Goal: Task Accomplishment & Management: Complete application form

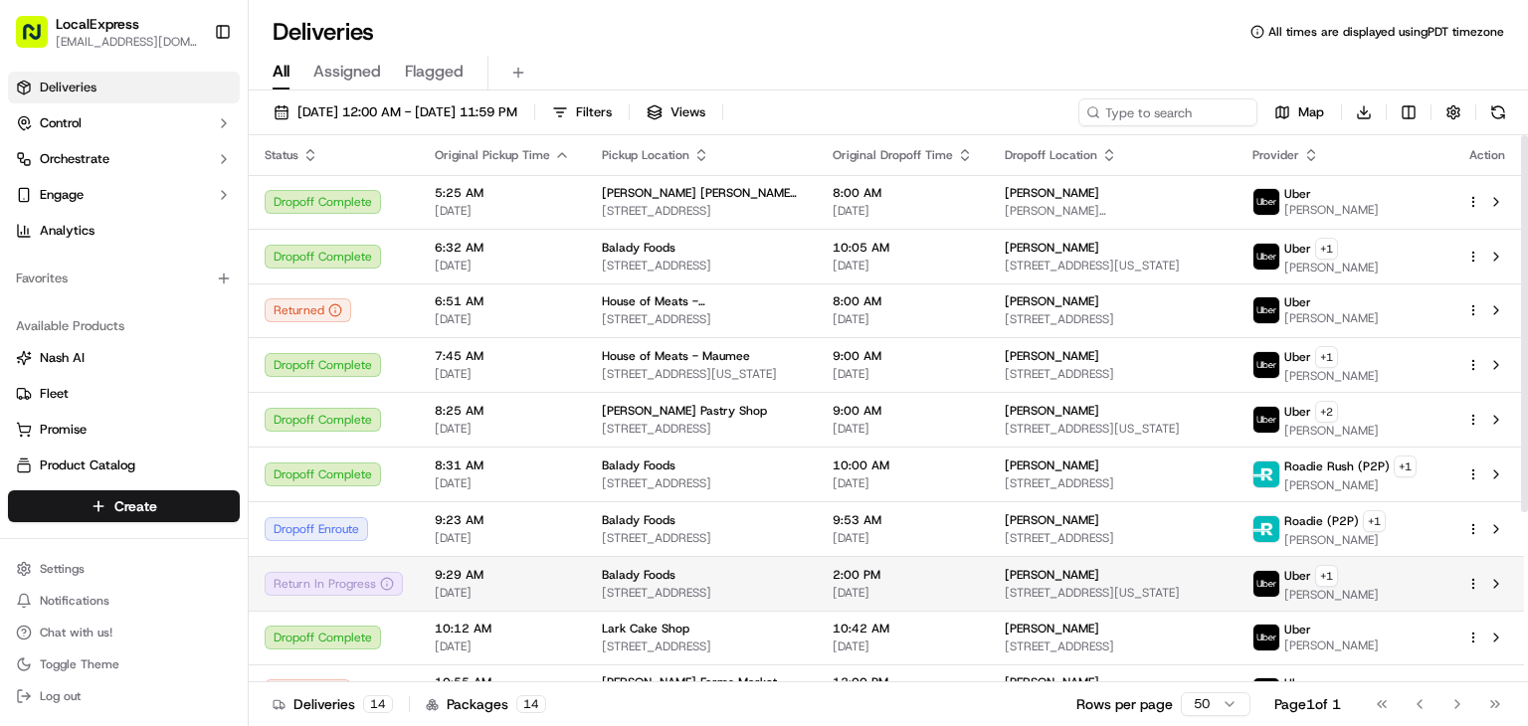
click at [673, 574] on div "Balady Foods" at bounding box center [701, 575] width 199 height 16
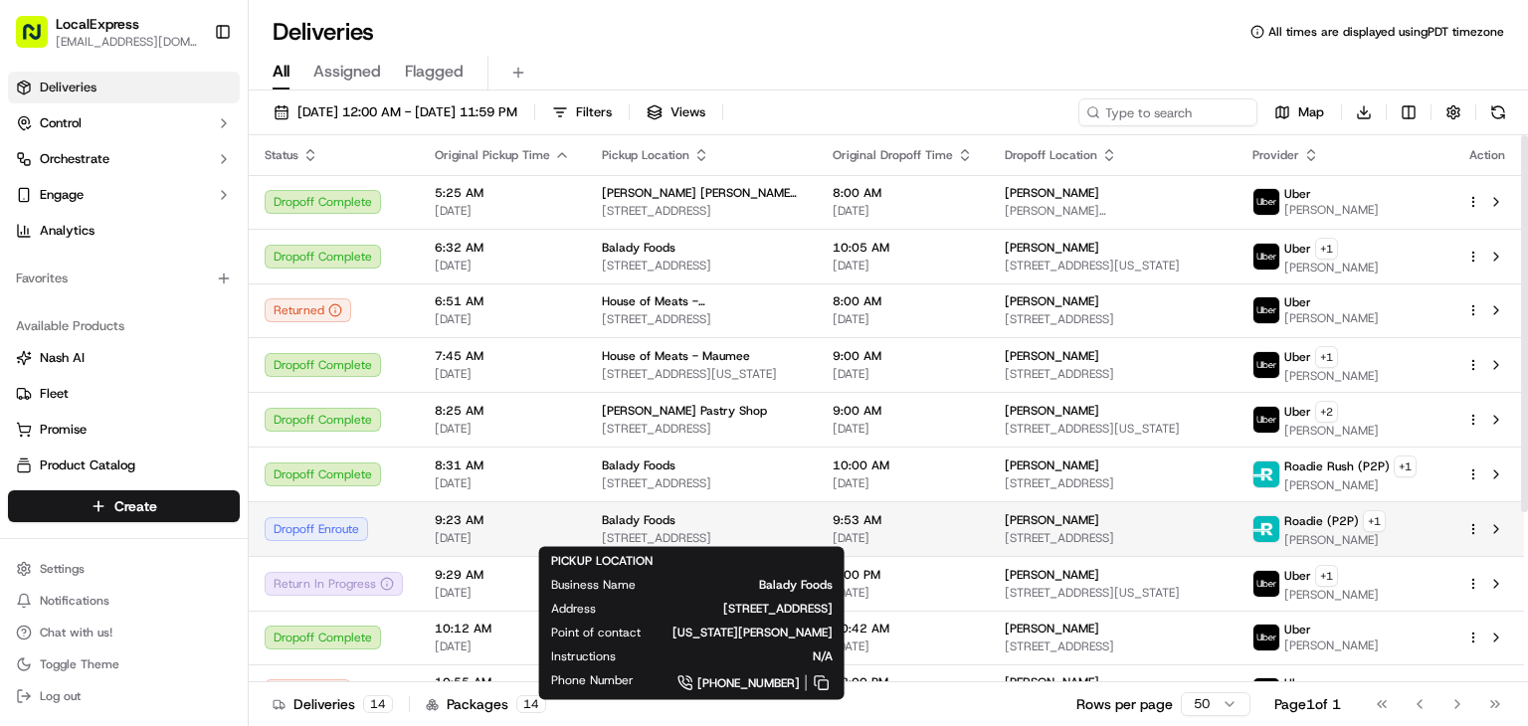
click at [772, 530] on span "[STREET_ADDRESS]" at bounding box center [701, 538] width 199 height 16
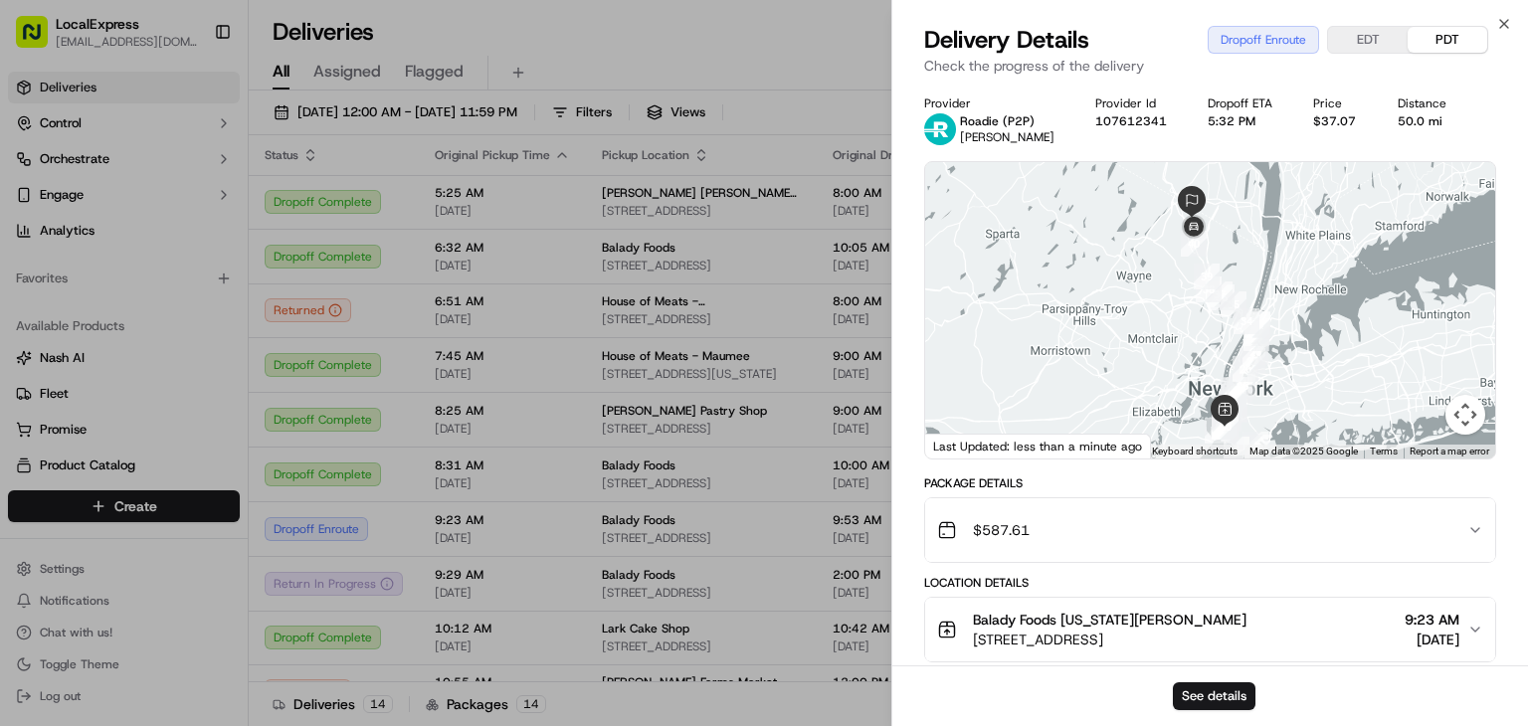
drag, startPoint x: 1274, startPoint y: 240, endPoint x: 1267, endPoint y: 272, distance: 32.6
click at [1267, 272] on div at bounding box center [1210, 310] width 570 height 296
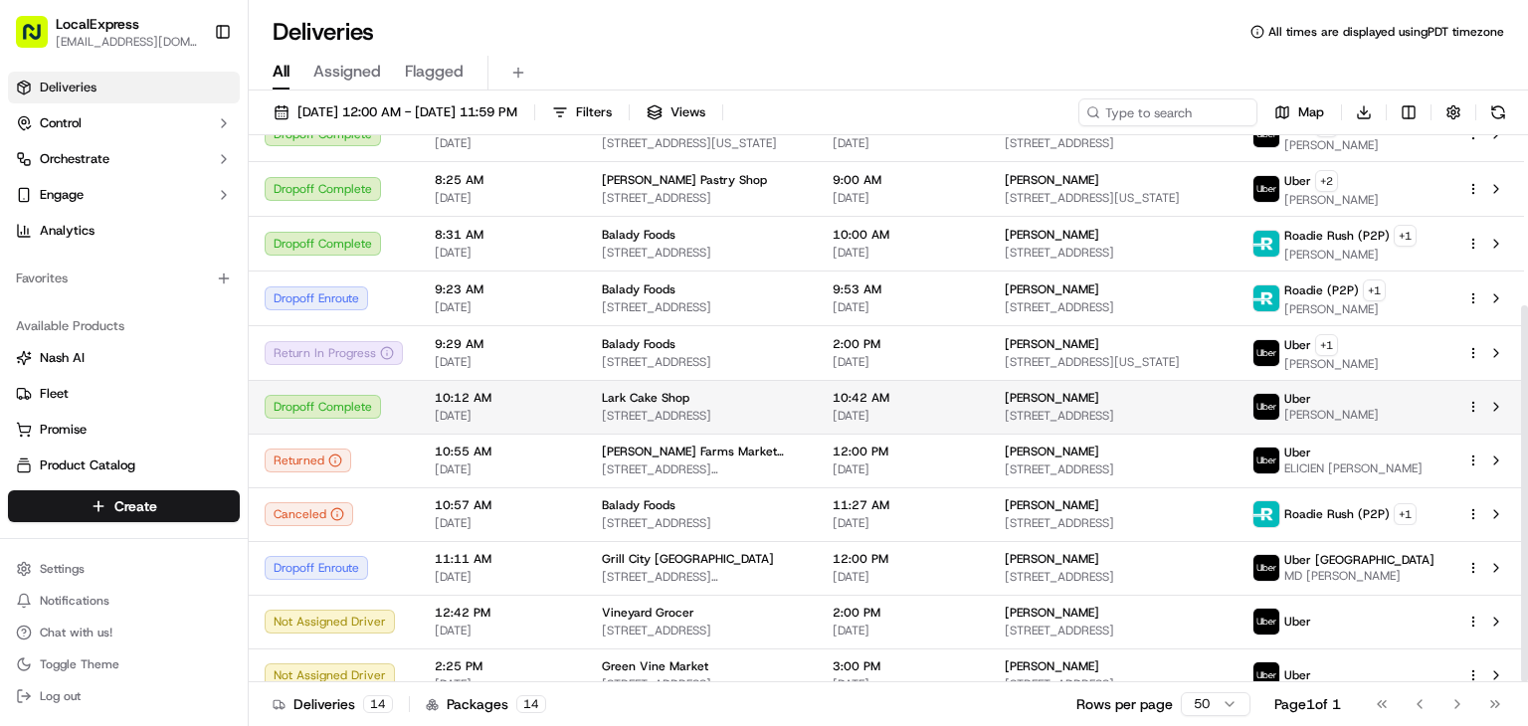
scroll to position [247, 0]
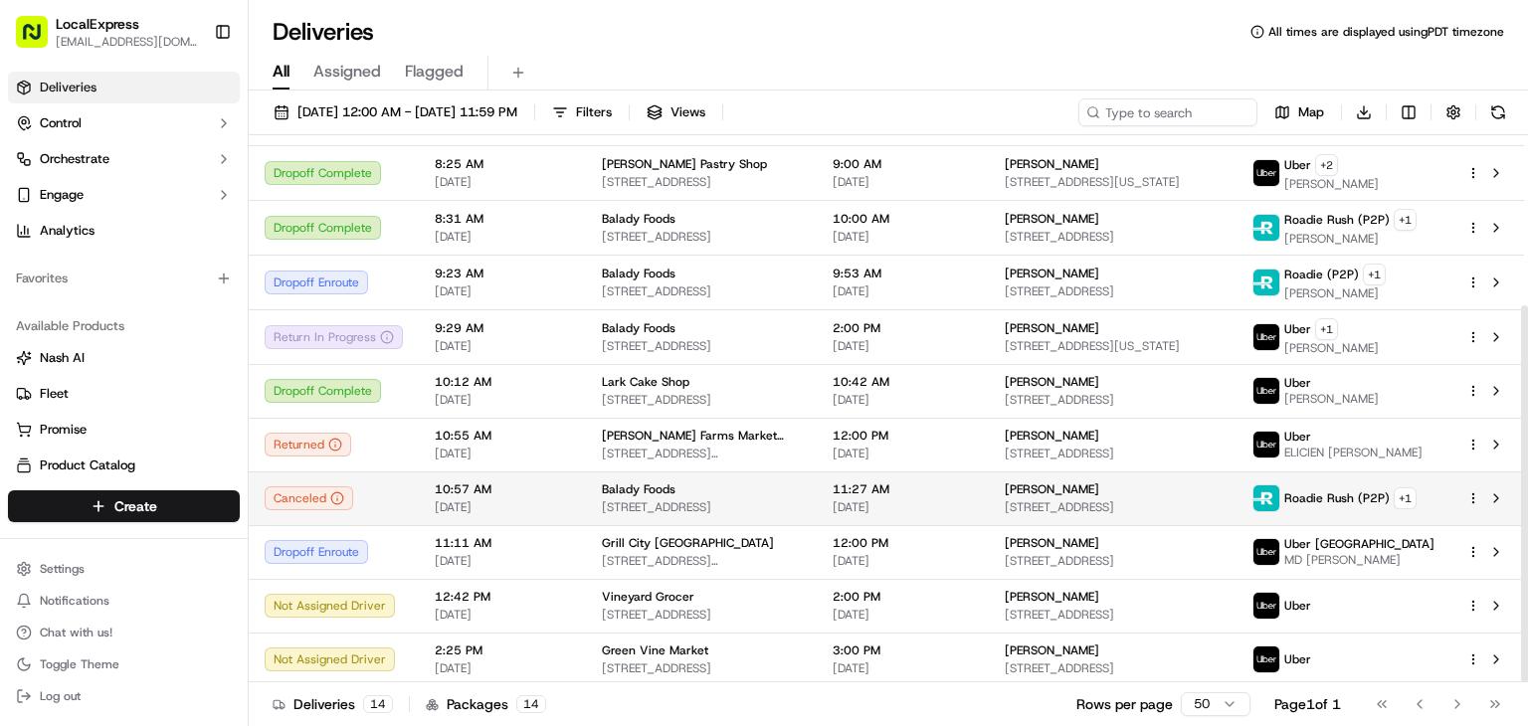
click at [1468, 497] on html "LocalExpress georgek@localexpress.io Toggle Sidebar Deliveries Control Orchestr…" at bounding box center [764, 363] width 1528 height 726
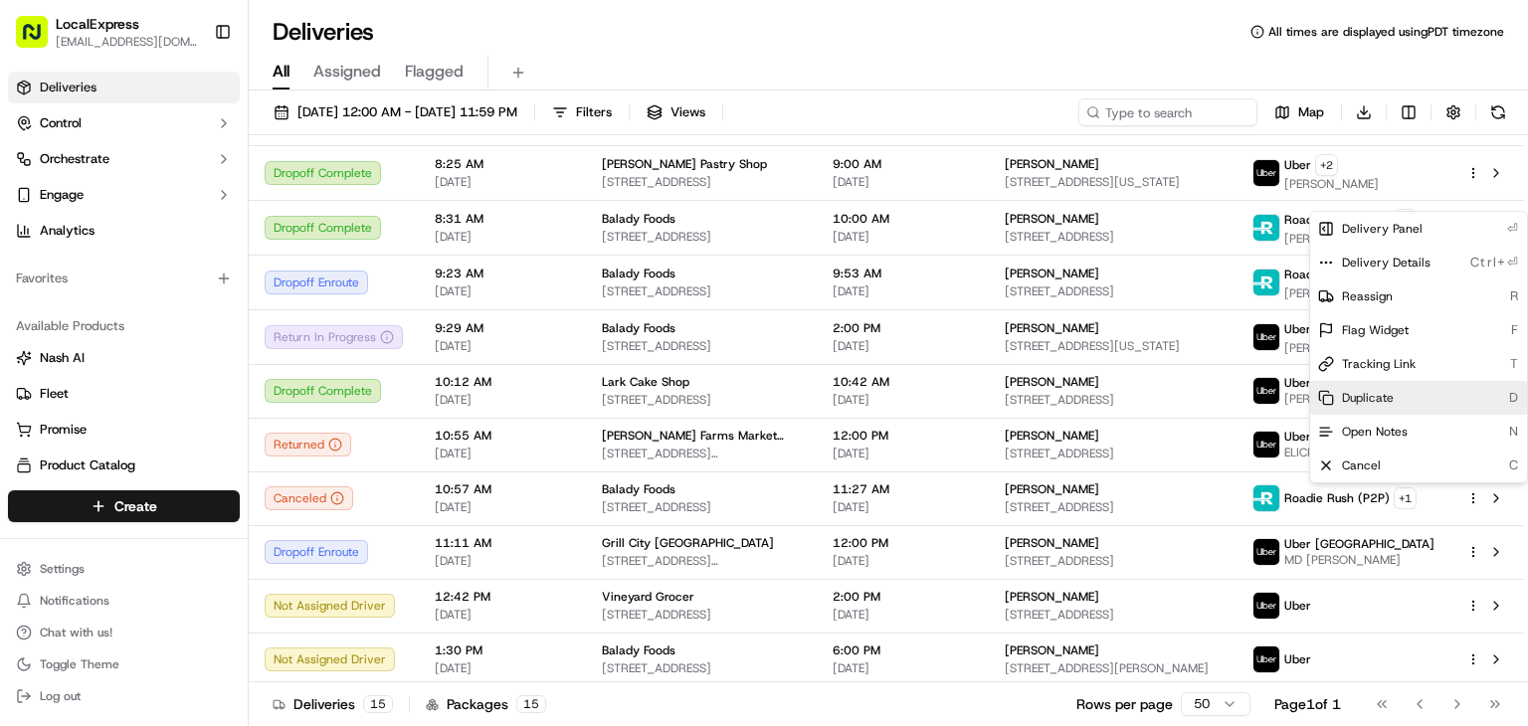
click at [1365, 397] on span "Duplicate" at bounding box center [1368, 398] width 52 height 16
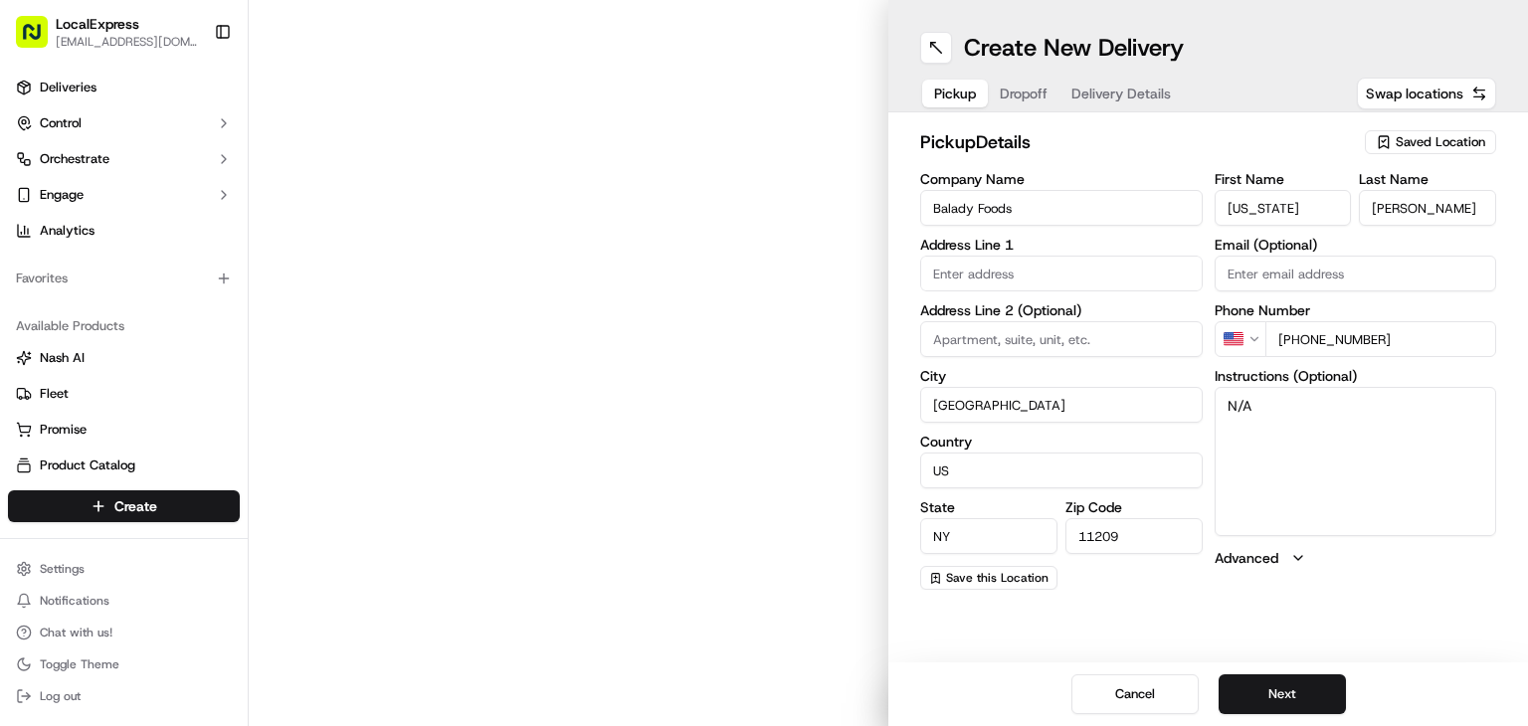
type input "[STREET_ADDRESS]"
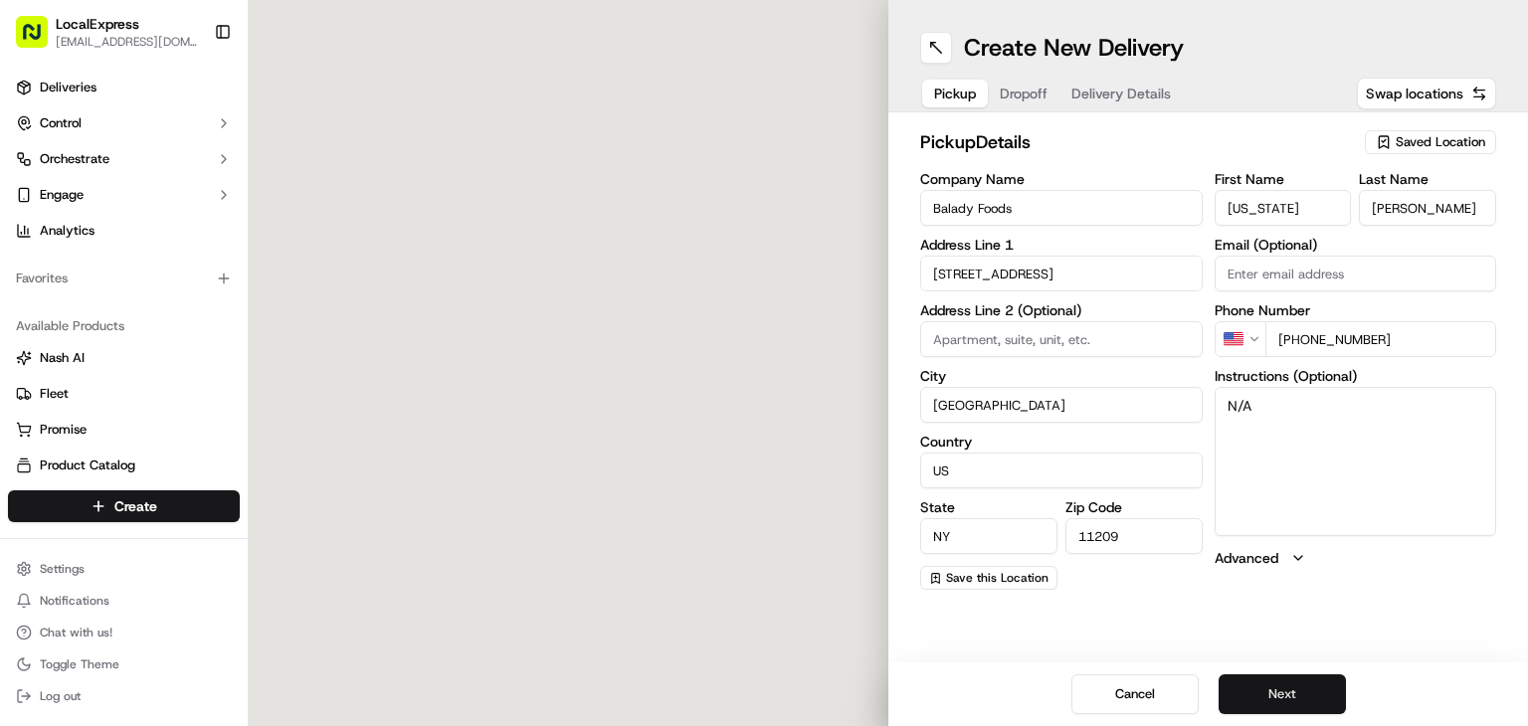
click at [1300, 709] on button "Next" at bounding box center [1282, 695] width 127 height 40
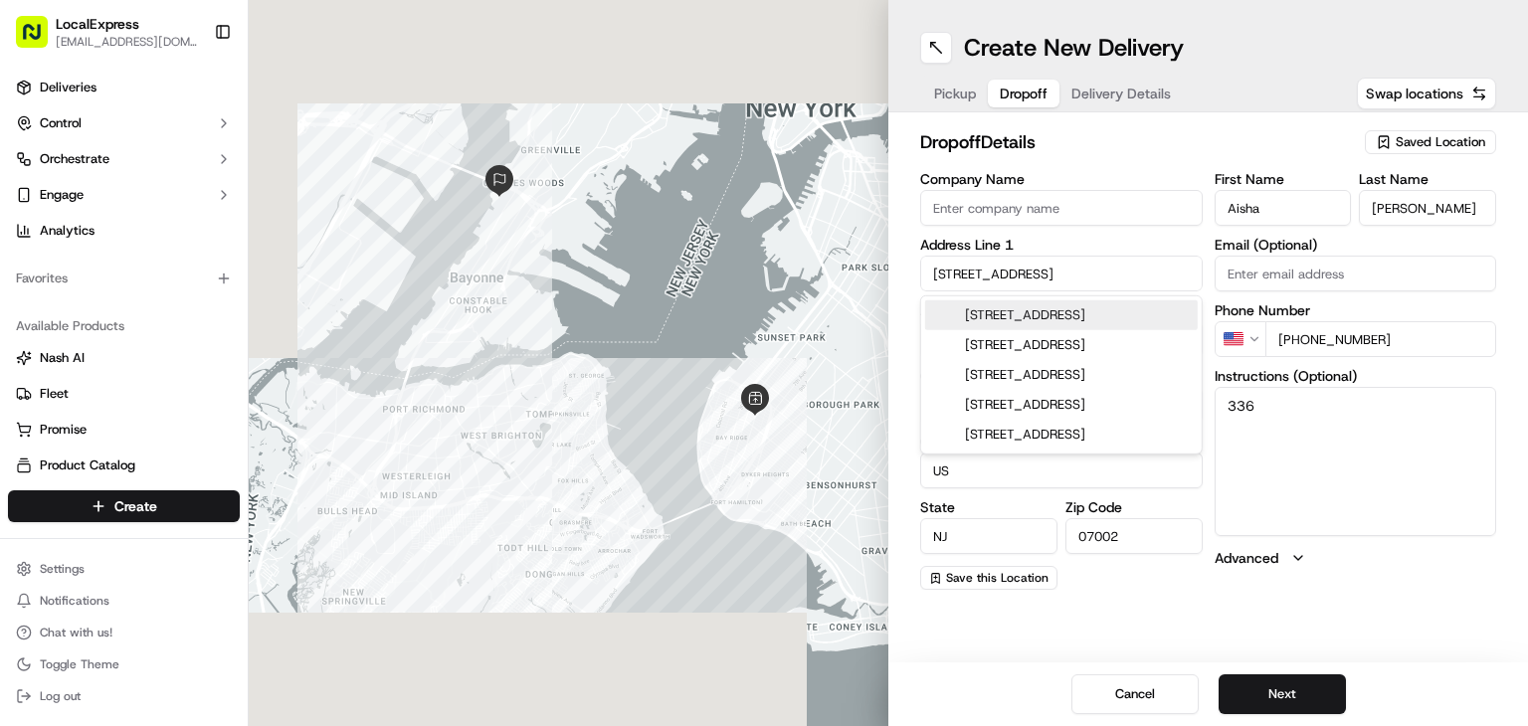
click at [1033, 273] on input "190 W 54th St" at bounding box center [1061, 274] width 283 height 36
click at [1031, 276] on input "190 W 54th St" at bounding box center [1061, 274] width 283 height 36
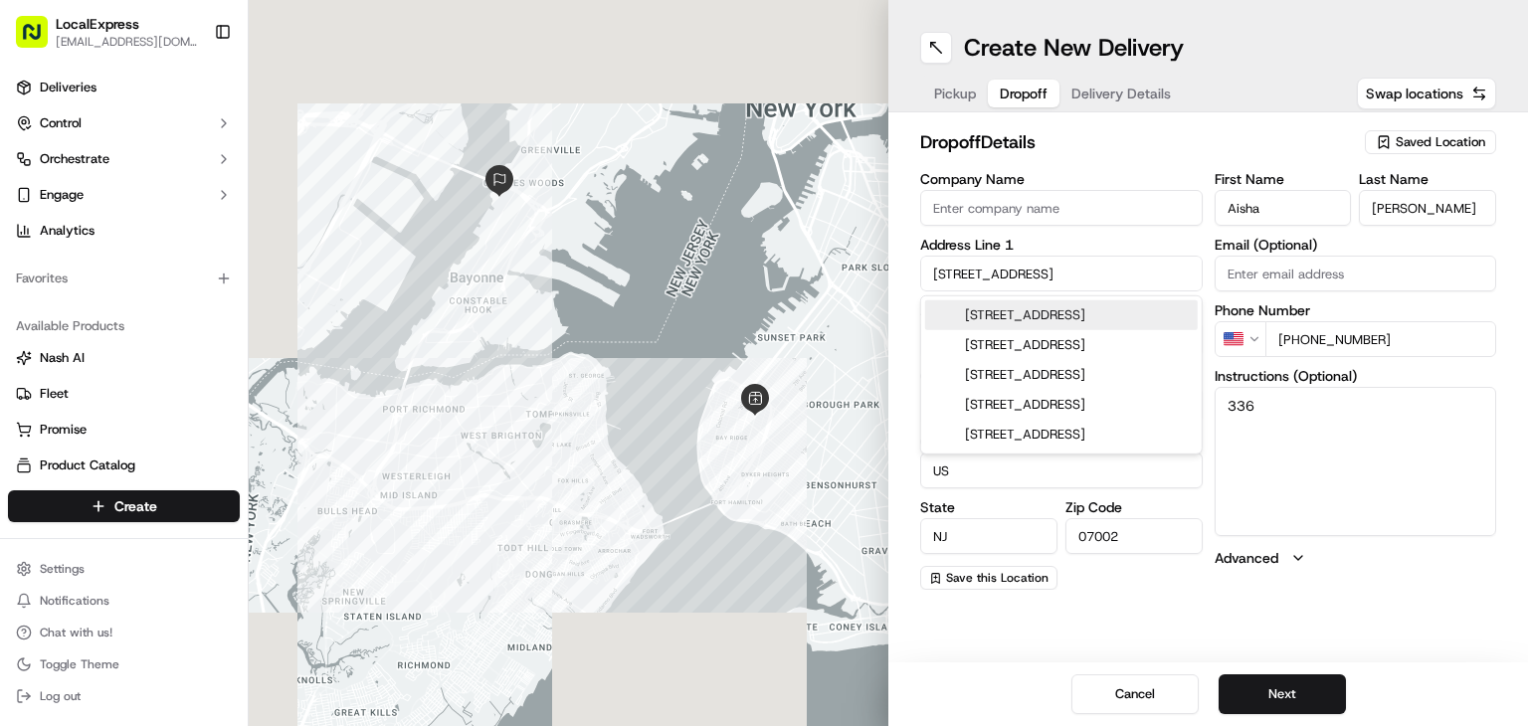
click at [1031, 276] on input "190 W 54th St" at bounding box center [1061, 274] width 283 height 36
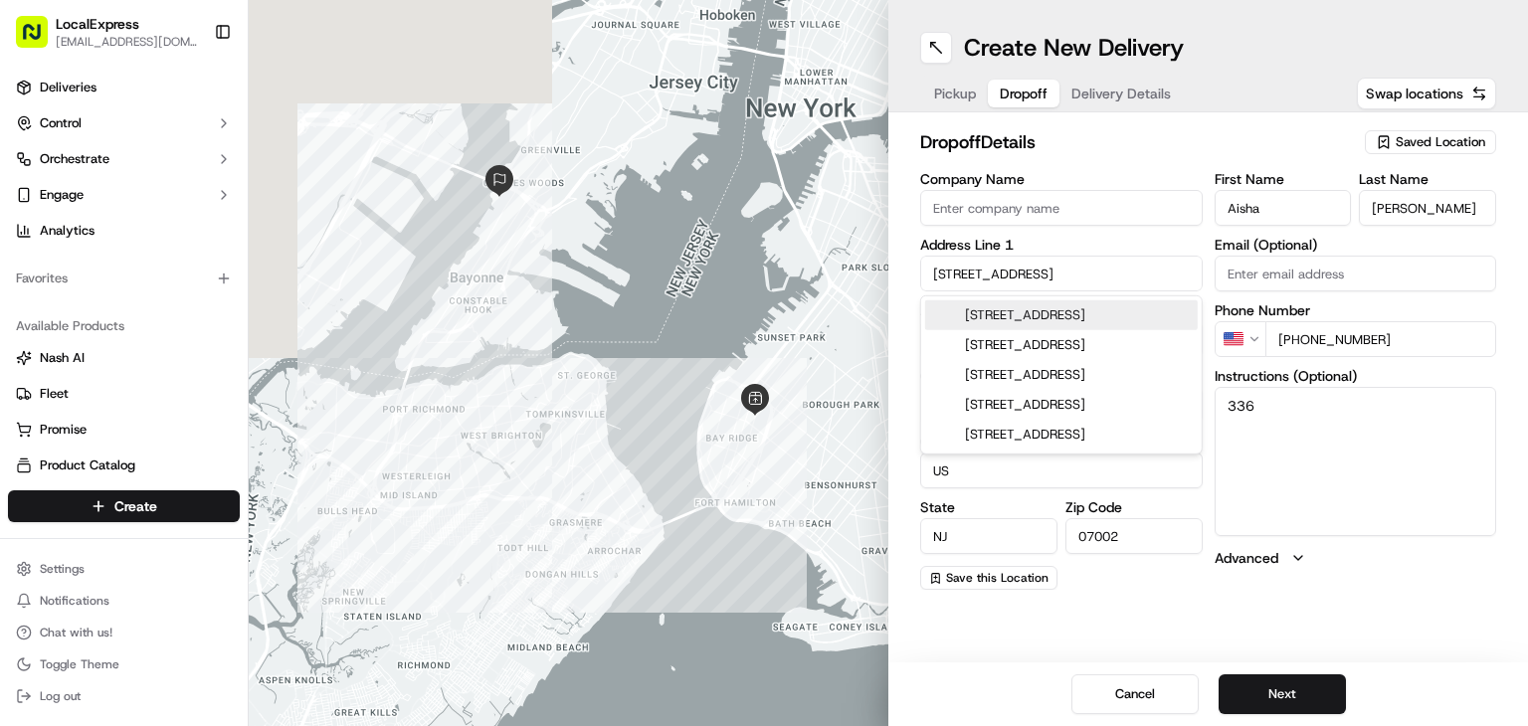
paste input "600 W 165th St, New York, NY 10032, USA,"
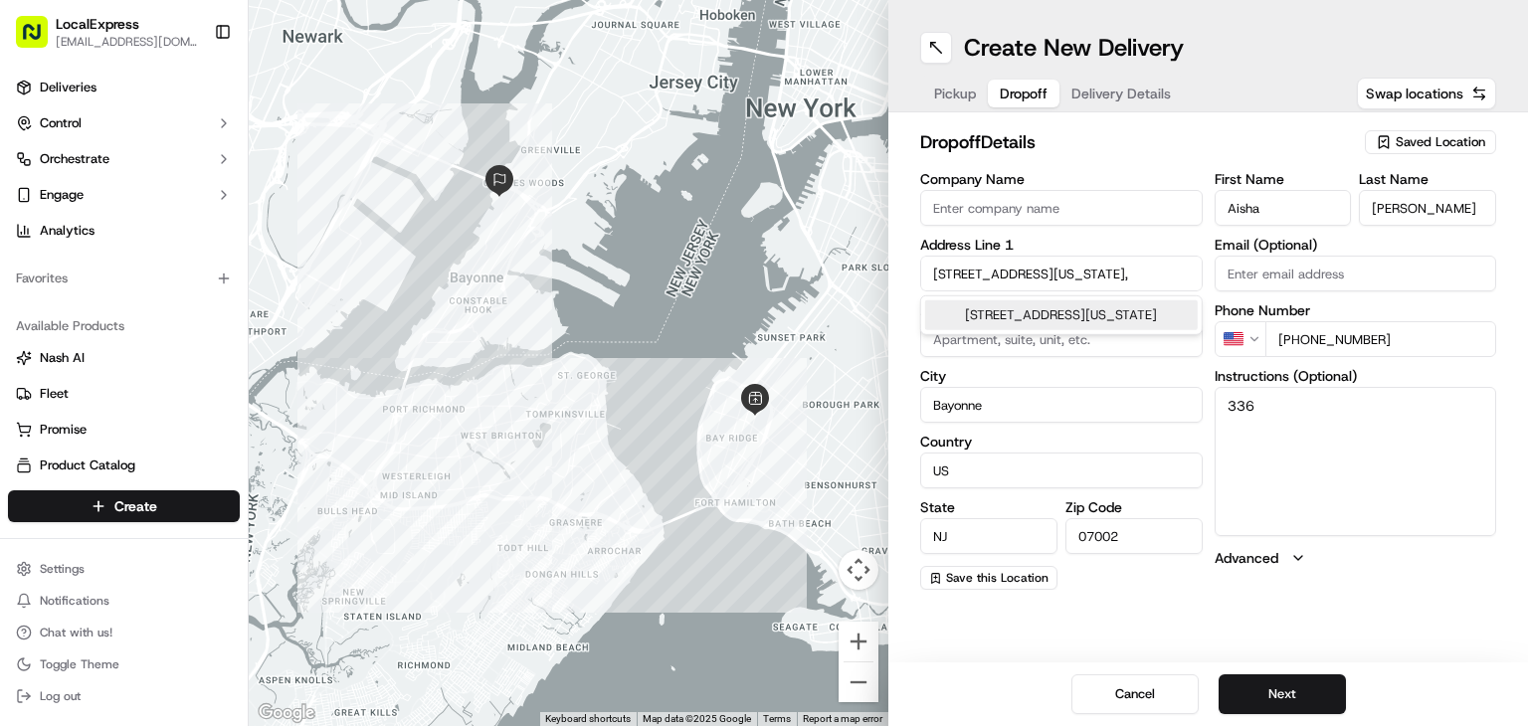
click at [1069, 318] on div "[STREET_ADDRESS][US_STATE]" at bounding box center [1061, 315] width 273 height 30
type input "[STREET_ADDRESS][US_STATE]"
type input "New York"
type input "United States"
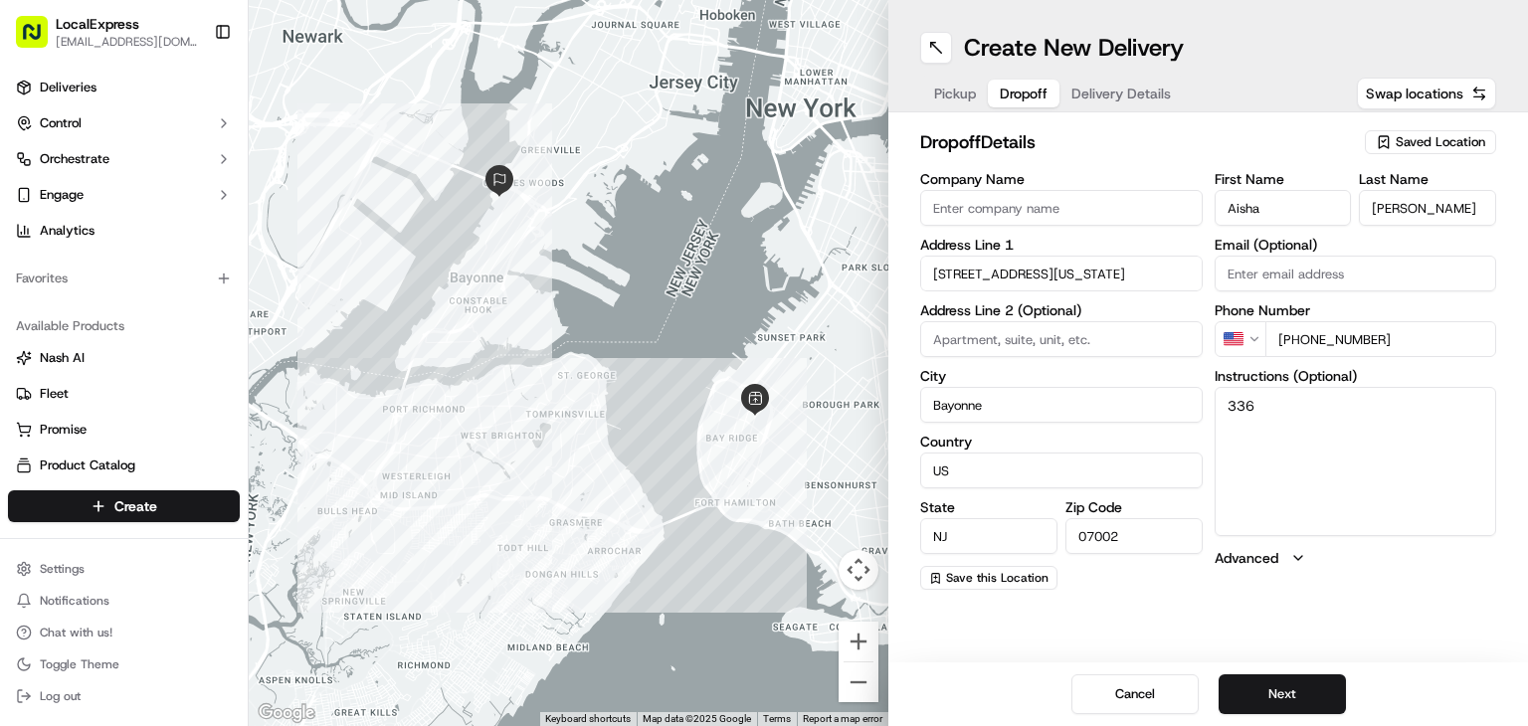
type input "NY"
type input "10032"
type input "600 West 165th Street"
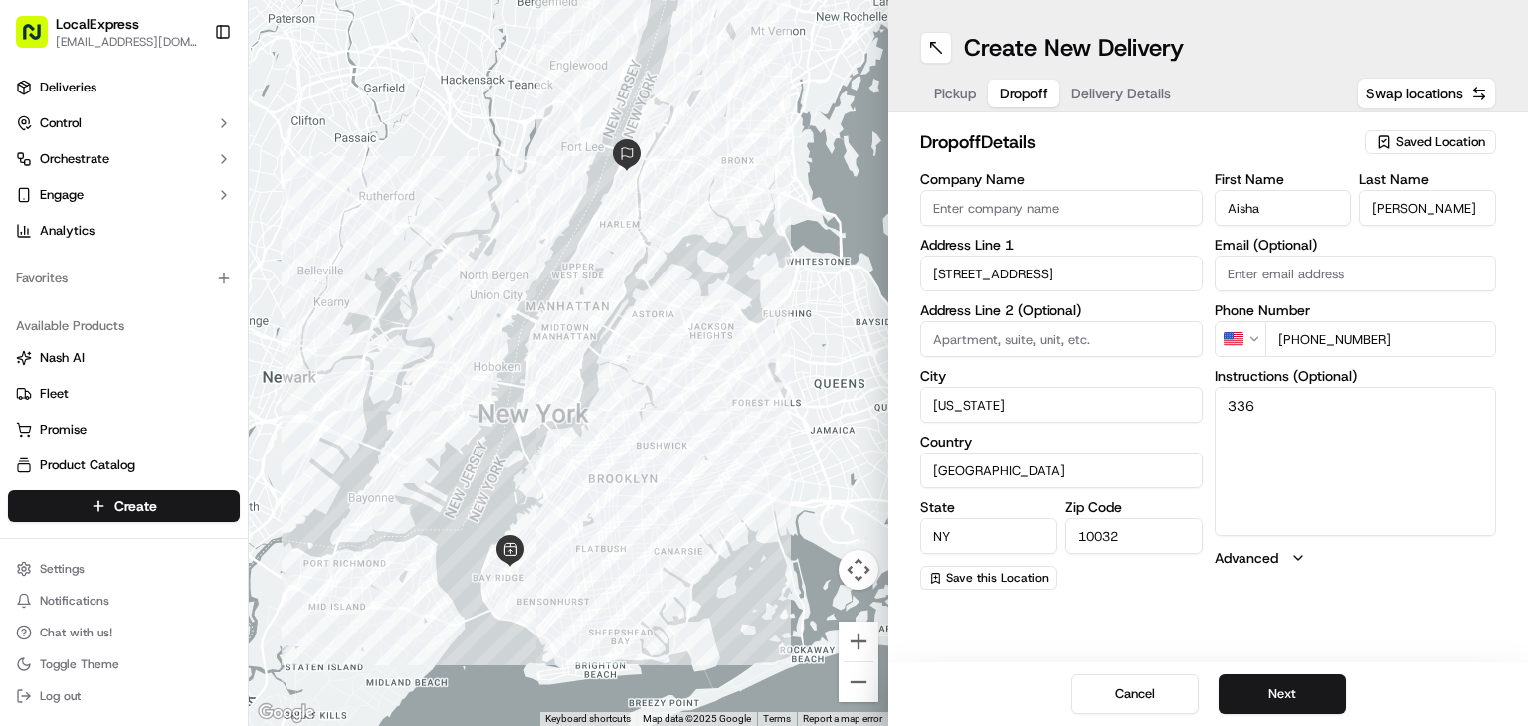
drag, startPoint x: 1299, startPoint y: 338, endPoint x: 1420, endPoint y: 340, distance: 120.4
click at [1420, 340] on input "+1 929 529 5556" at bounding box center [1381, 339] width 232 height 36
paste input "646 250 4724"
type input "+1 646 250 4724"
click at [1293, 451] on textarea "336" at bounding box center [1356, 461] width 283 height 149
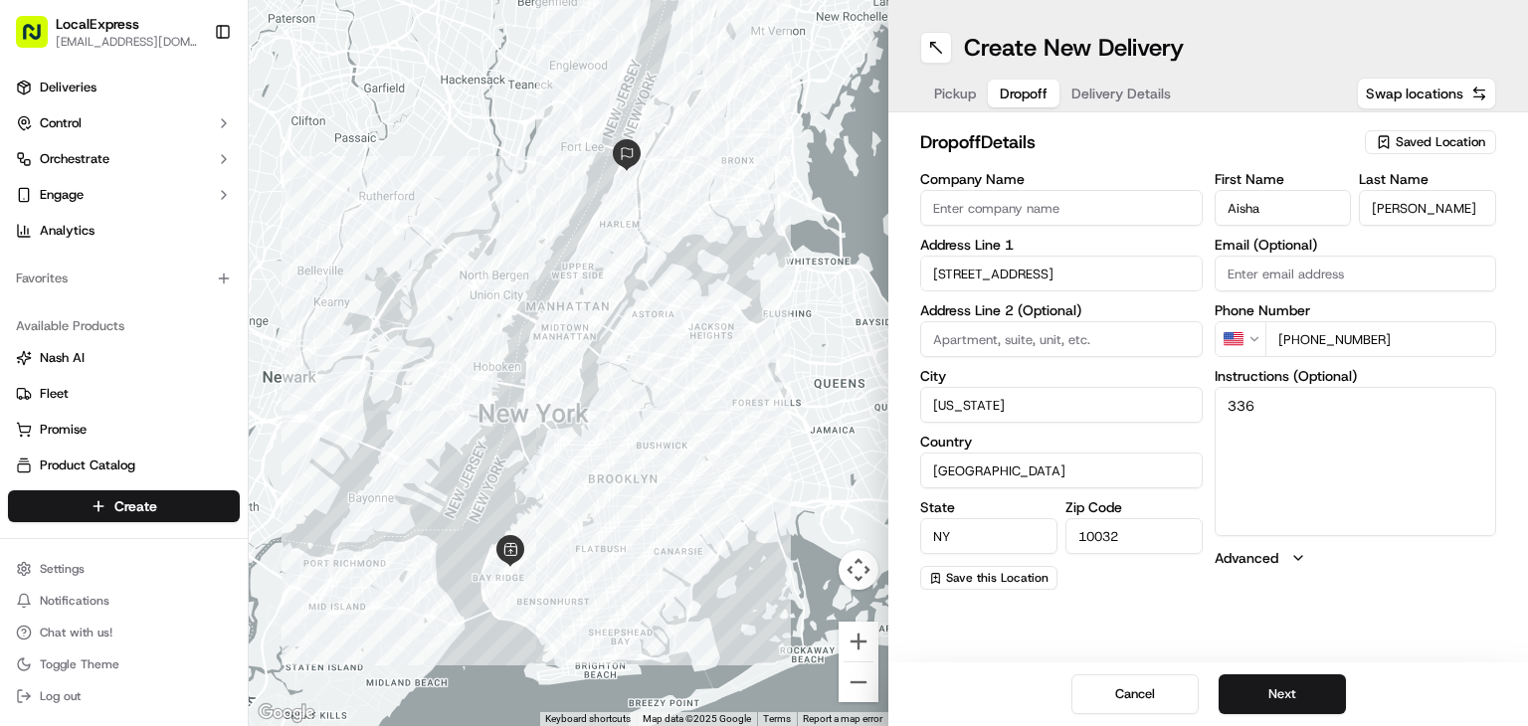
click at [1293, 451] on textarea "336" at bounding box center [1356, 461] width 283 height 149
click at [1286, 209] on input "Aisha" at bounding box center [1283, 208] width 137 height 36
click at [1267, 219] on input "Aisha" at bounding box center [1283, 208] width 137 height 36
type input "May"
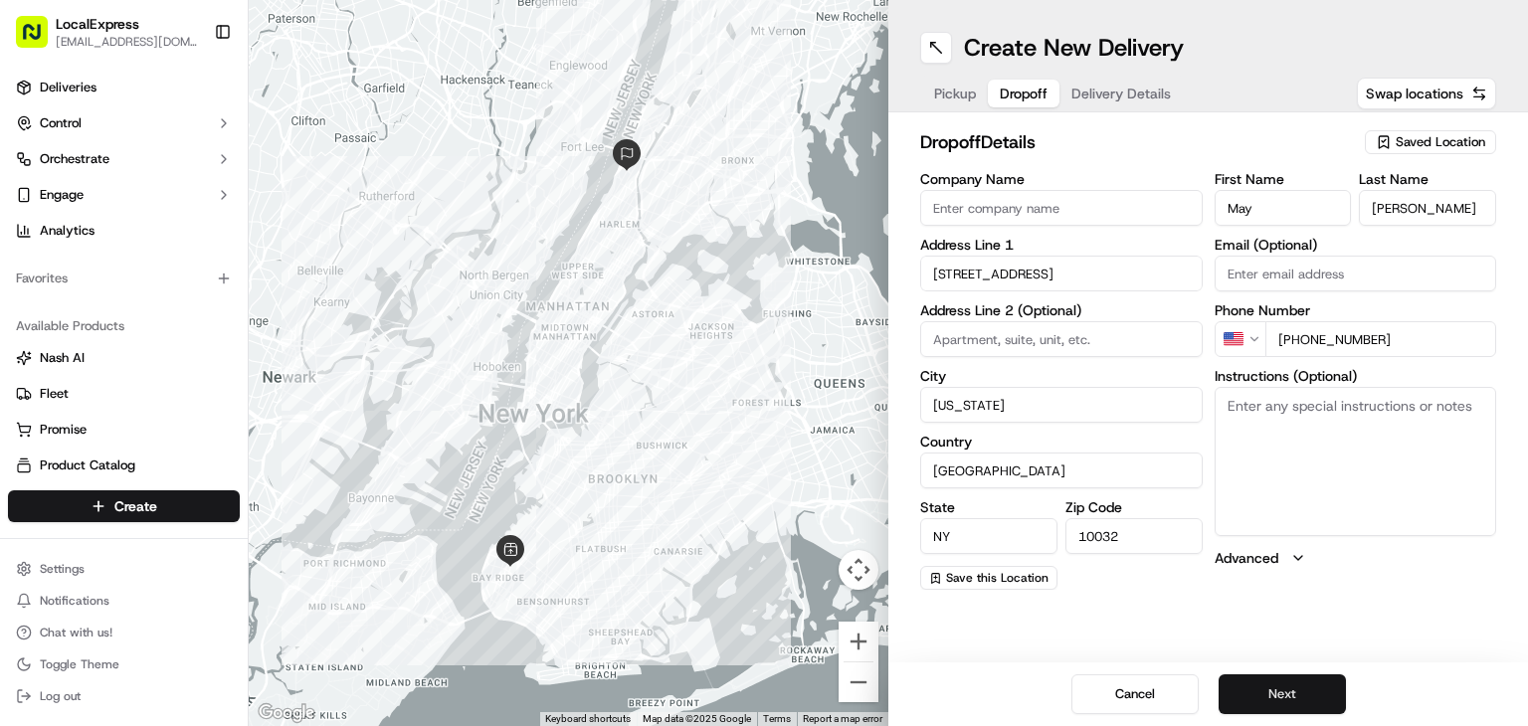
type input "Mohamed"
click at [1265, 685] on button "Next" at bounding box center [1282, 695] width 127 height 40
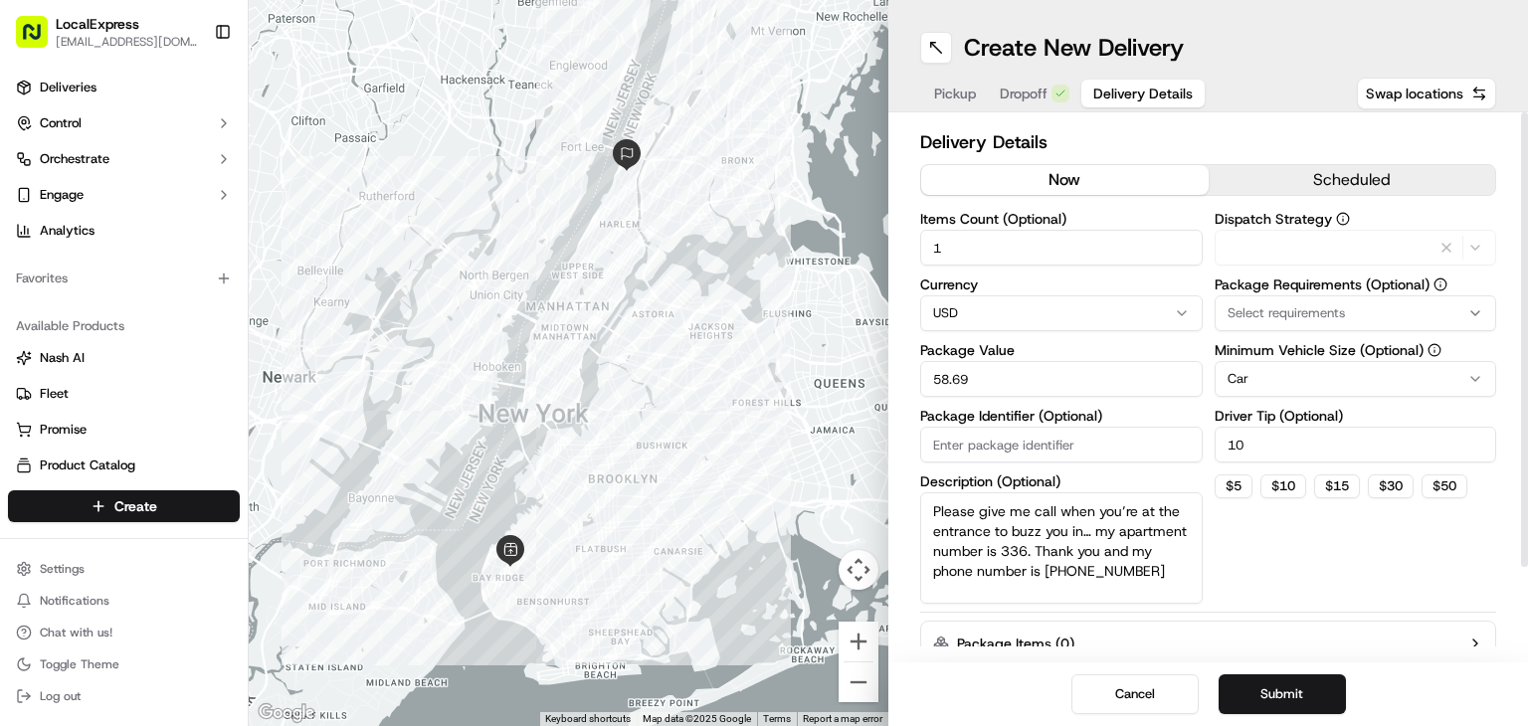
click at [1149, 554] on textarea "Please give me call when you’re at the entrance to buzz you in… my apartment nu…" at bounding box center [1061, 547] width 283 height 111
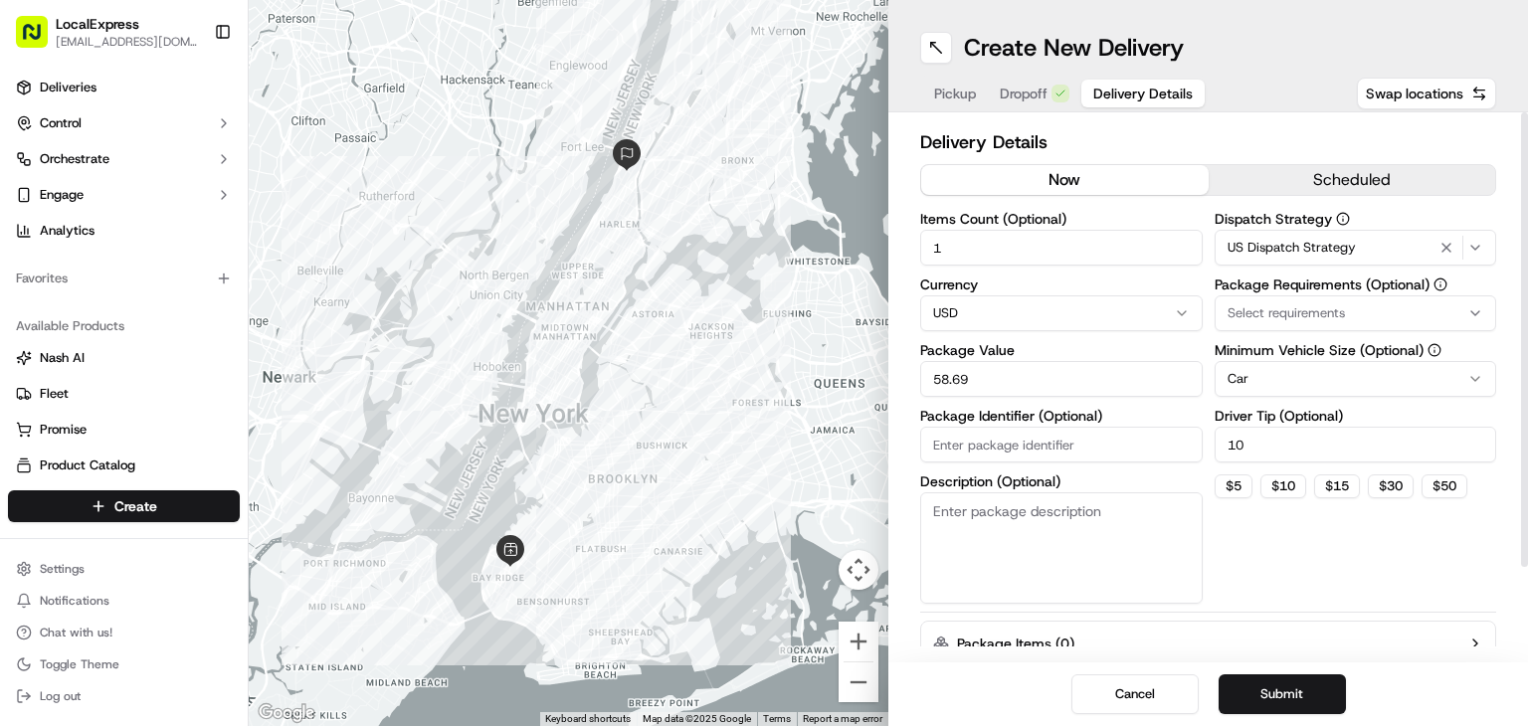
click at [1011, 370] on input "58.69" at bounding box center [1061, 379] width 283 height 36
paste input "220.55"
type input "220.55"
click at [1324, 445] on input "10" at bounding box center [1356, 445] width 283 height 36
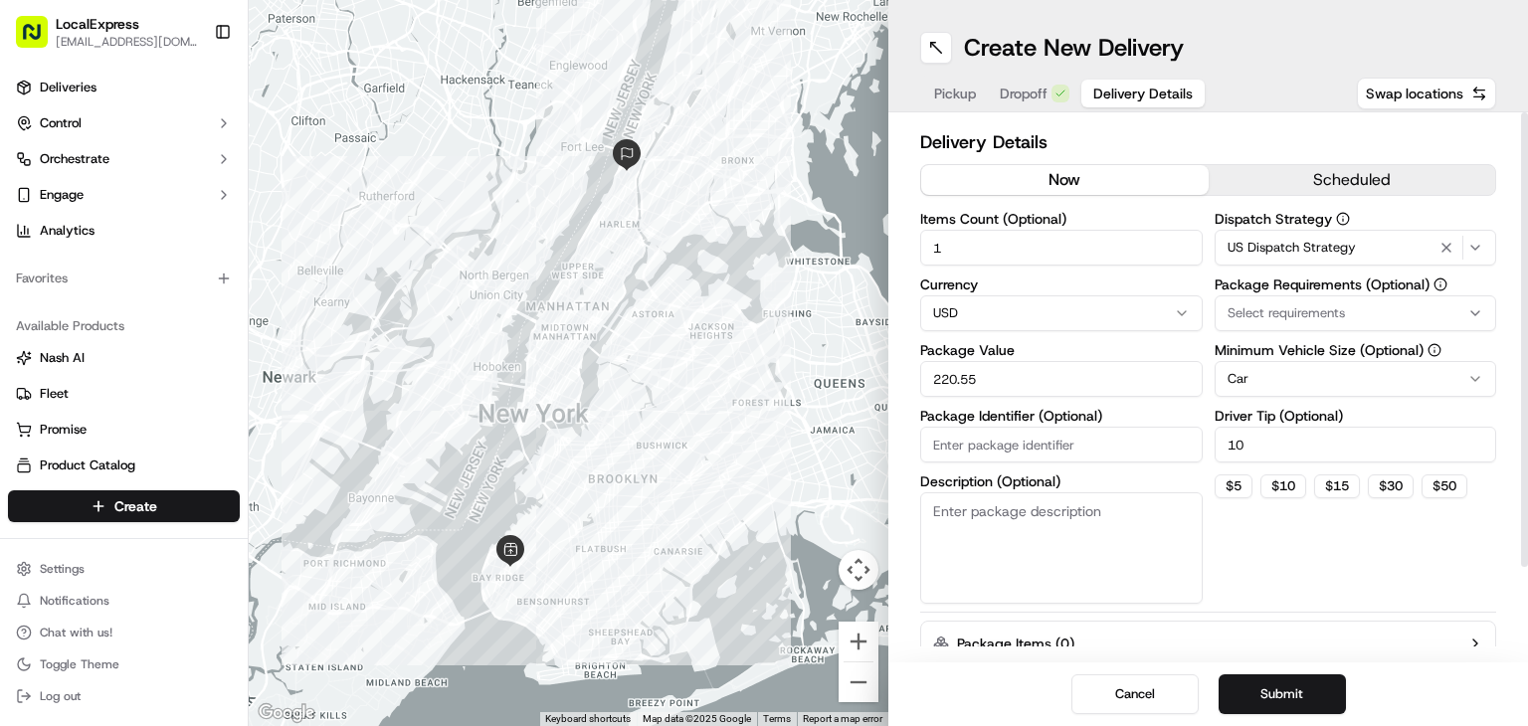
click at [1324, 445] on input "10" at bounding box center [1356, 445] width 283 height 36
type input "22"
click at [1314, 550] on div "Dispatch Strategy US Dispatch Strategy Package Requirements (Optional) Select r…" at bounding box center [1356, 408] width 283 height 392
click at [1273, 695] on button "Submit" at bounding box center [1282, 695] width 127 height 40
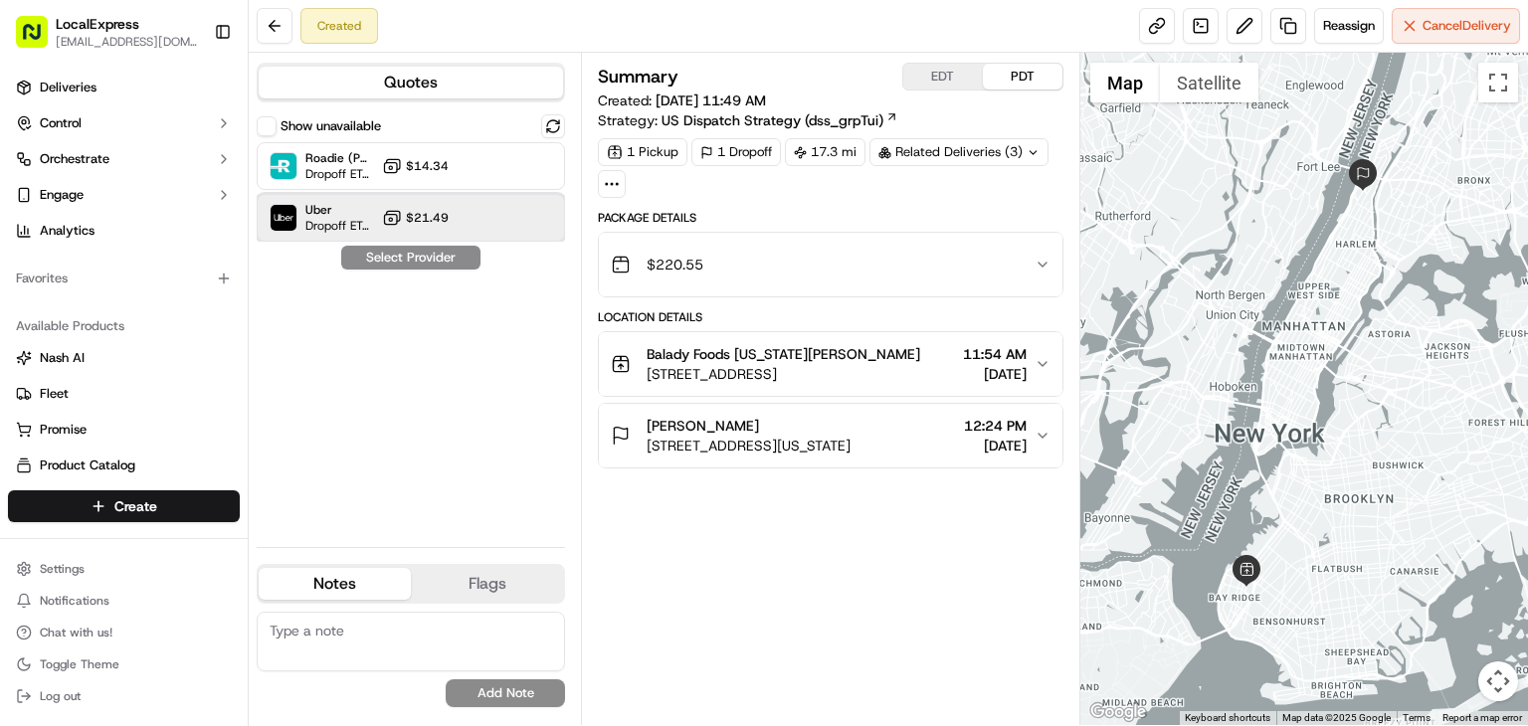
click at [478, 216] on div "Uber Dropoff ETA 1 hour $21.49" at bounding box center [411, 218] width 308 height 48
click at [446, 253] on button "Assign Provider" at bounding box center [410, 258] width 141 height 24
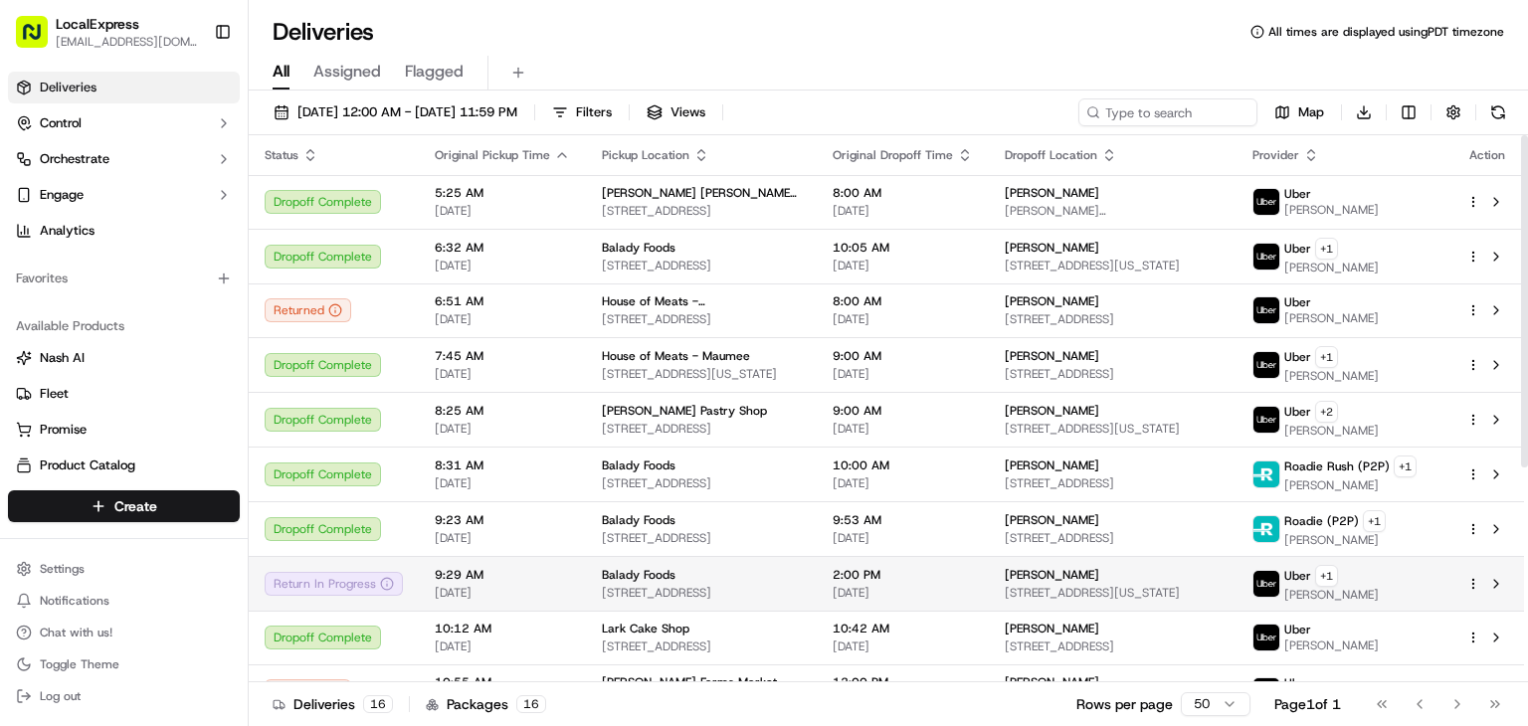
click at [649, 579] on div "Balady Foods [STREET_ADDRESS]" at bounding box center [701, 584] width 199 height 34
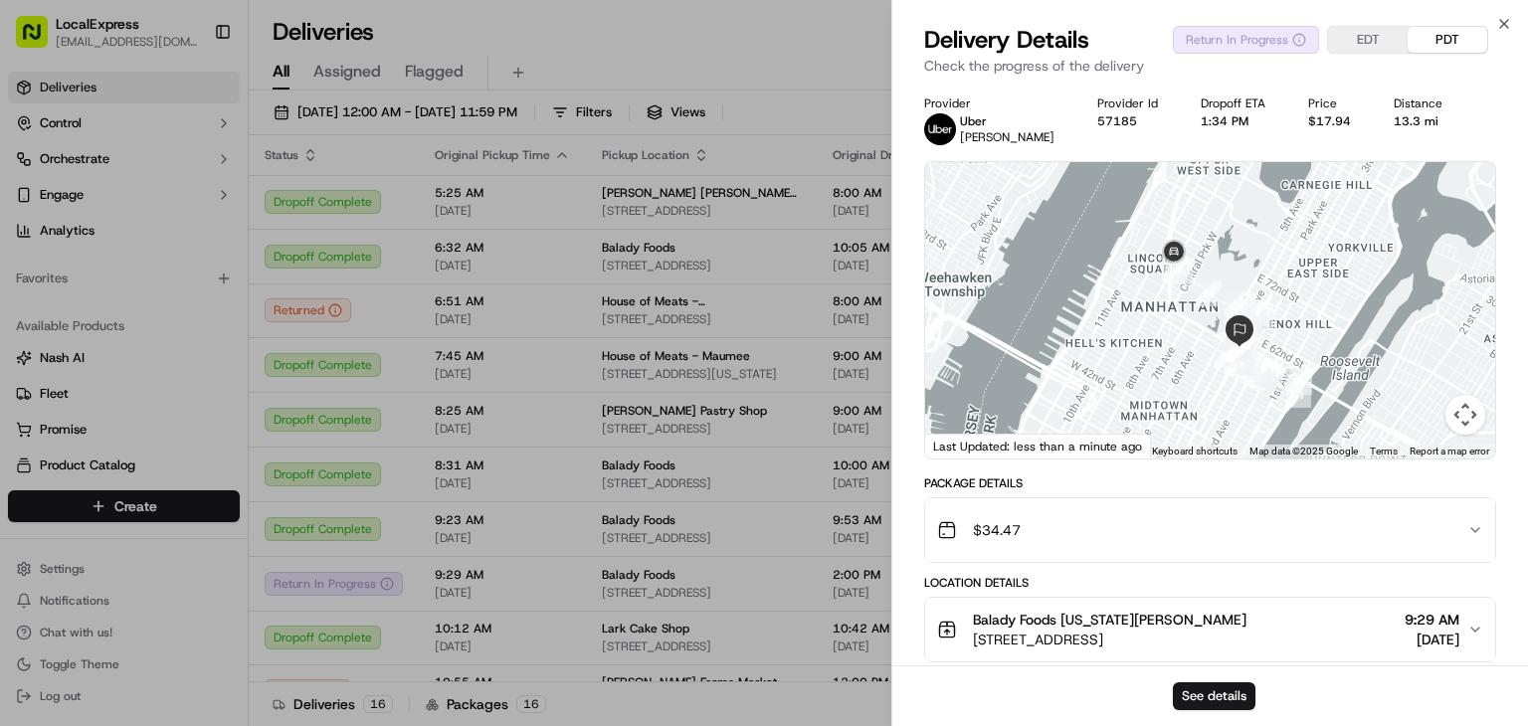
drag, startPoint x: 1198, startPoint y: 293, endPoint x: 1189, endPoint y: 331, distance: 38.9
click at [1189, 331] on div at bounding box center [1210, 310] width 570 height 296
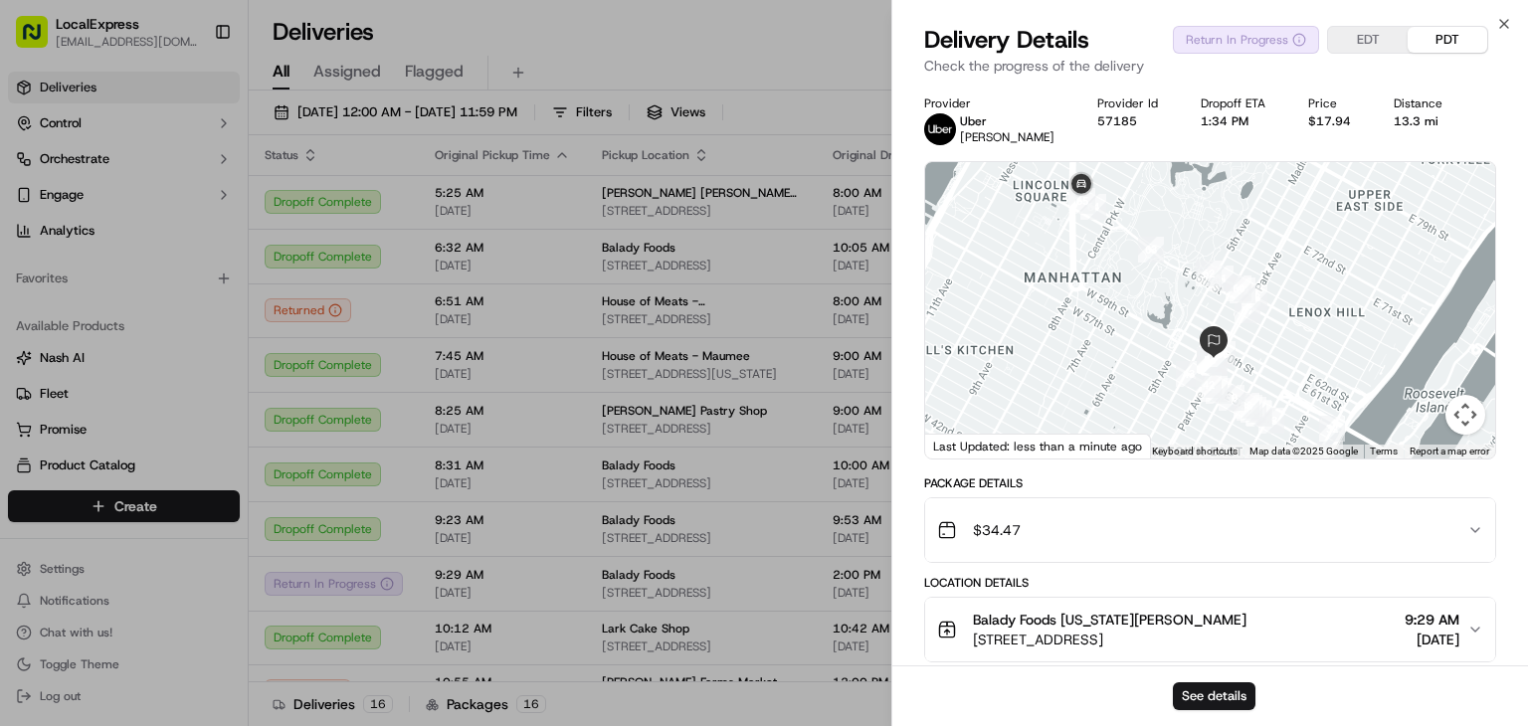
drag, startPoint x: 1344, startPoint y: 317, endPoint x: 1322, endPoint y: 332, distance: 26.5
click at [1322, 332] on div at bounding box center [1210, 310] width 570 height 296
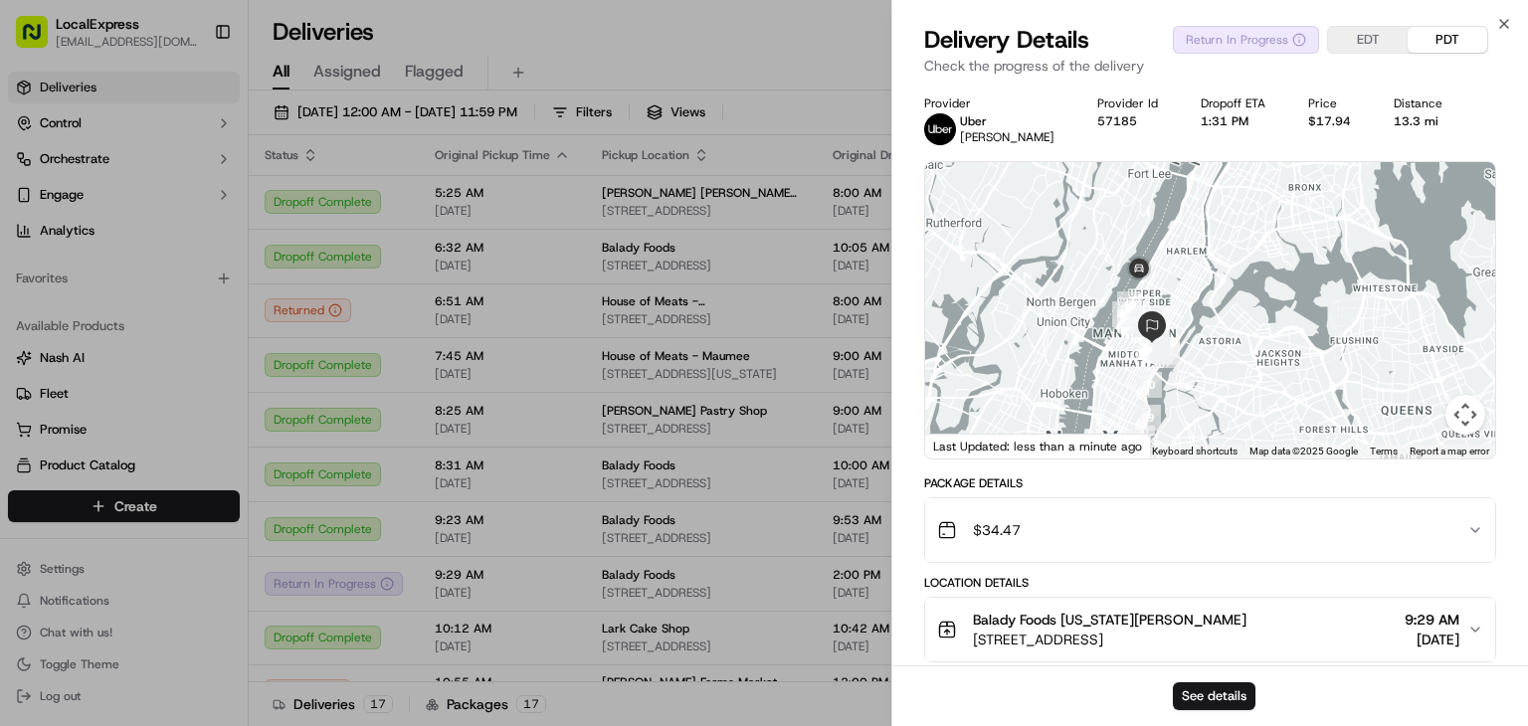
drag, startPoint x: 1179, startPoint y: 351, endPoint x: 1184, endPoint y: 308, distance: 43.1
click at [1184, 308] on div at bounding box center [1210, 310] width 570 height 296
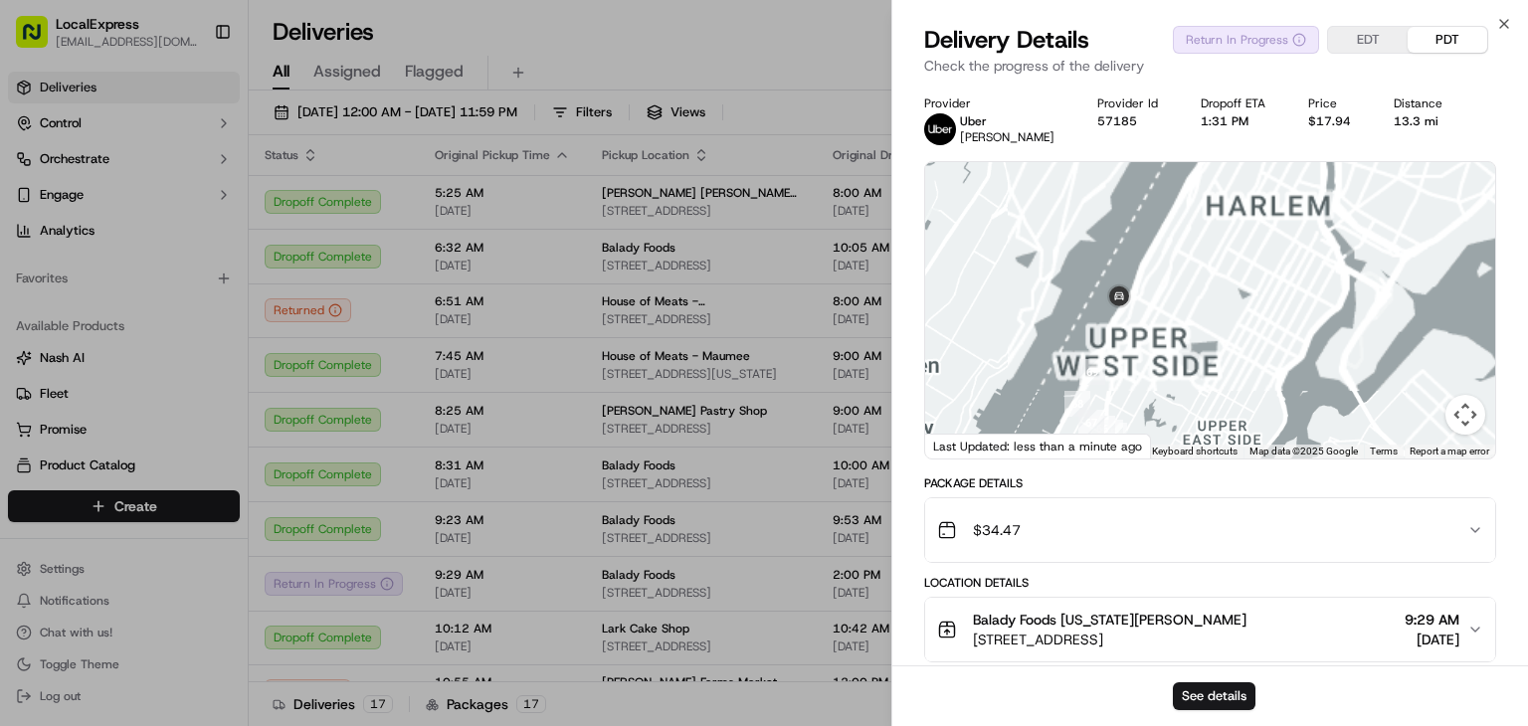
click at [1172, 323] on div at bounding box center [1210, 310] width 570 height 296
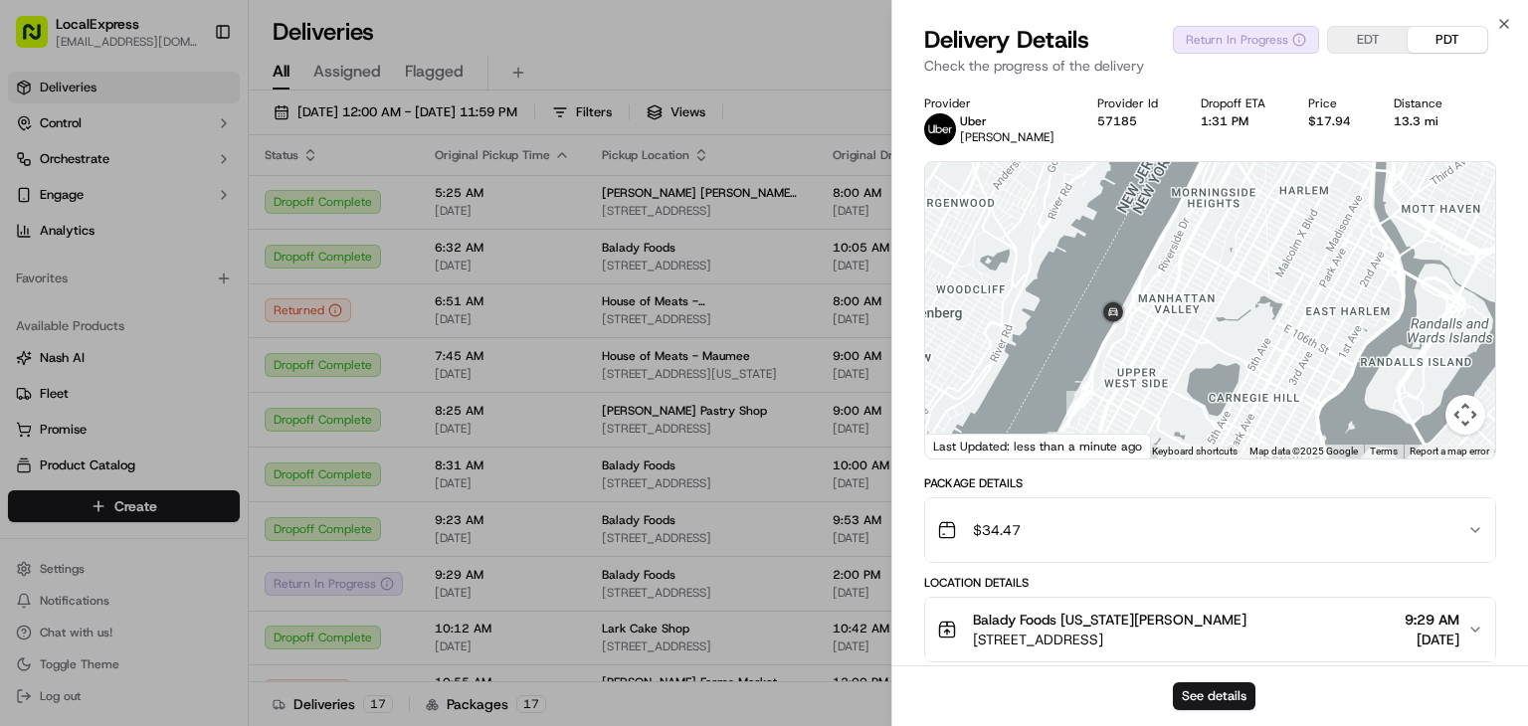
drag, startPoint x: 1128, startPoint y: 361, endPoint x: 1208, endPoint y: 278, distance: 115.4
click at [1208, 278] on div at bounding box center [1210, 310] width 570 height 296
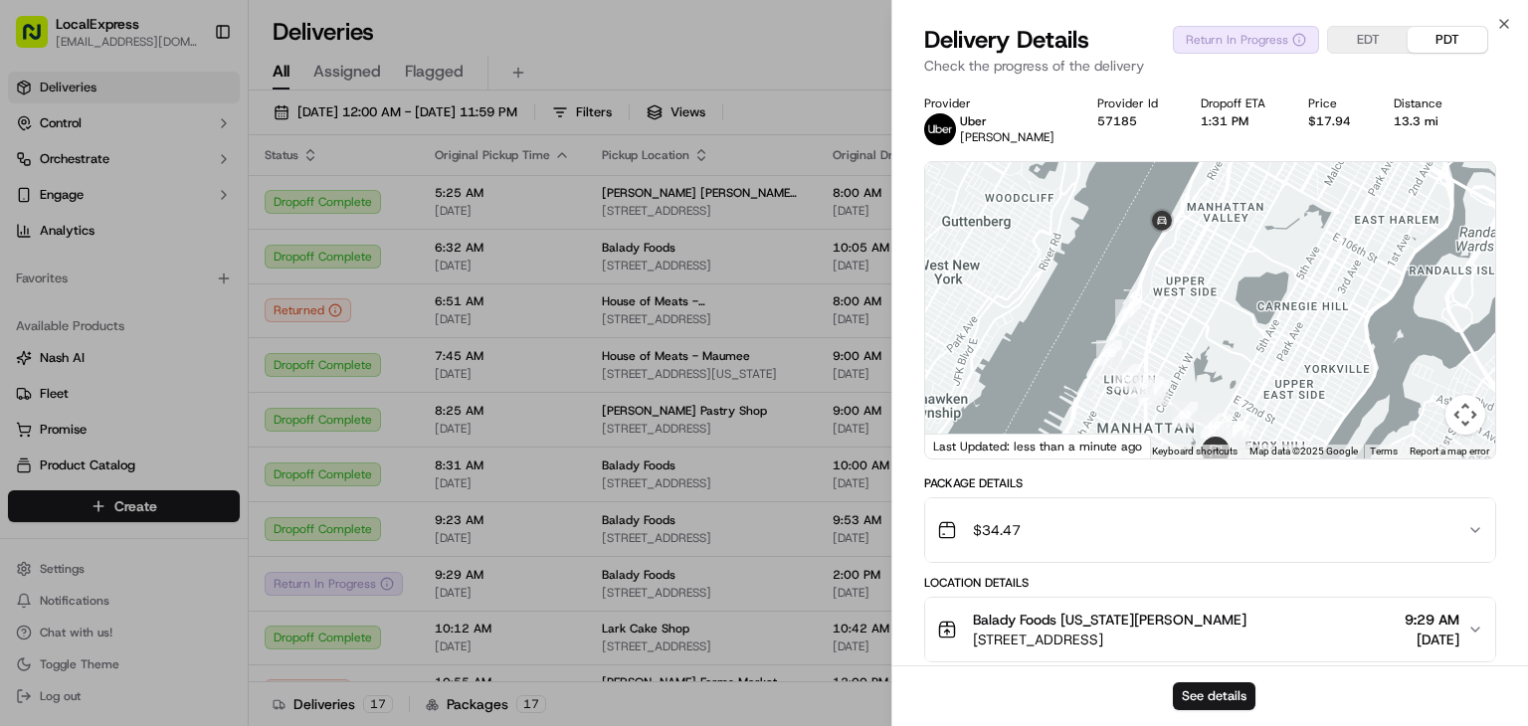
drag, startPoint x: 1176, startPoint y: 324, endPoint x: 1225, endPoint y: 233, distance: 103.7
click at [1225, 233] on div at bounding box center [1210, 310] width 570 height 296
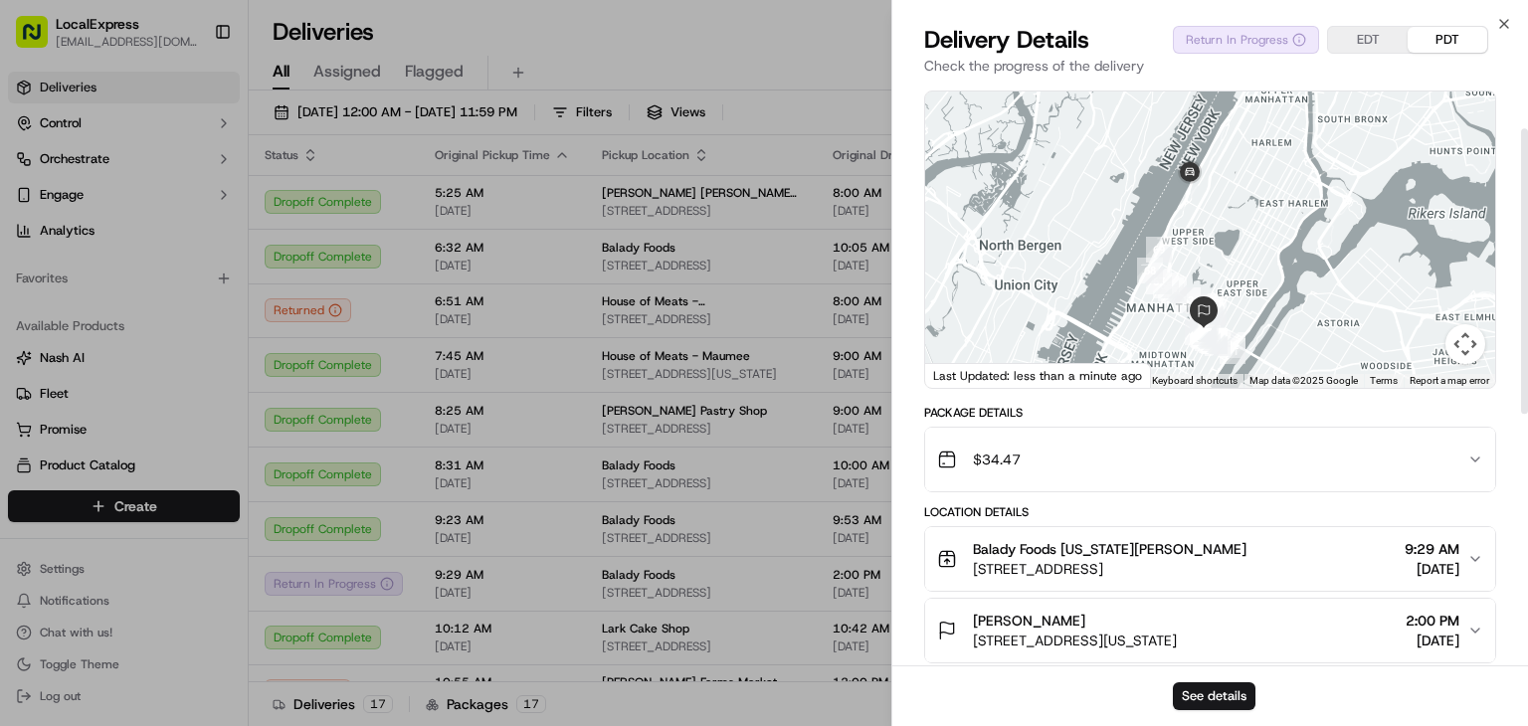
scroll to position [99, 0]
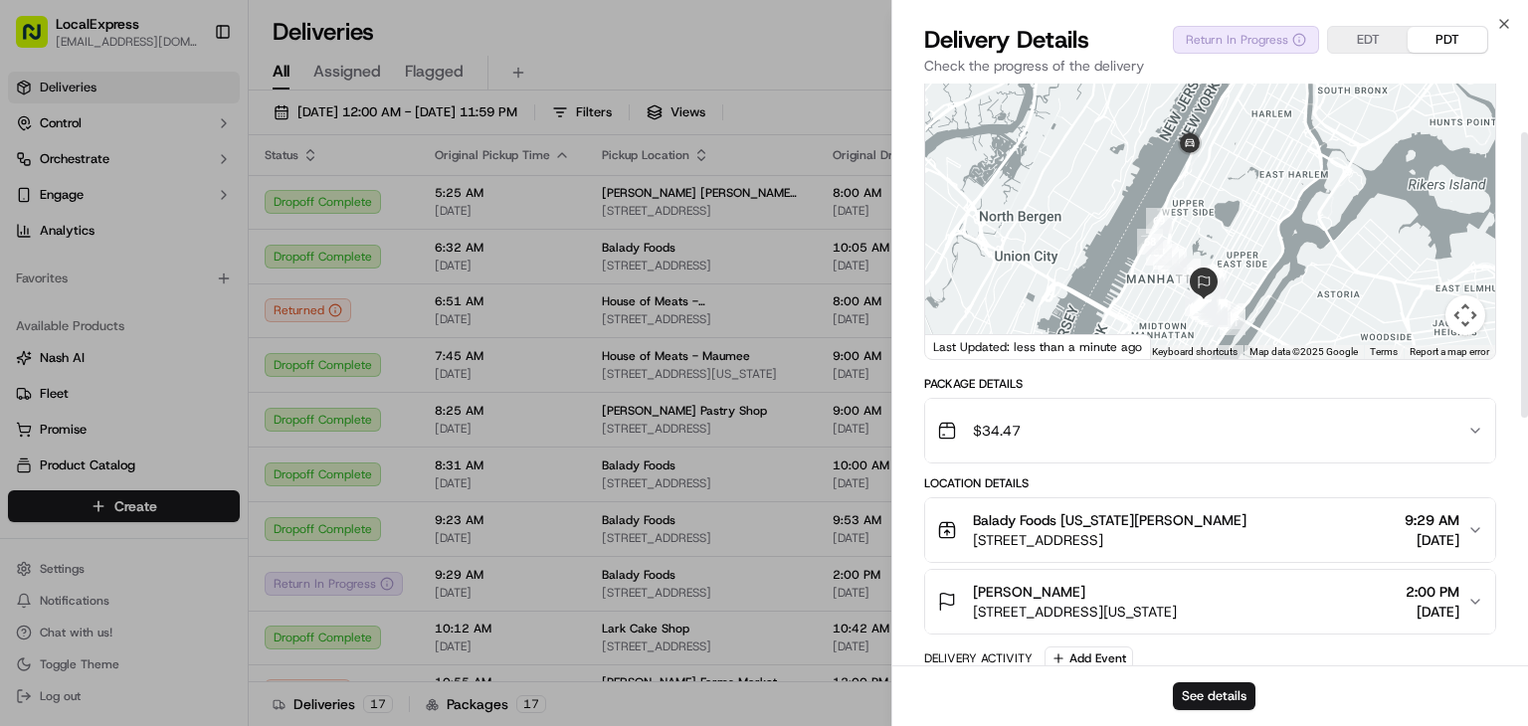
click at [1143, 407] on button "$34.47" at bounding box center [1210, 431] width 570 height 64
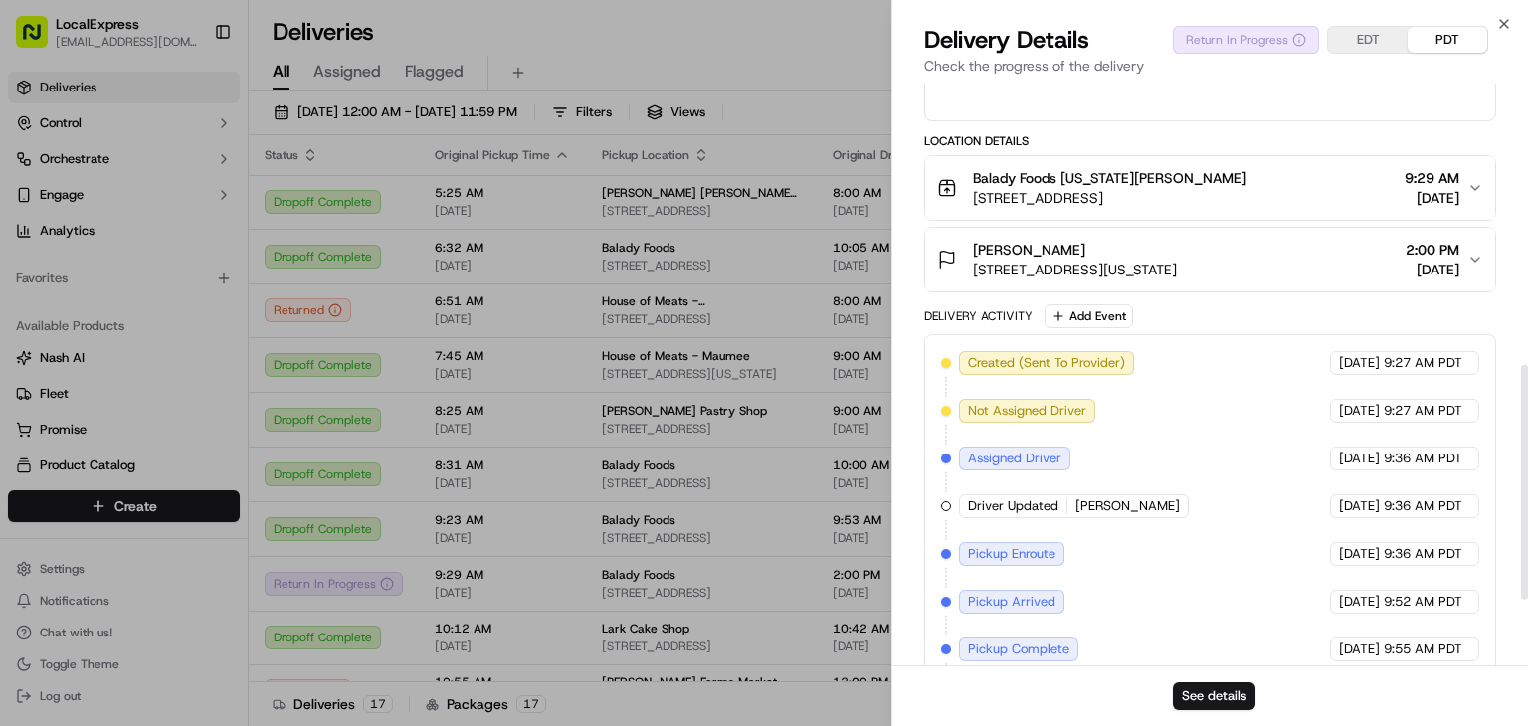
scroll to position [859, 0]
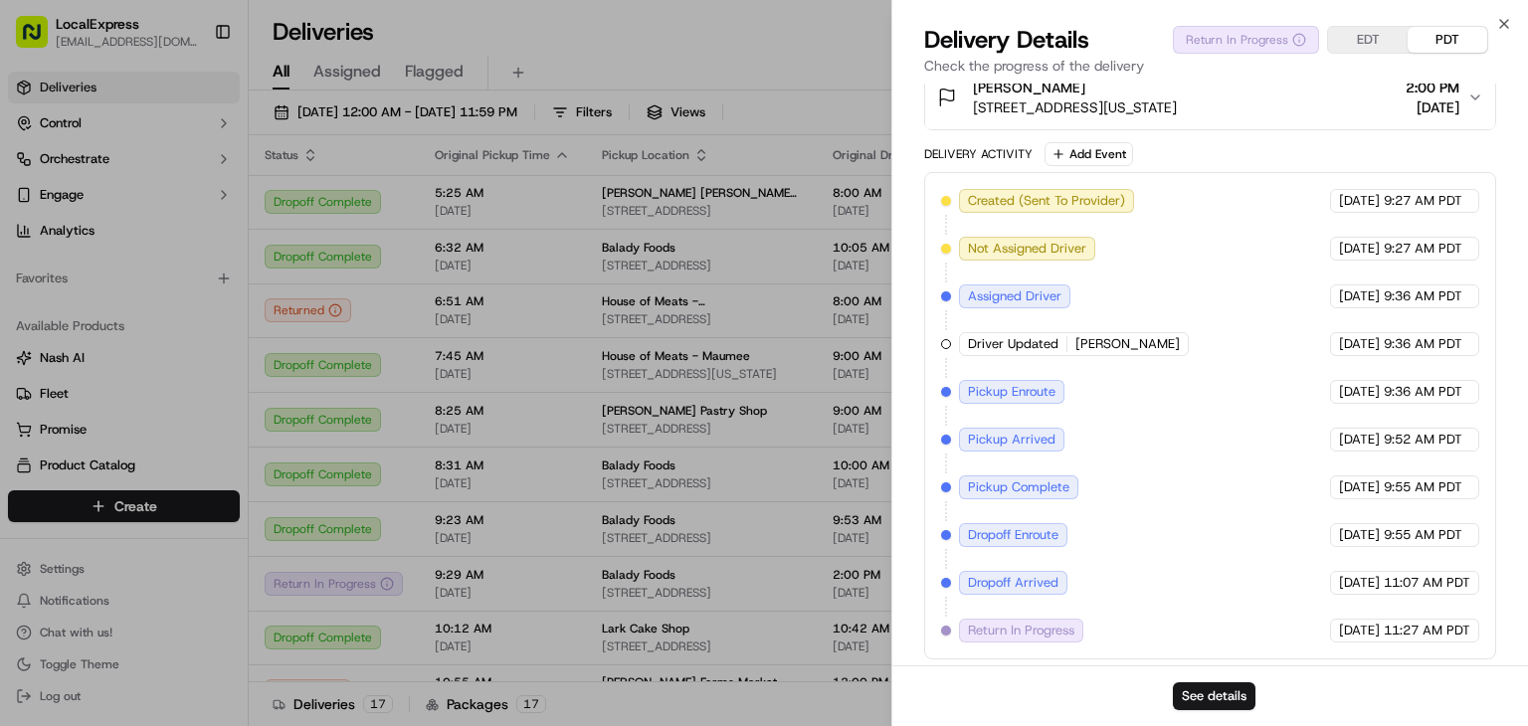
click at [944, 626] on div at bounding box center [946, 631] width 10 height 10
drag, startPoint x: 1054, startPoint y: 620, endPoint x: 1066, endPoint y: 615, distance: 12.9
click at [1066, 622] on span "Return In Progress" at bounding box center [1021, 631] width 106 height 18
click at [1067, 622] on span "Return In Progress" at bounding box center [1021, 631] width 106 height 18
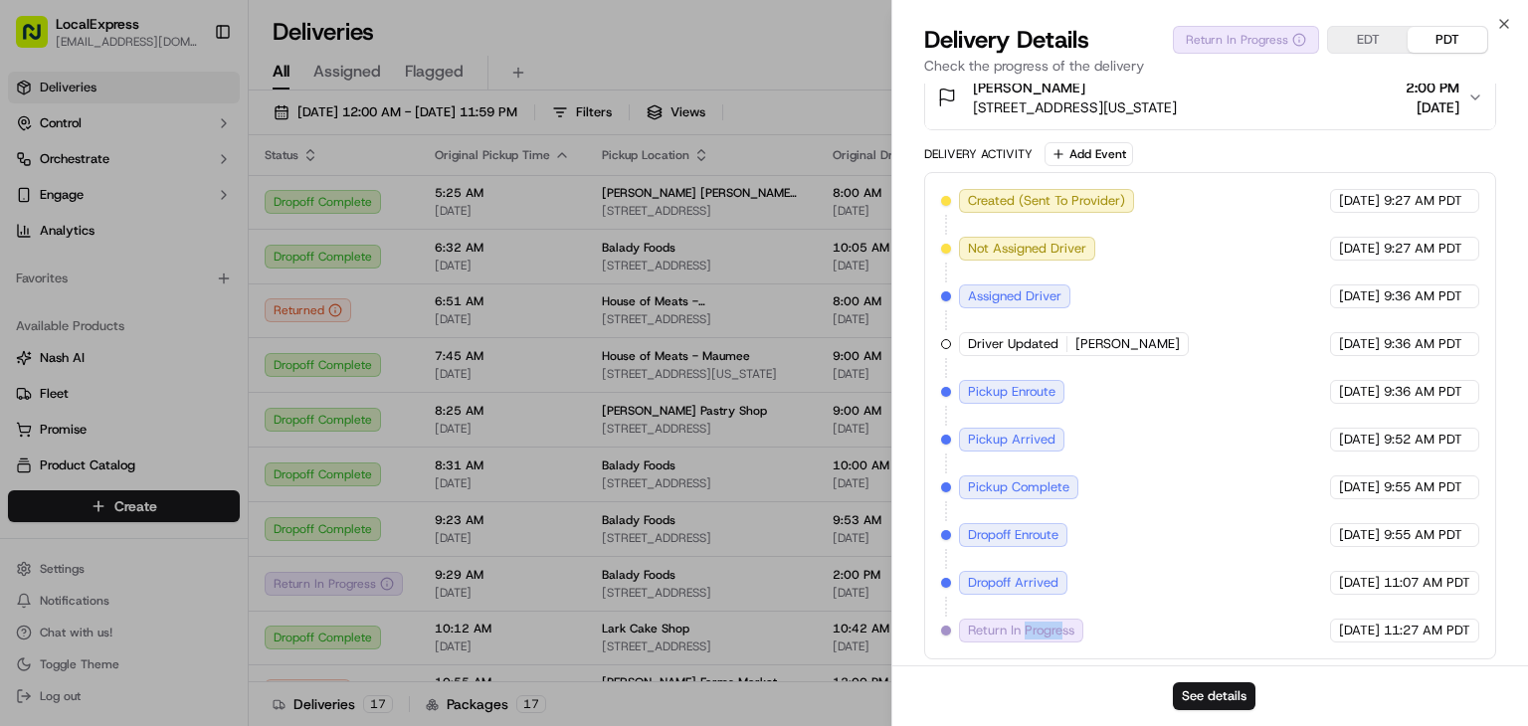
click at [1068, 622] on span "Return In Progress" at bounding box center [1021, 631] width 106 height 18
click at [1071, 622] on span "Return In Progress" at bounding box center [1021, 631] width 106 height 18
click at [1090, 596] on div "Created (Sent To Provider) Uber 09/20/2025 9:27 AM PDT Not Assigned Driver Uber…" at bounding box center [1210, 416] width 538 height 454
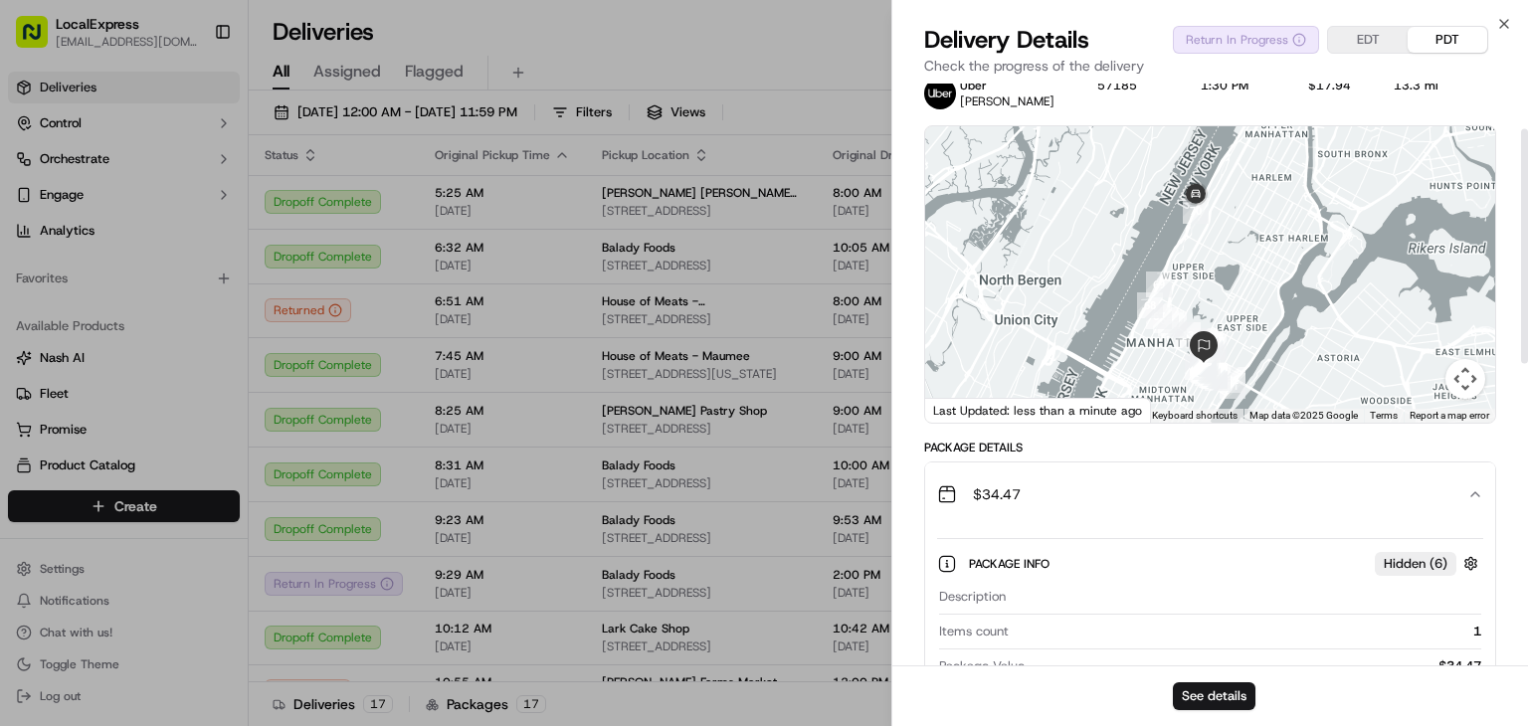
scroll to position [0, 0]
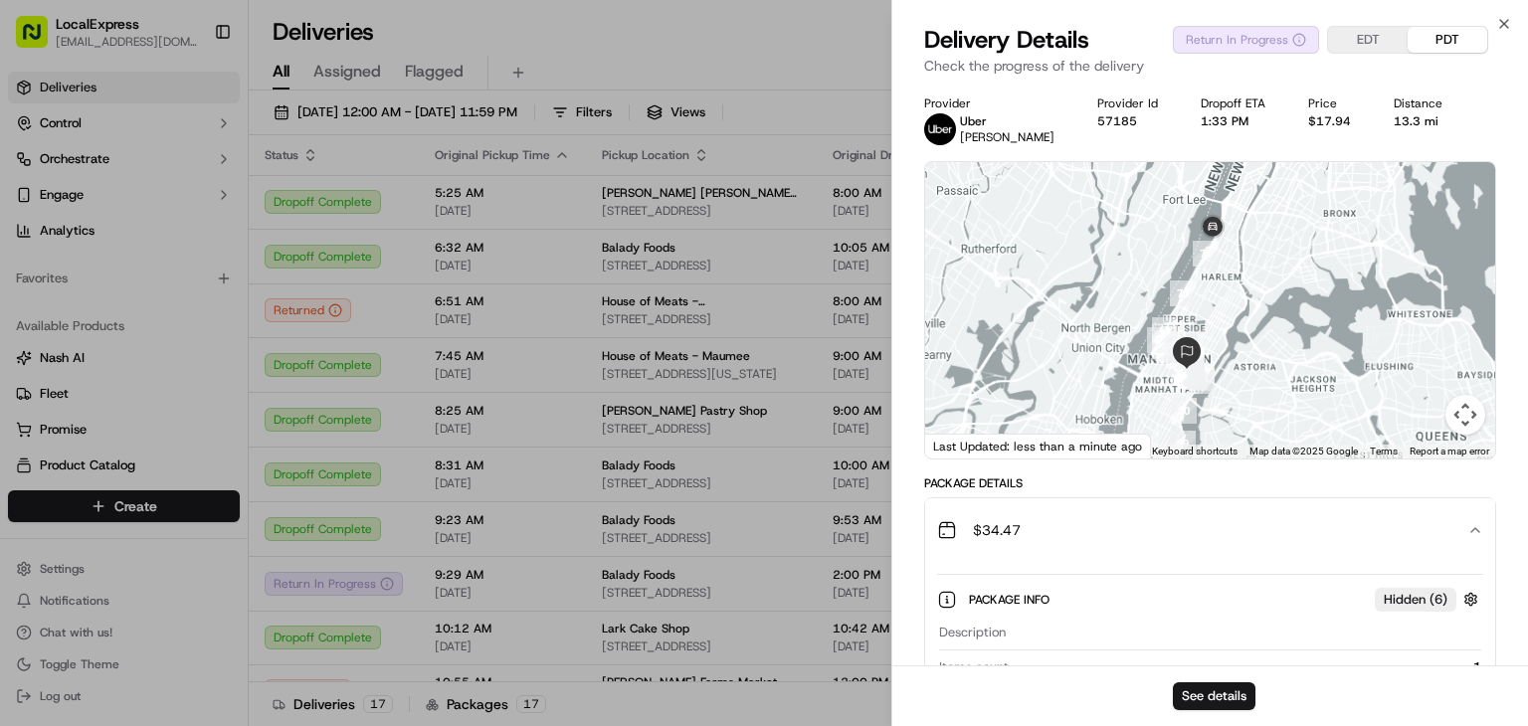
drag, startPoint x: 1218, startPoint y: 260, endPoint x: 1207, endPoint y: 311, distance: 52.9
click at [1207, 311] on div at bounding box center [1210, 310] width 570 height 296
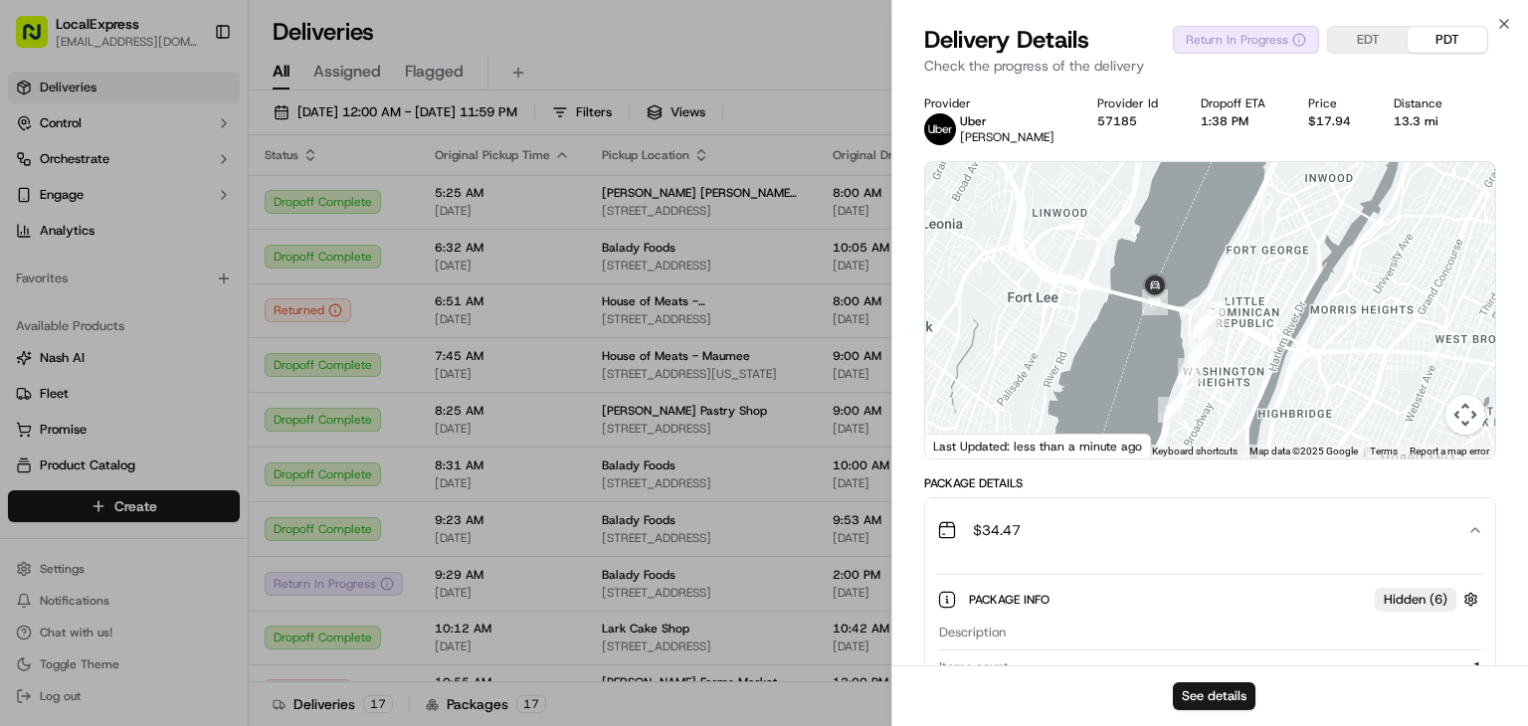
drag, startPoint x: 1166, startPoint y: 199, endPoint x: 1214, endPoint y: 351, distance: 159.5
click at [1214, 351] on div "To navigate, press the arrow keys." at bounding box center [1210, 310] width 570 height 296
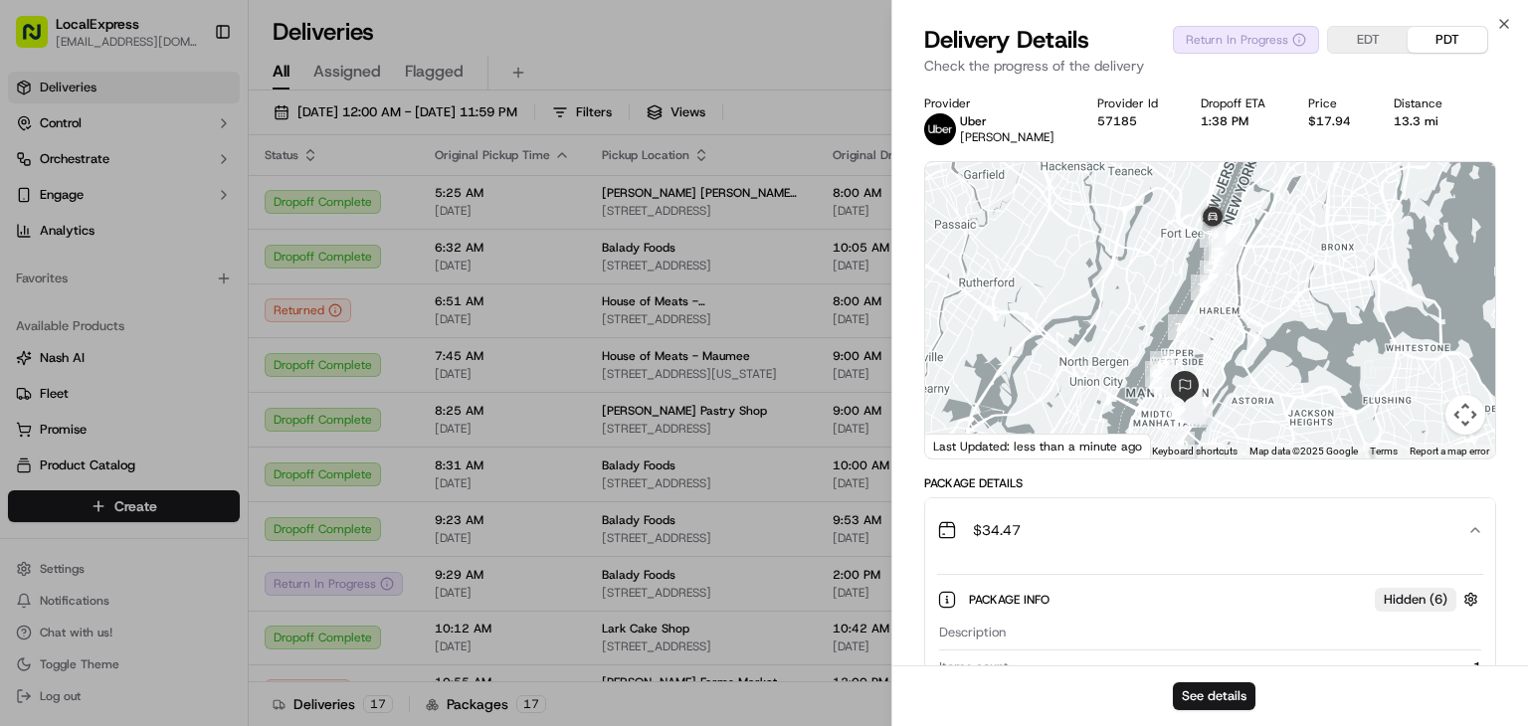
drag, startPoint x: 1302, startPoint y: 375, endPoint x: 1270, endPoint y: 248, distance: 131.3
click at [1270, 248] on div at bounding box center [1210, 310] width 570 height 296
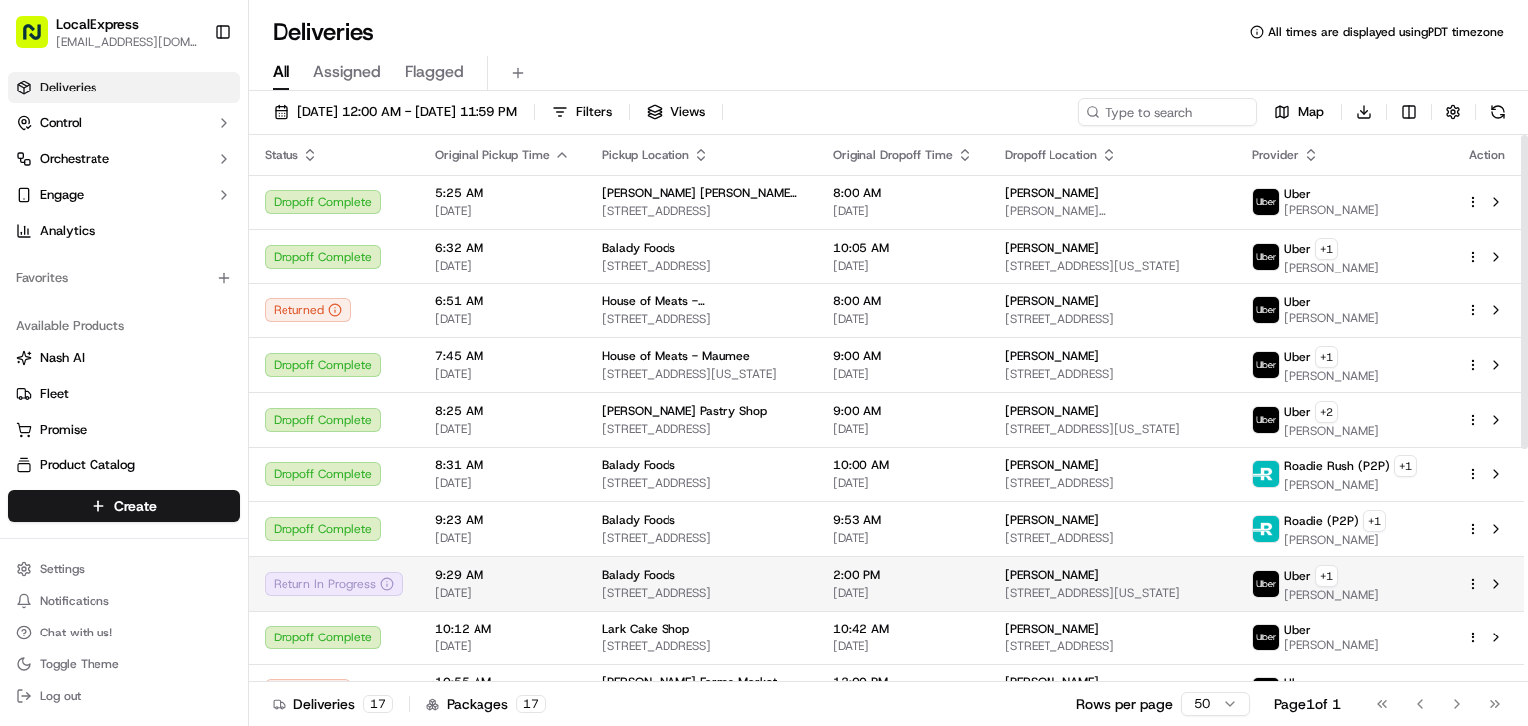
click at [933, 574] on span "2:00 PM" at bounding box center [903, 575] width 140 height 16
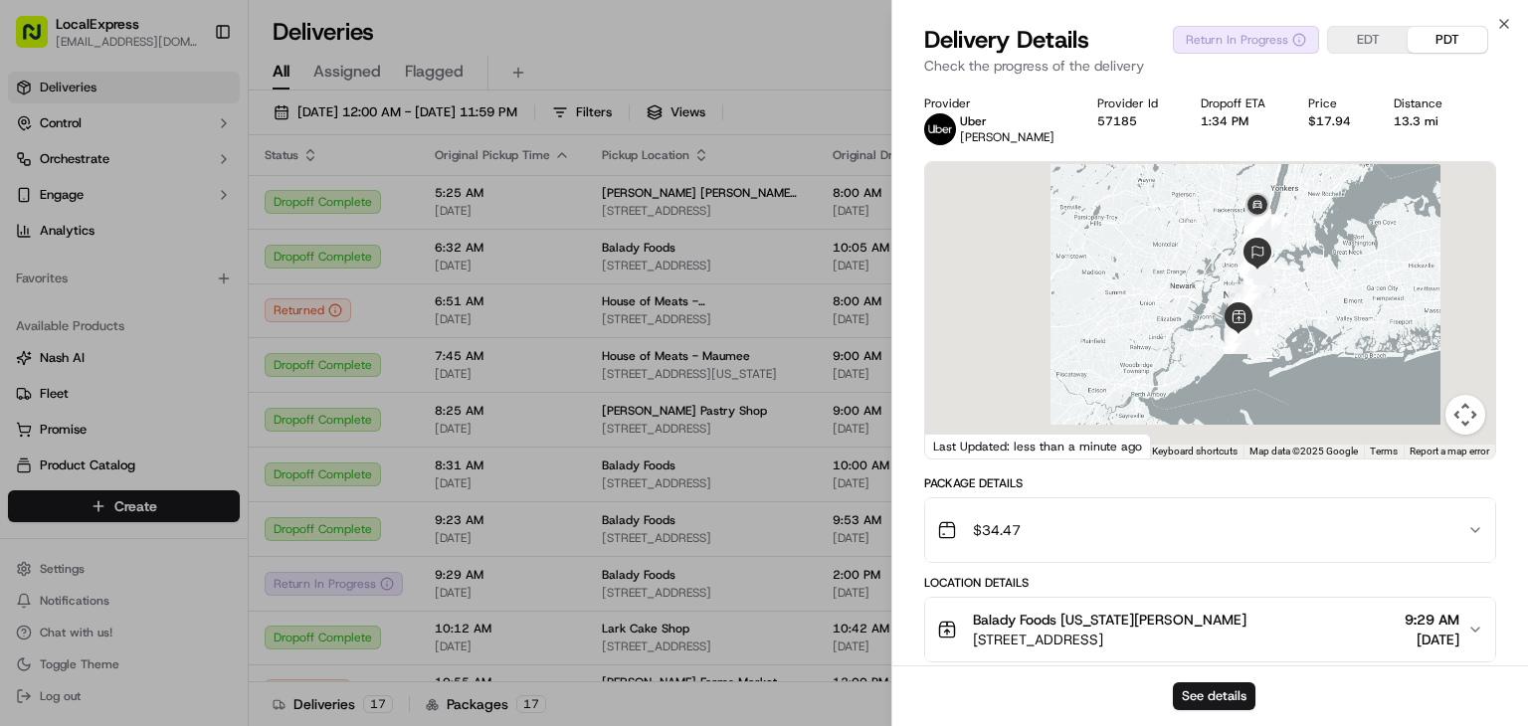
drag, startPoint x: 1289, startPoint y: 220, endPoint x: 1276, endPoint y: 276, distance: 57.2
click at [1276, 276] on div at bounding box center [1210, 310] width 570 height 296
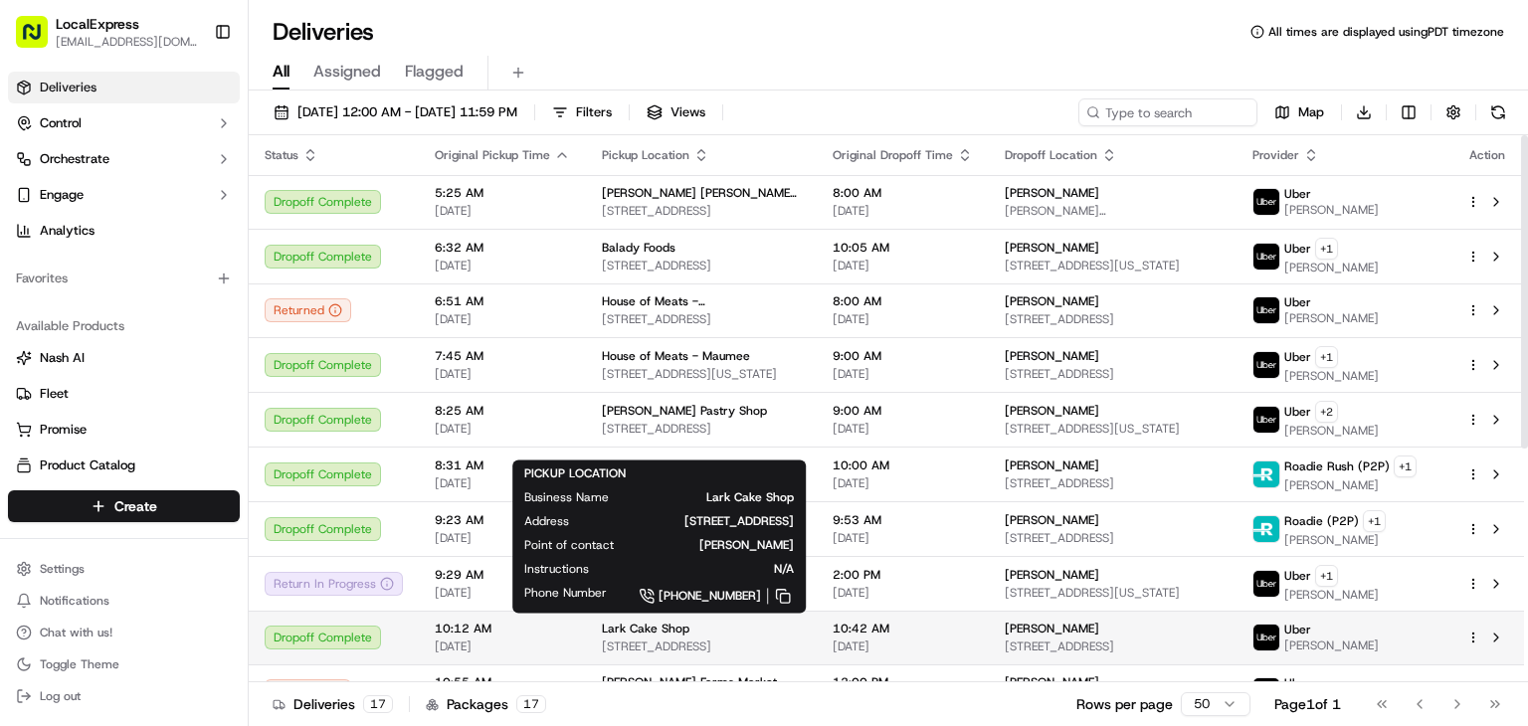
click at [798, 633] on div "Lark Cake Shop 3337 W Sunset Blvd, Los Angeles, CA 90026, US" at bounding box center [701, 638] width 199 height 34
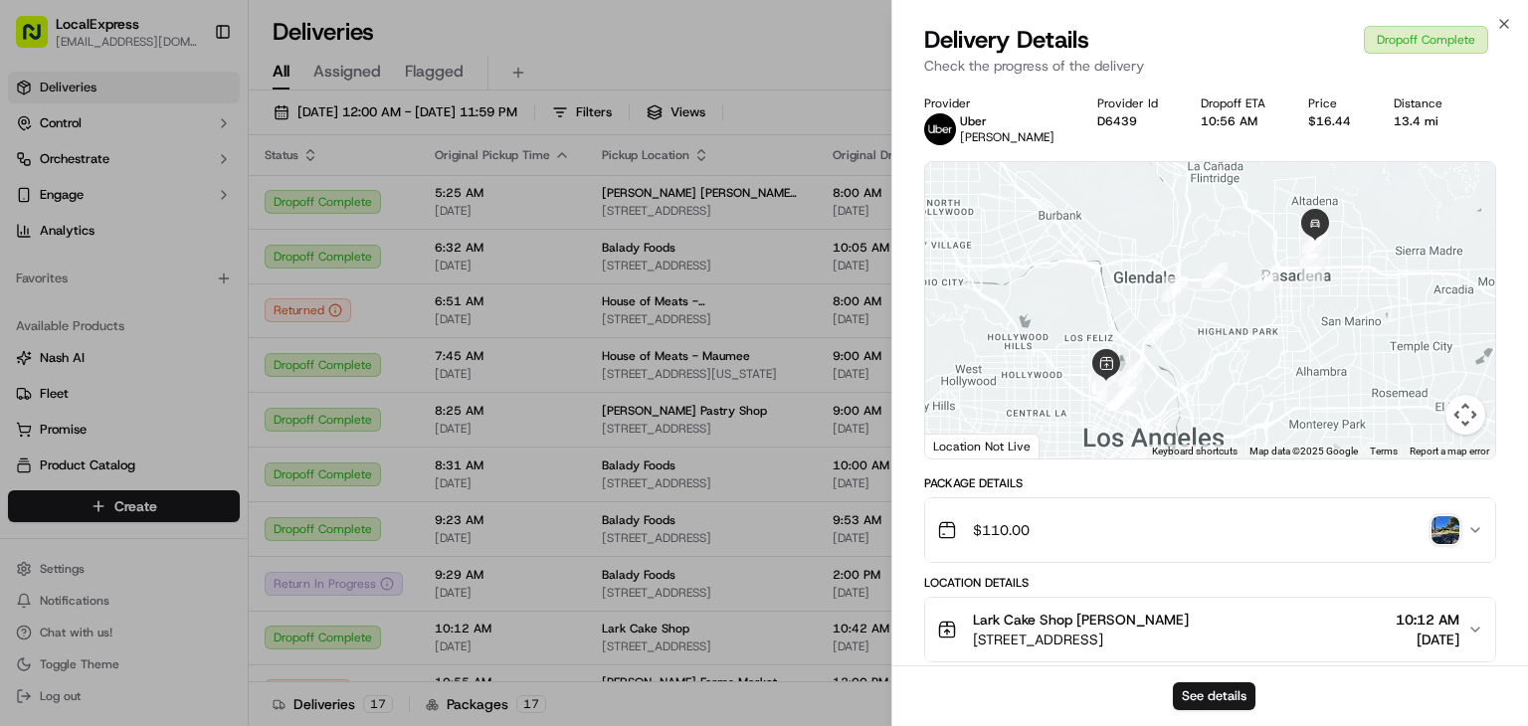
click at [1445, 535] on img "button" at bounding box center [1446, 530] width 28 height 28
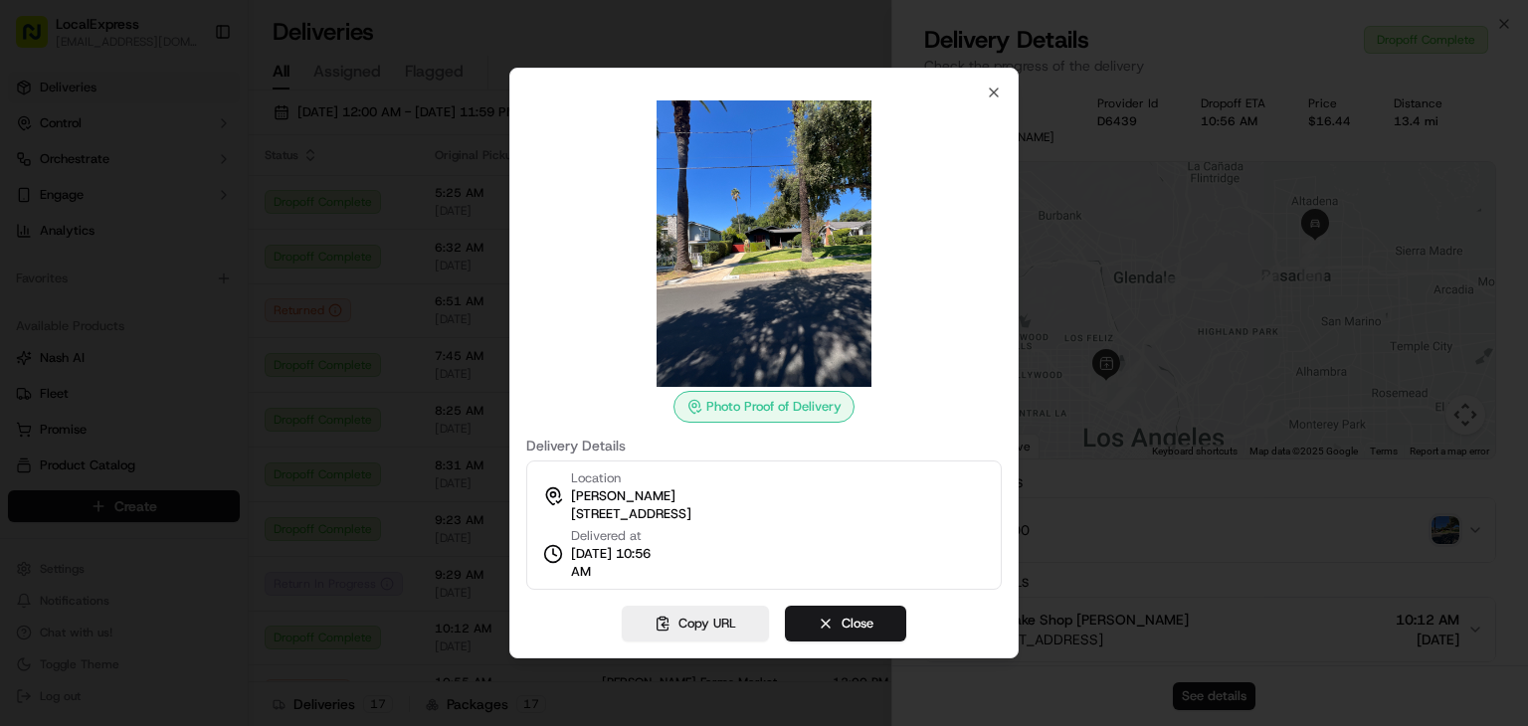
click at [1262, 361] on div at bounding box center [764, 363] width 1528 height 726
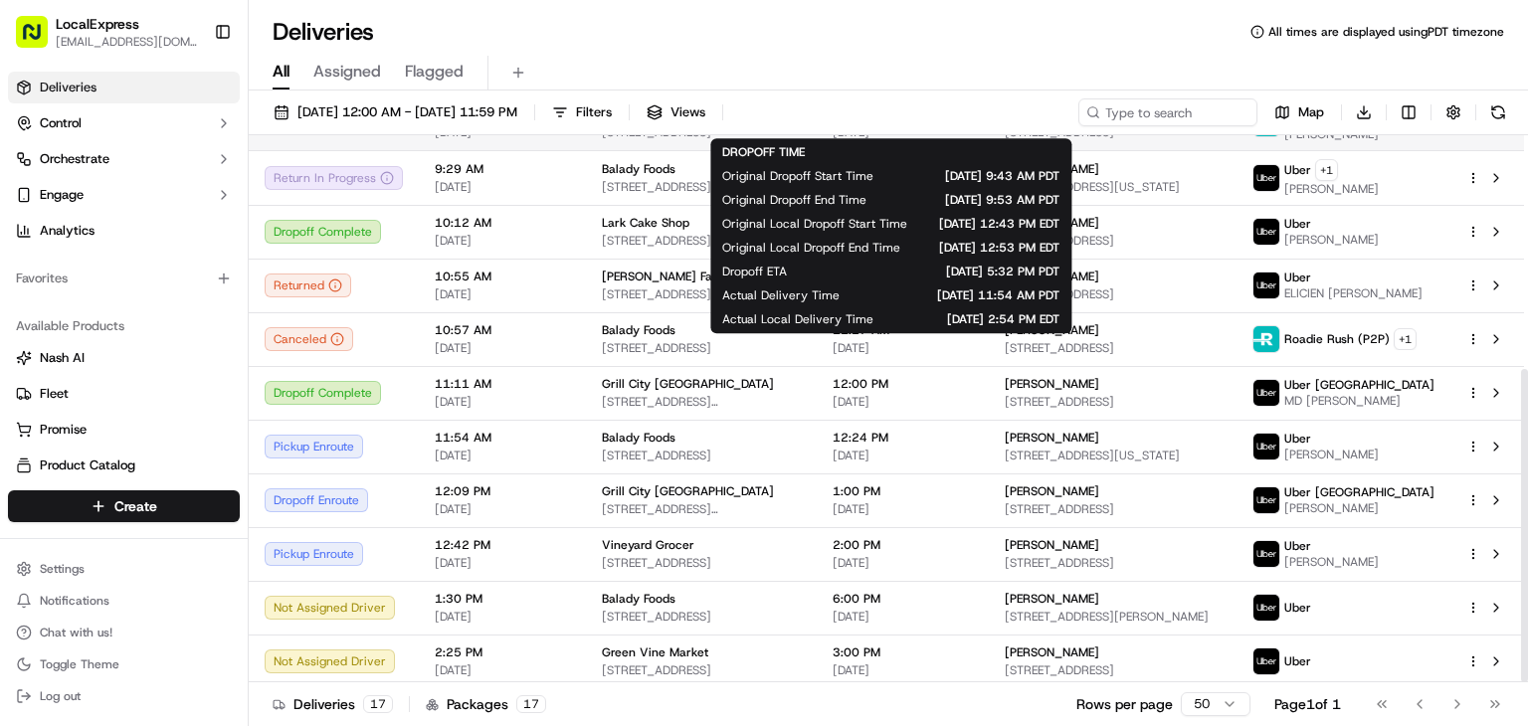
scroll to position [408, 0]
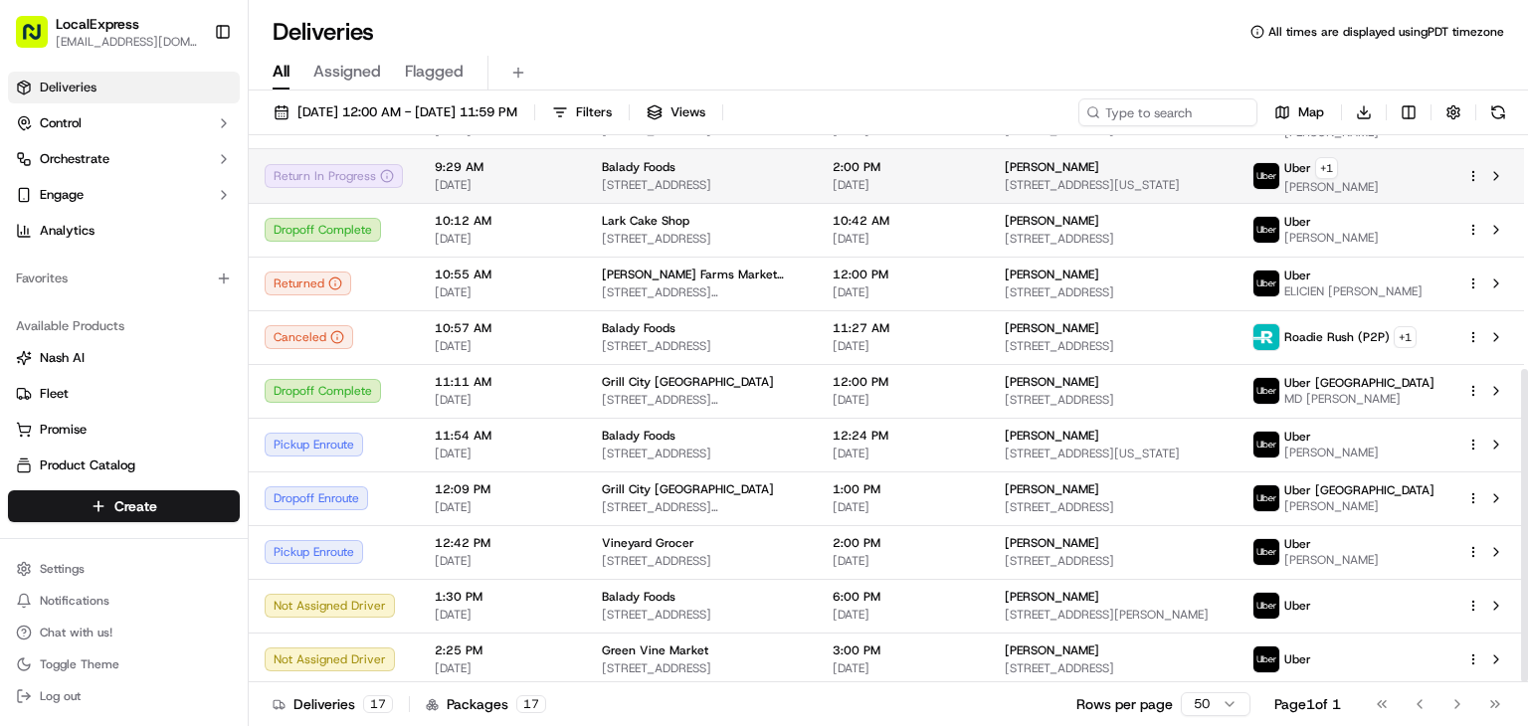
click at [578, 165] on td "9:29 AM 09/20/2025" at bounding box center [502, 175] width 167 height 55
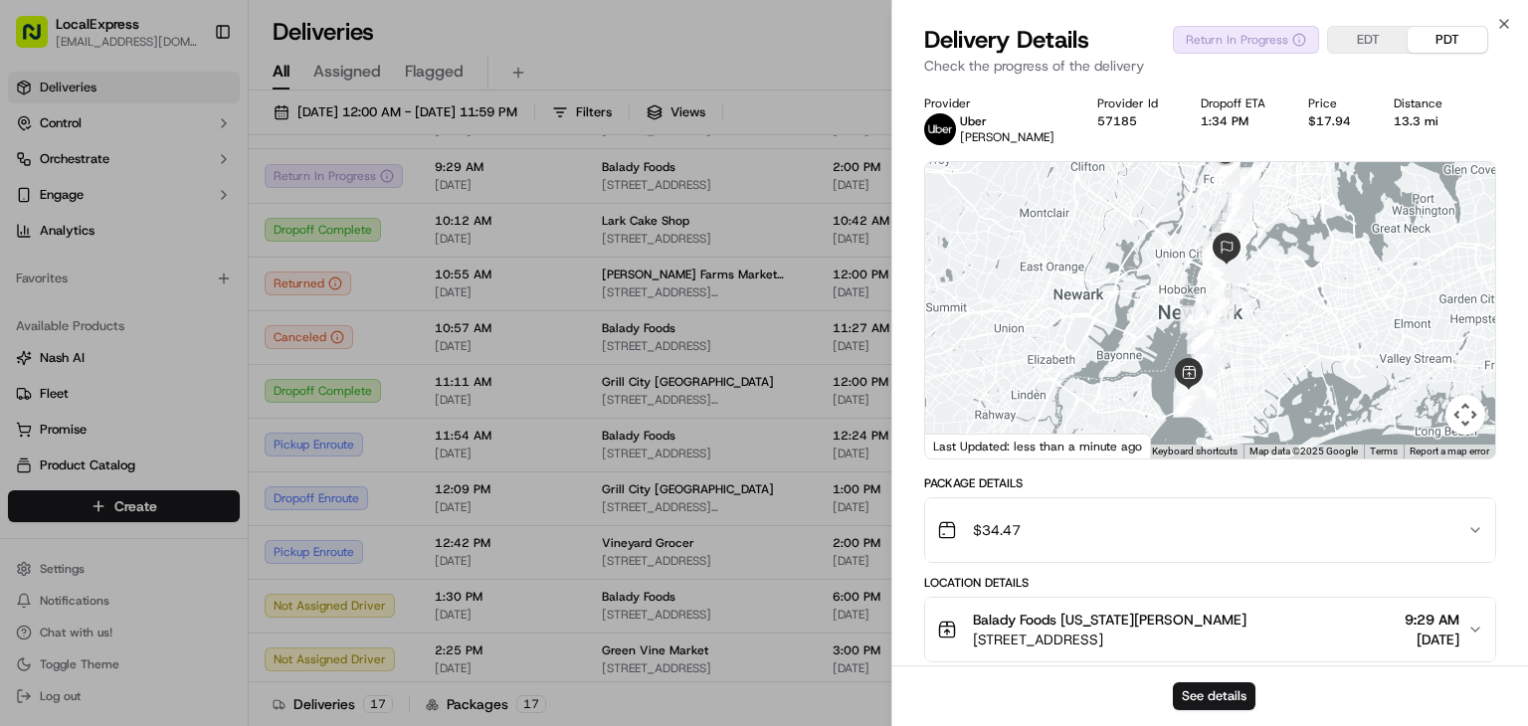
drag, startPoint x: 1282, startPoint y: 315, endPoint x: 1252, endPoint y: 448, distance: 135.9
click at [1253, 448] on div "1 2 3 4 5 6 7 8 9 10 11 12 13 14 15 16 17 18 19 20 21 22 23 24 25 26 27 28 29 3…" at bounding box center [1210, 310] width 570 height 296
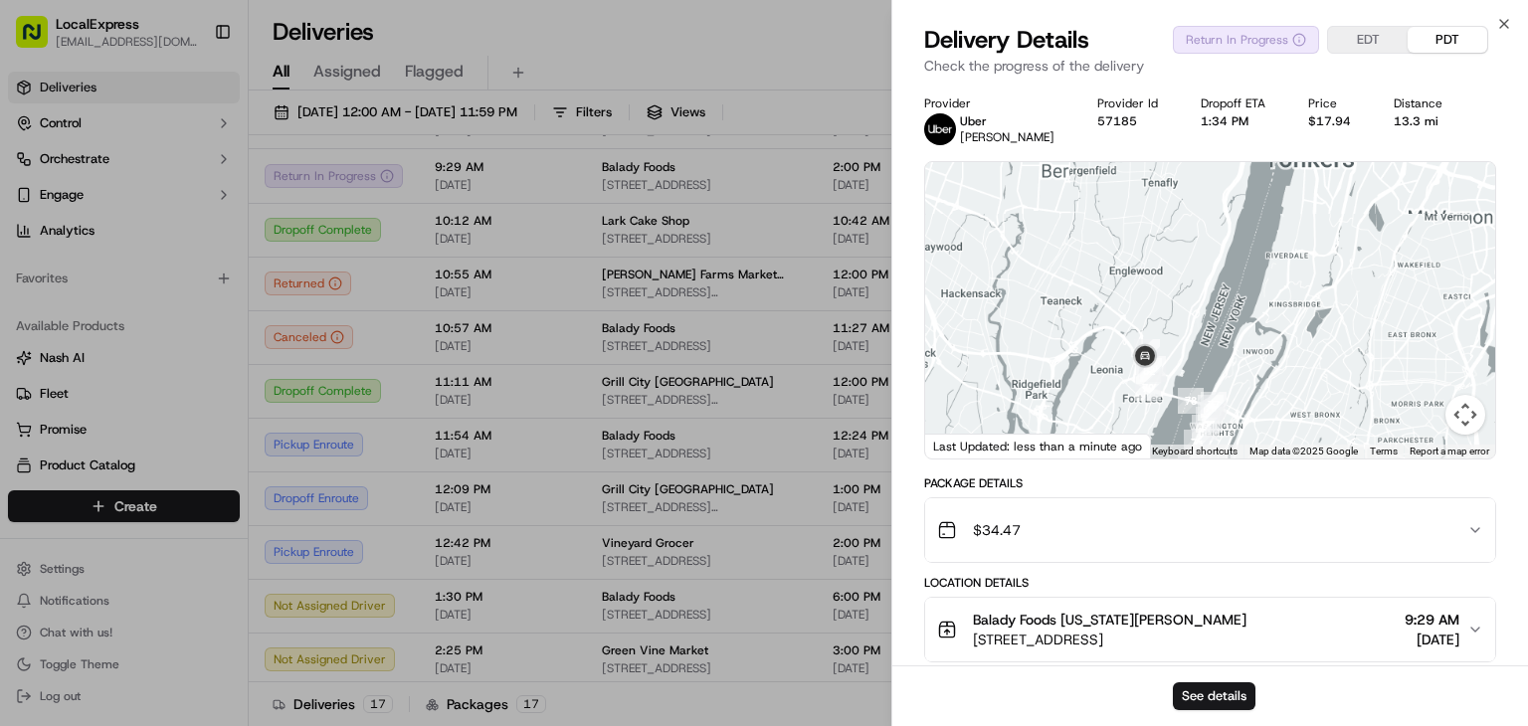
drag, startPoint x: 1187, startPoint y: 414, endPoint x: 1205, endPoint y: 340, distance: 75.8
click at [1205, 340] on div at bounding box center [1210, 310] width 570 height 296
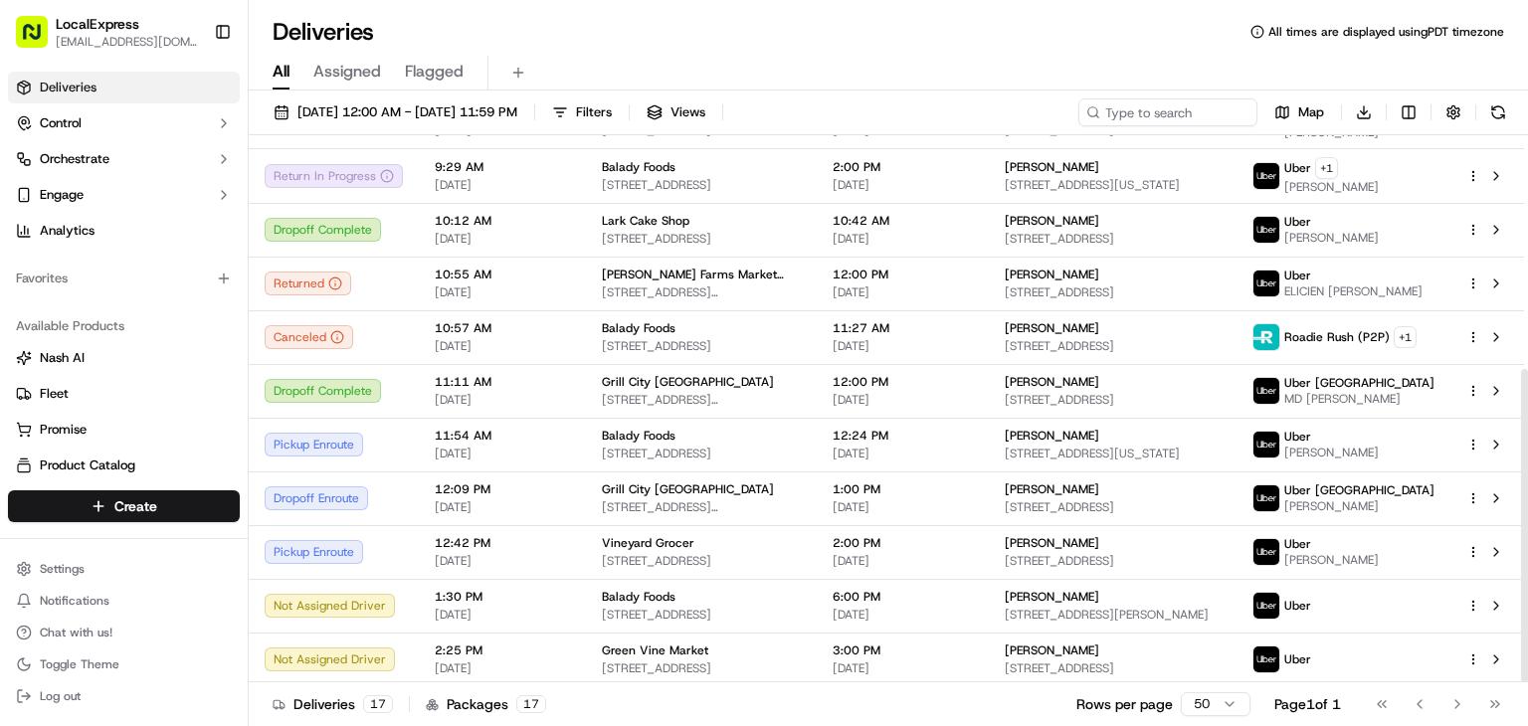
click at [520, 380] on span "11:11 AM" at bounding box center [502, 382] width 135 height 16
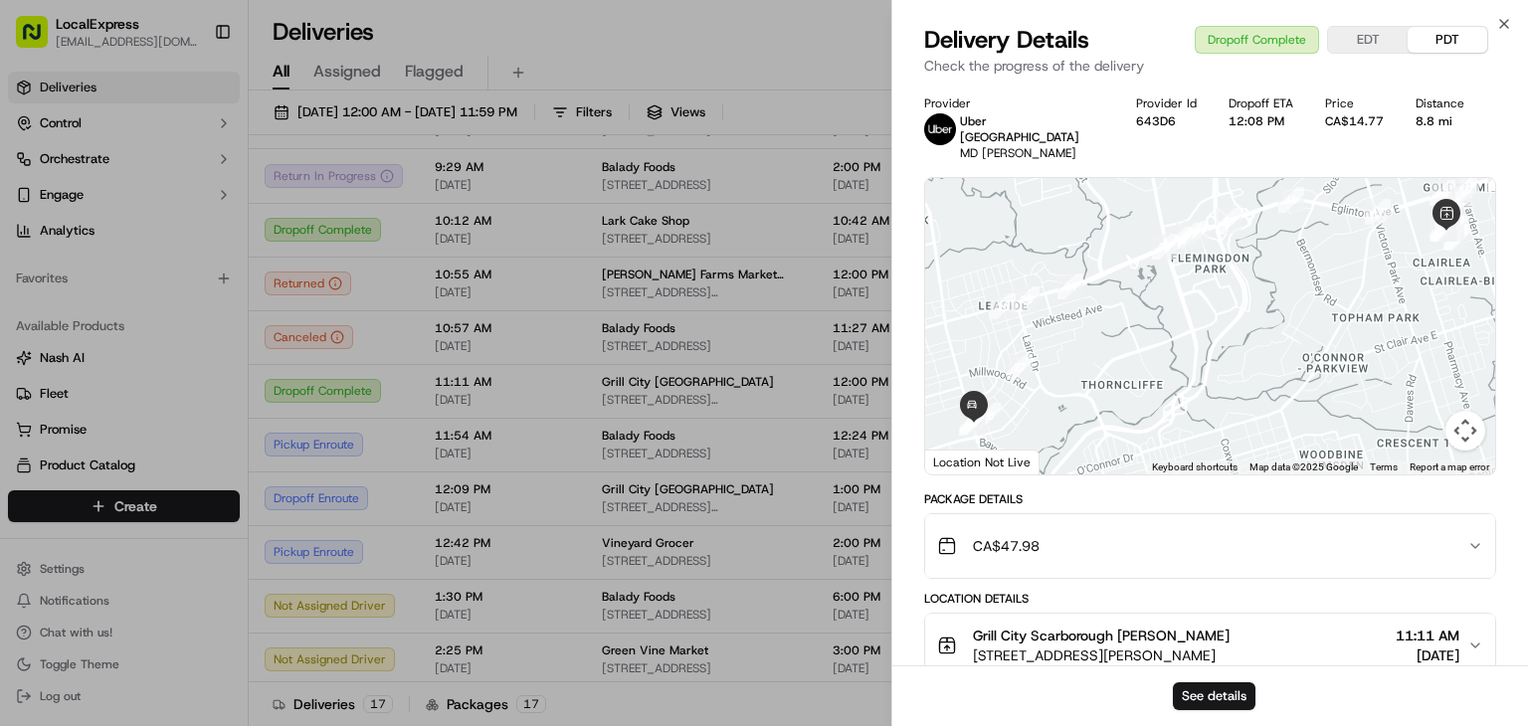
click at [1433, 530] on div "CA$47.98" at bounding box center [1202, 546] width 530 height 40
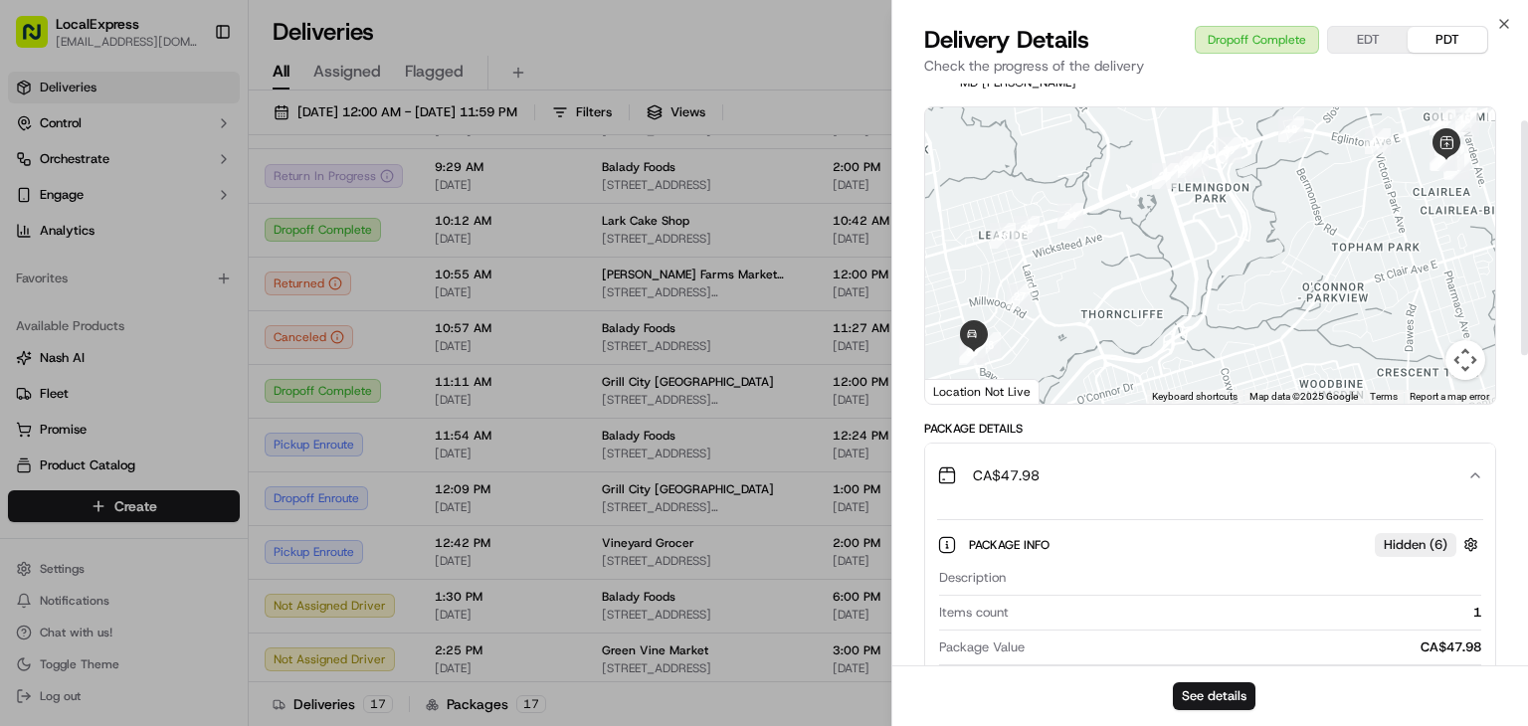
scroll to position [99, 0]
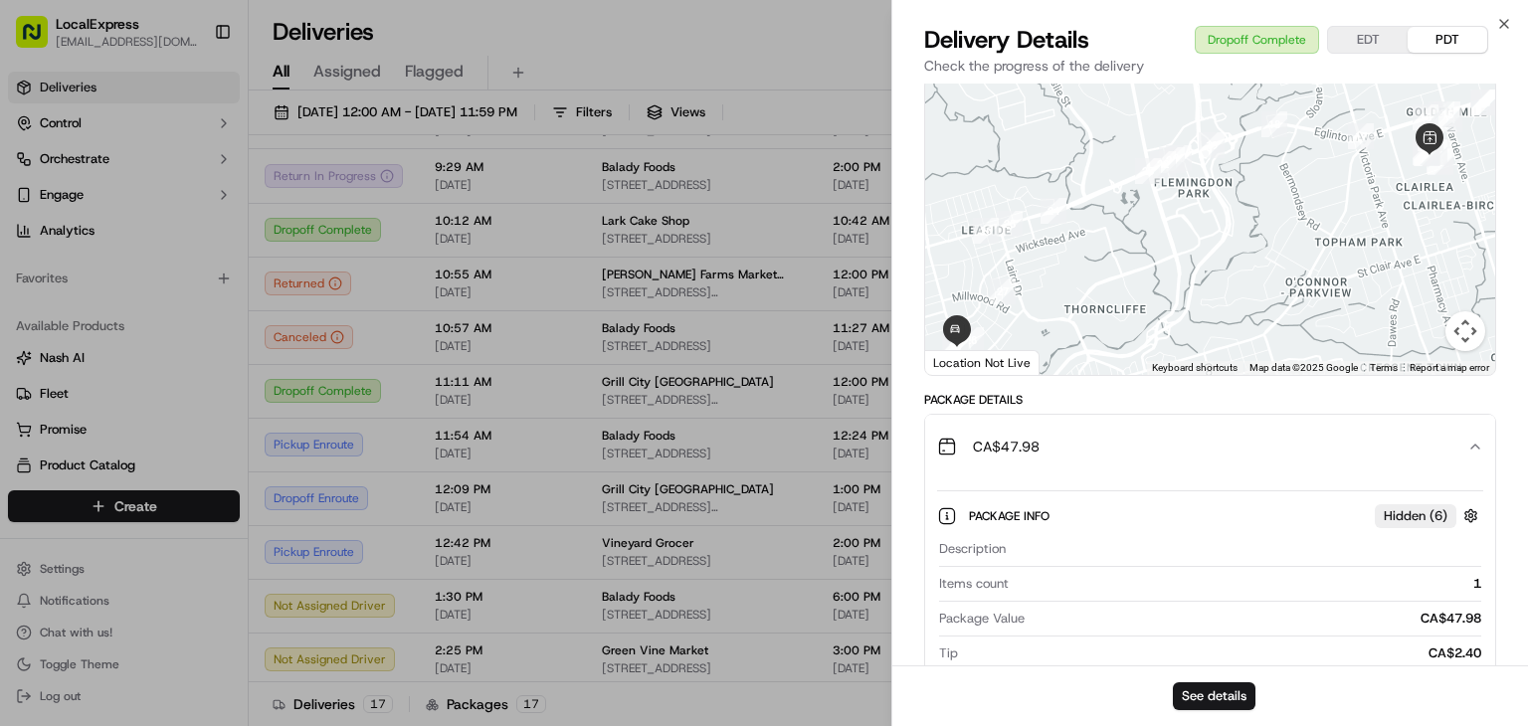
drag, startPoint x: 1362, startPoint y: 208, endPoint x: 1293, endPoint y: 257, distance: 84.2
click at [1293, 257] on div at bounding box center [1210, 227] width 570 height 296
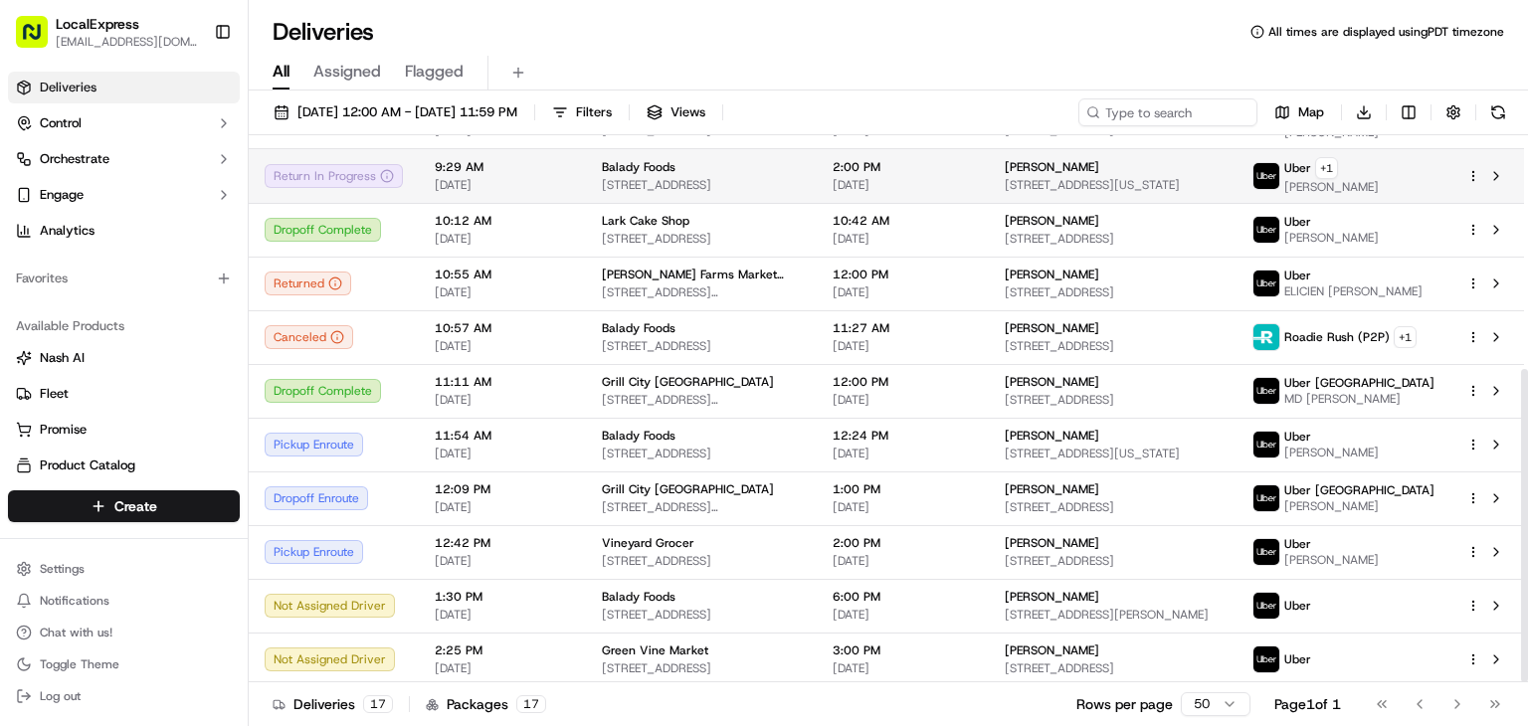
click at [723, 177] on span "7128 5th Ave, Brooklyn, NY 11209, USA" at bounding box center [701, 185] width 199 height 16
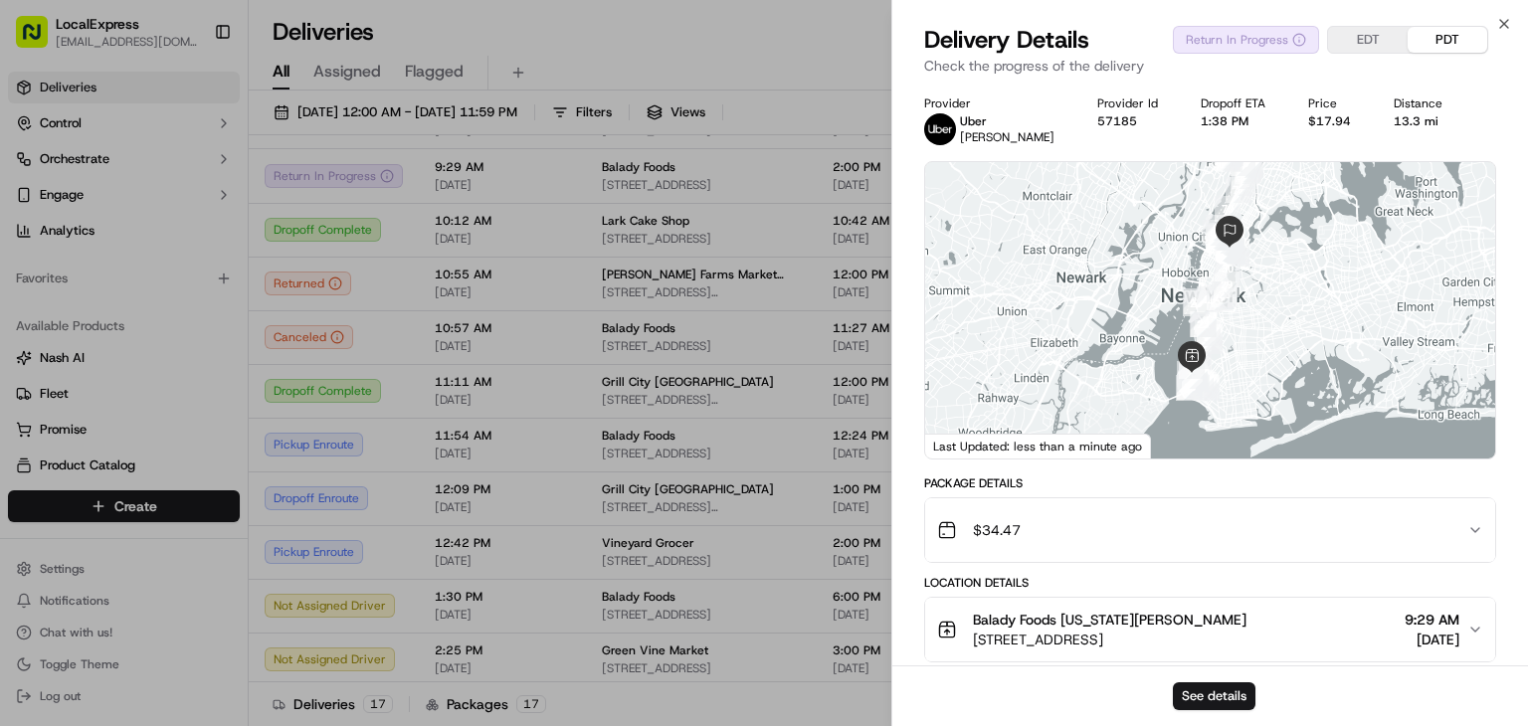
drag, startPoint x: 1297, startPoint y: 320, endPoint x: 1285, endPoint y: 346, distance: 28.5
click at [1285, 346] on div at bounding box center [1210, 310] width 570 height 296
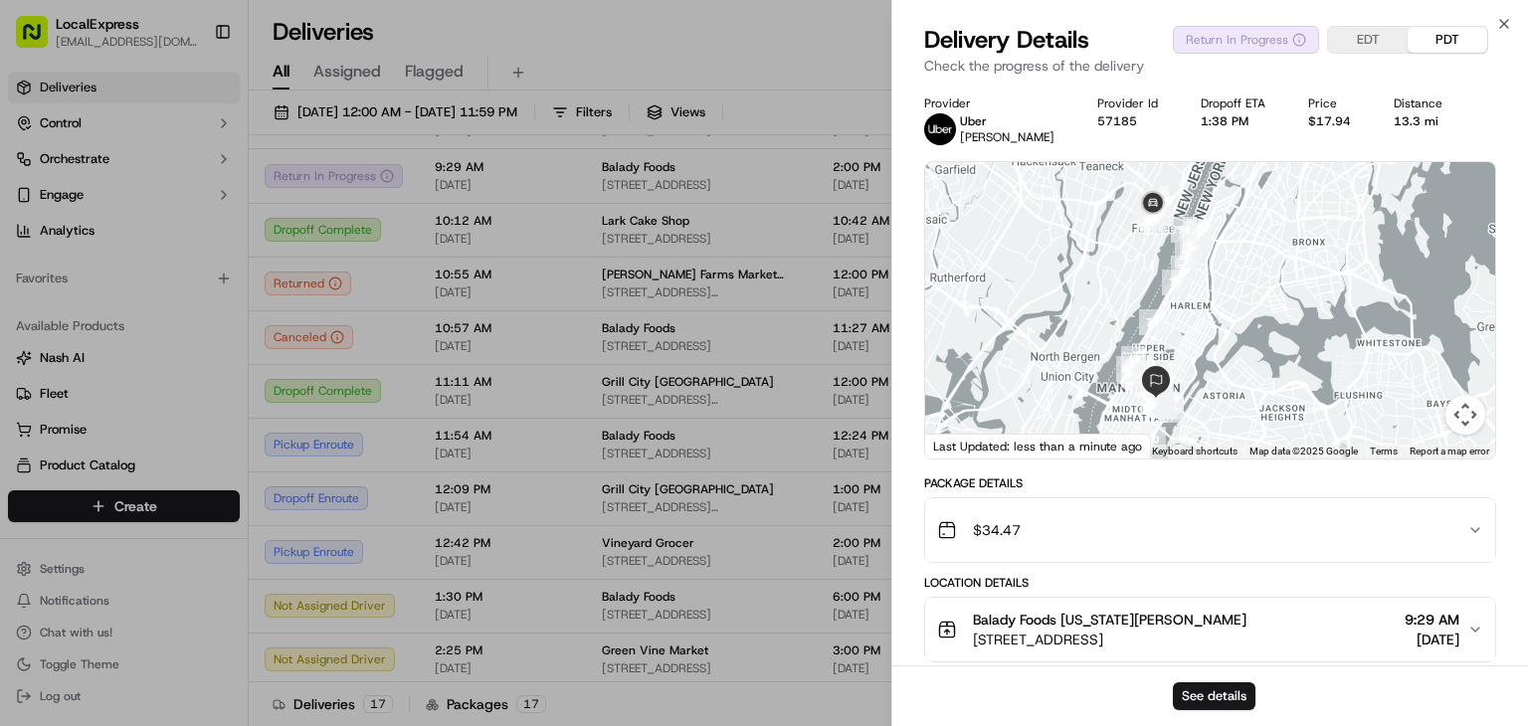
drag, startPoint x: 1166, startPoint y: 317, endPoint x: 1174, endPoint y: 359, distance: 42.5
click at [1174, 359] on div at bounding box center [1210, 310] width 570 height 296
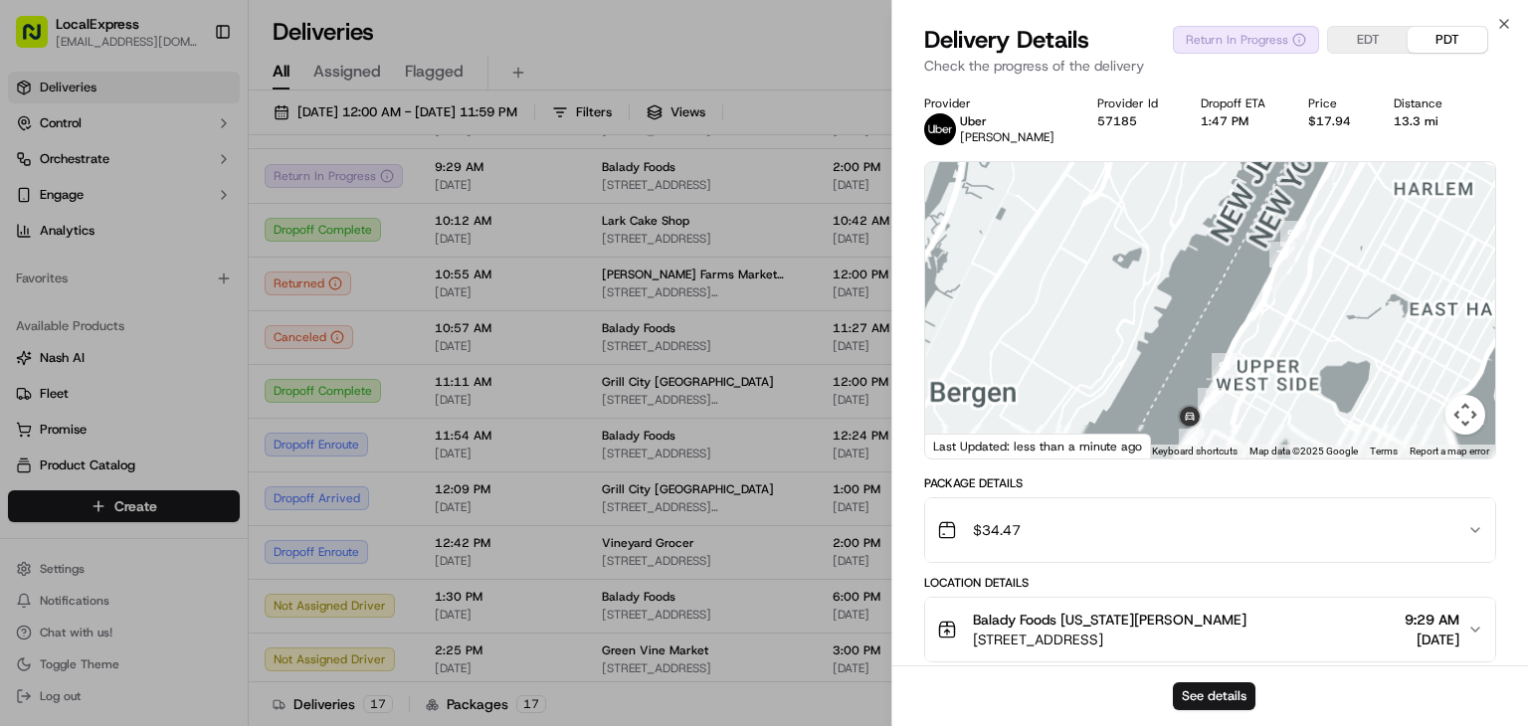
drag, startPoint x: 1229, startPoint y: 363, endPoint x: 1212, endPoint y: 250, distance: 114.7
click at [1212, 250] on div at bounding box center [1210, 310] width 570 height 296
drag, startPoint x: 1280, startPoint y: 357, endPoint x: 1249, endPoint y: 202, distance: 158.4
click at [1249, 202] on div at bounding box center [1210, 310] width 570 height 296
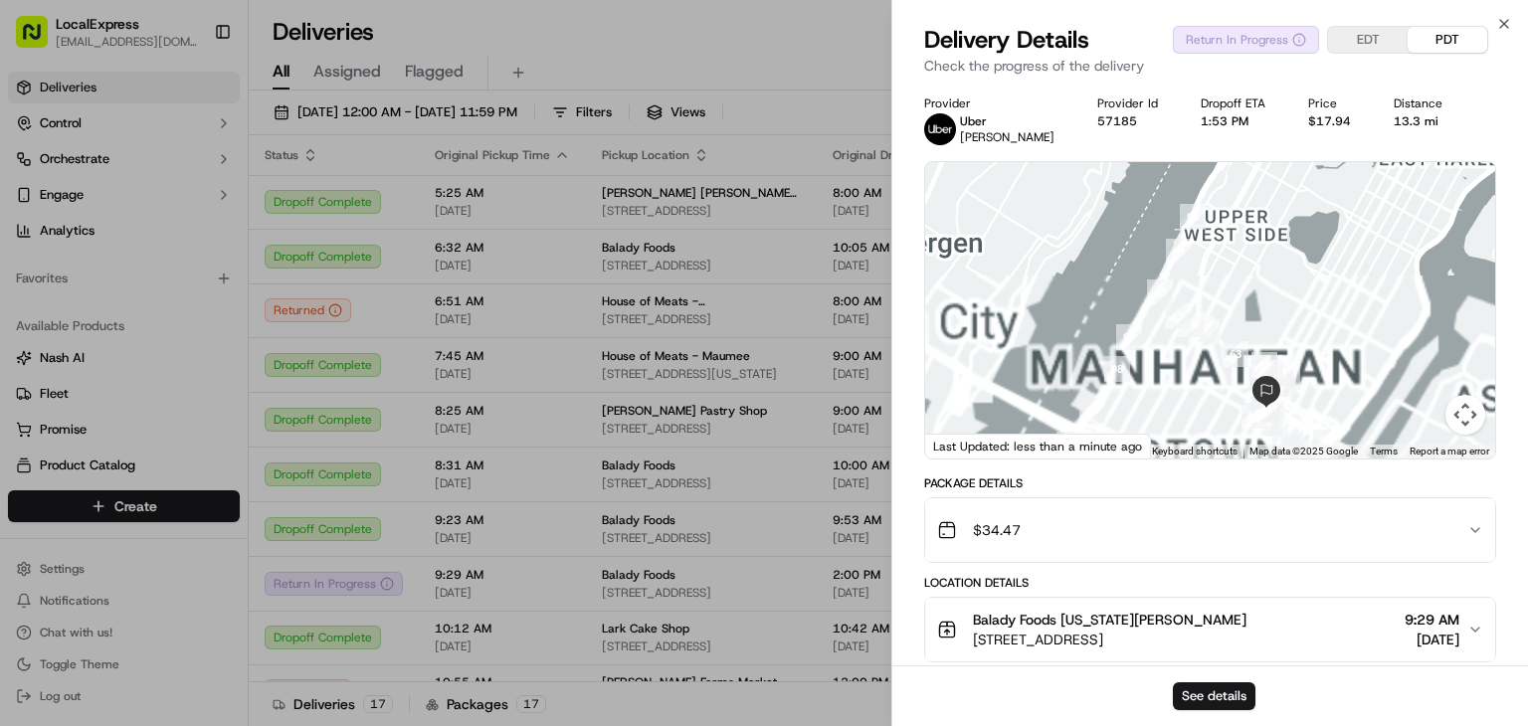
scroll to position [408, 0]
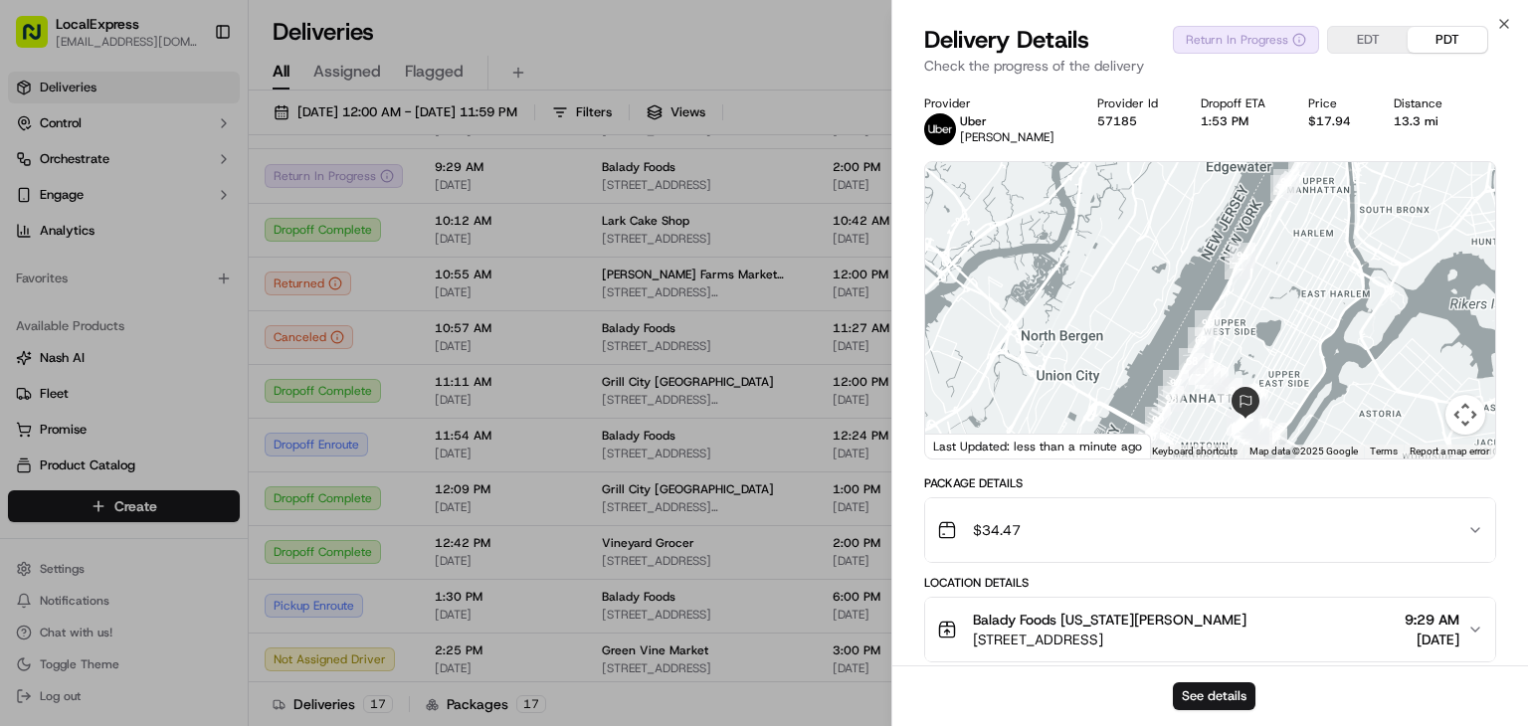
drag, startPoint x: 1328, startPoint y: 403, endPoint x: 1309, endPoint y: 399, distance: 19.3
click at [1309, 407] on div at bounding box center [1210, 310] width 570 height 296
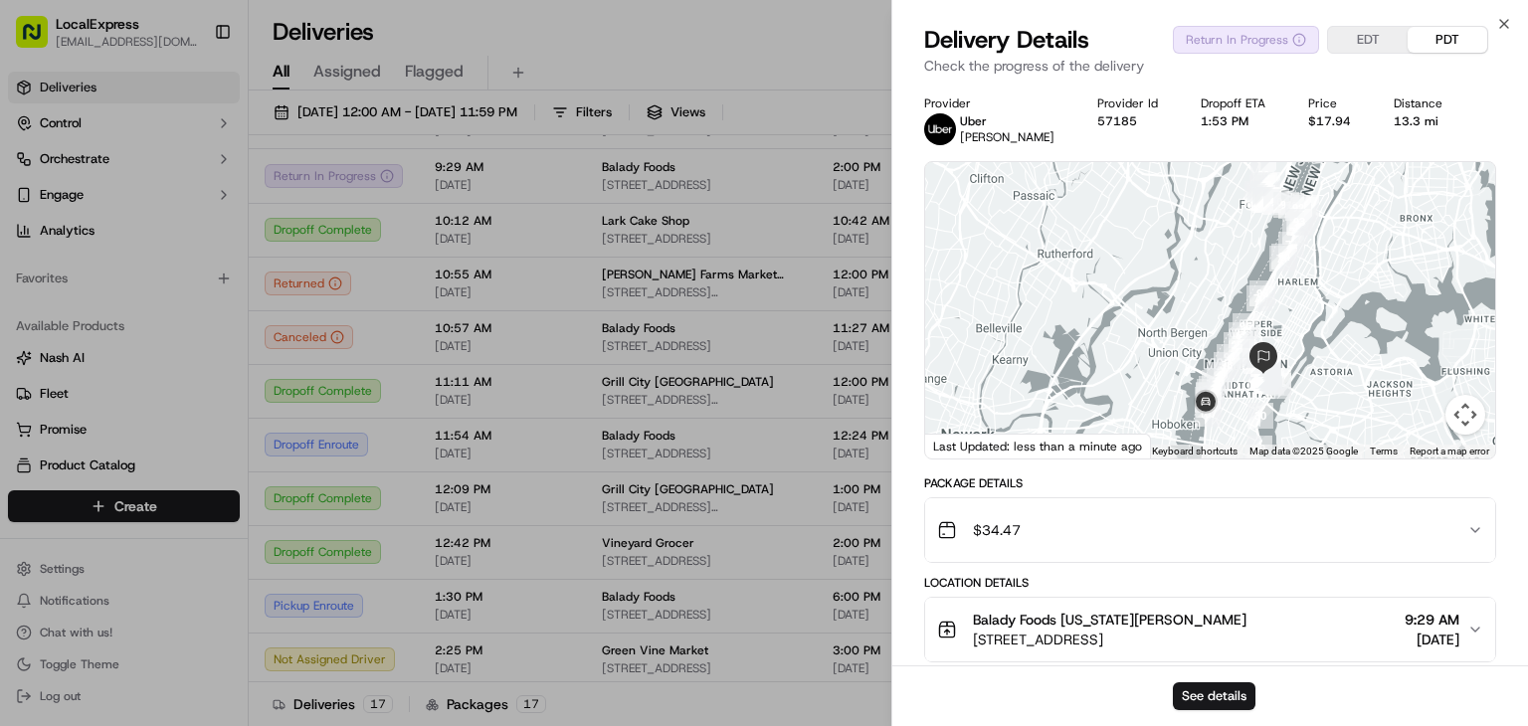
drag, startPoint x: 1309, startPoint y: 411, endPoint x: 1296, endPoint y: 384, distance: 29.8
click at [1296, 384] on div at bounding box center [1210, 310] width 570 height 296
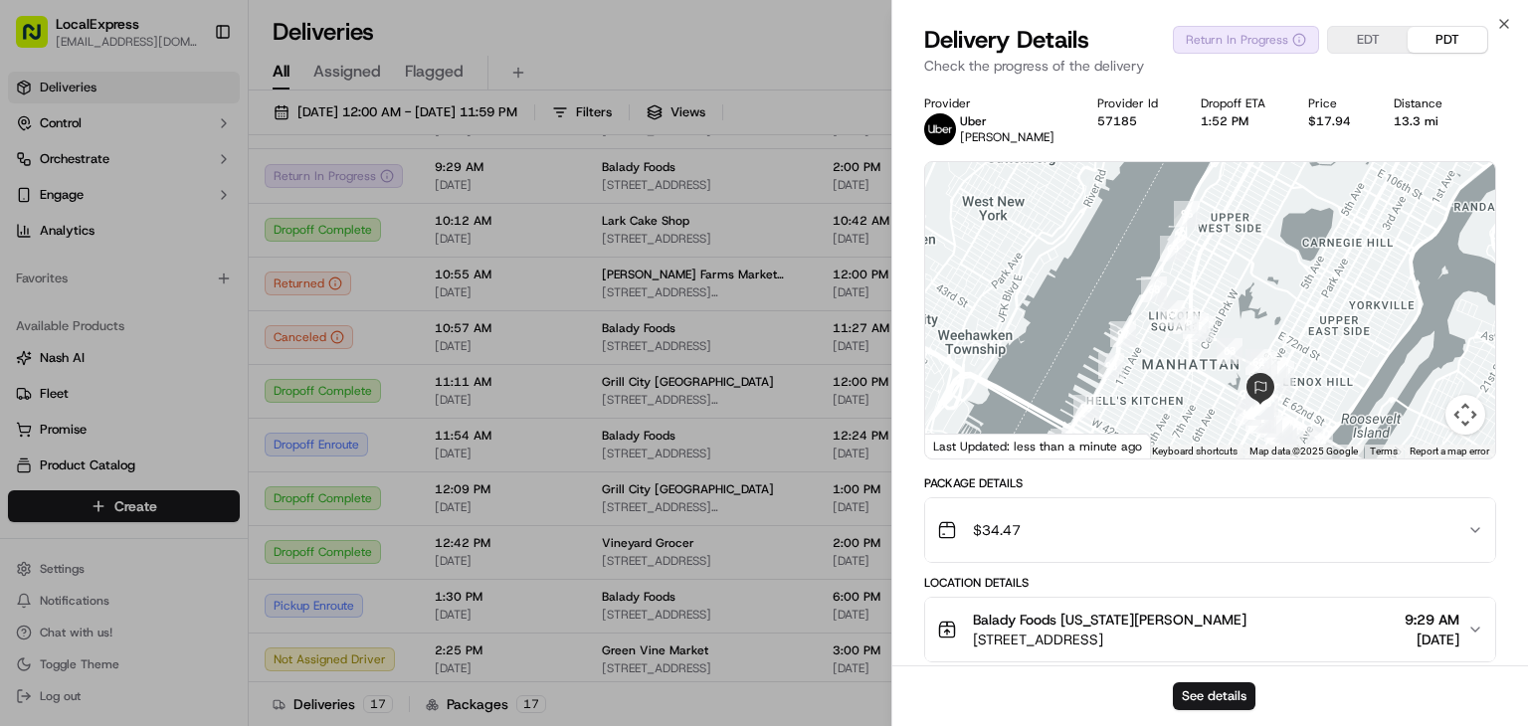
drag, startPoint x: 1337, startPoint y: 389, endPoint x: 1327, endPoint y: 348, distance: 42.0
click at [1329, 348] on div at bounding box center [1210, 310] width 570 height 296
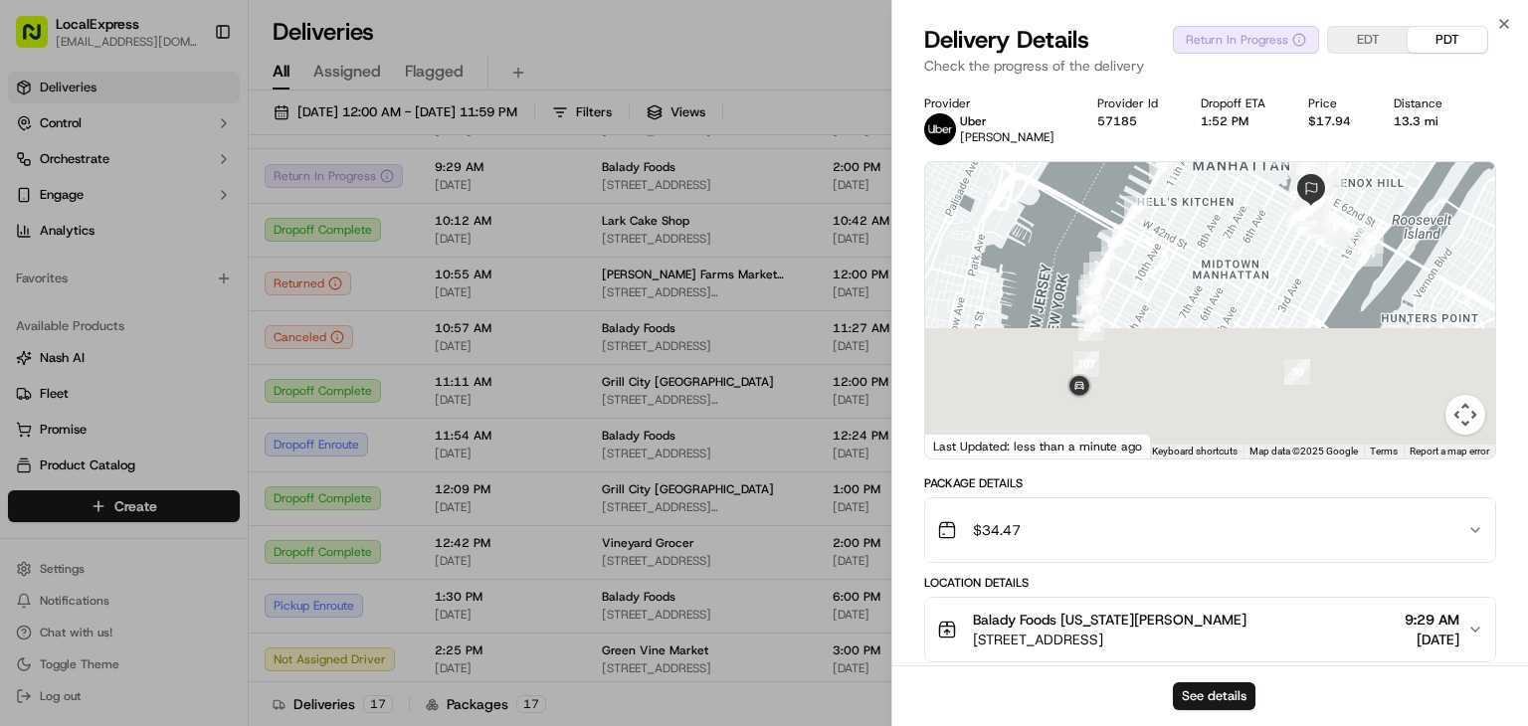
drag, startPoint x: 1190, startPoint y: 287, endPoint x: 1228, endPoint y: 214, distance: 81.9
click at [1228, 214] on div at bounding box center [1210, 310] width 570 height 296
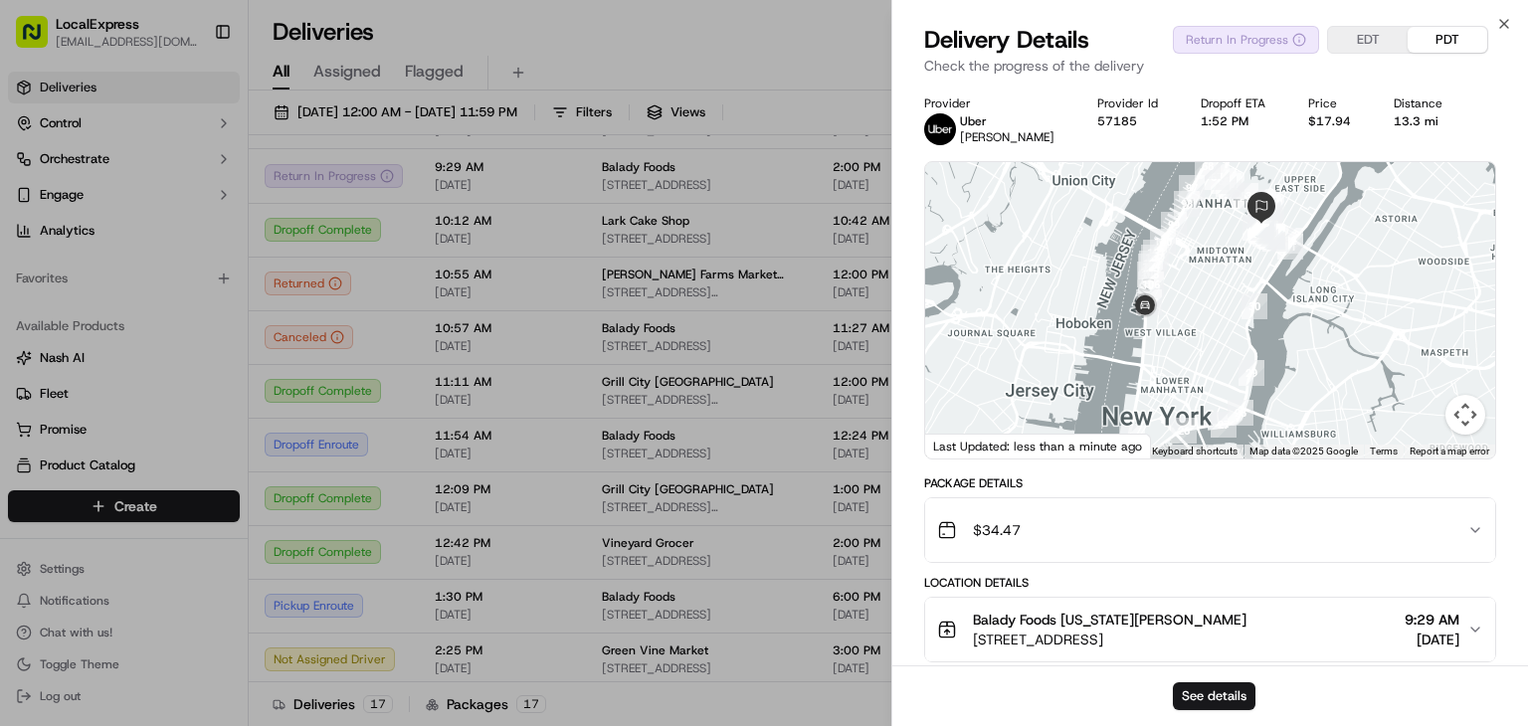
drag, startPoint x: 1189, startPoint y: 379, endPoint x: 1188, endPoint y: 349, distance: 29.9
click at [1188, 349] on div at bounding box center [1210, 310] width 570 height 296
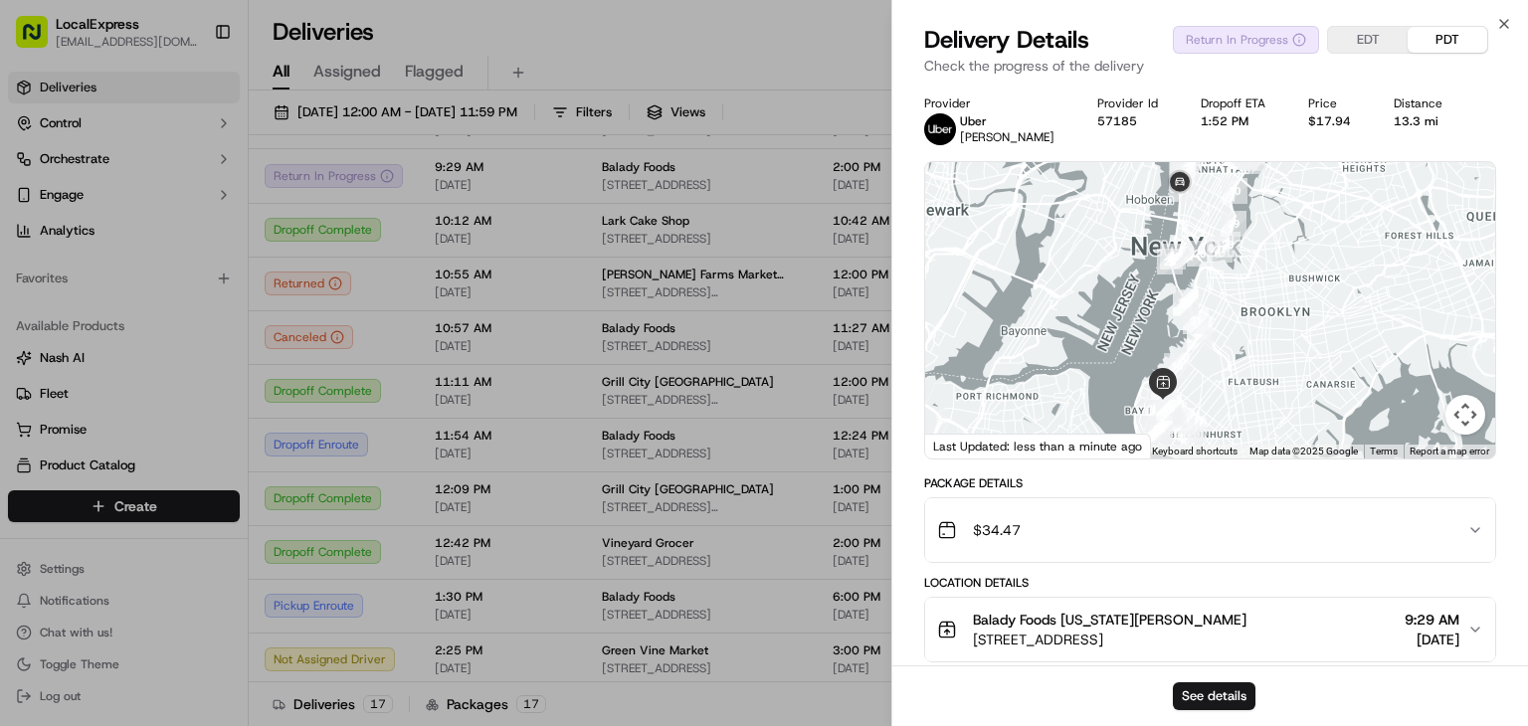
drag, startPoint x: 1206, startPoint y: 324, endPoint x: 1218, endPoint y: 185, distance: 139.8
click at [1218, 185] on div at bounding box center [1210, 310] width 570 height 296
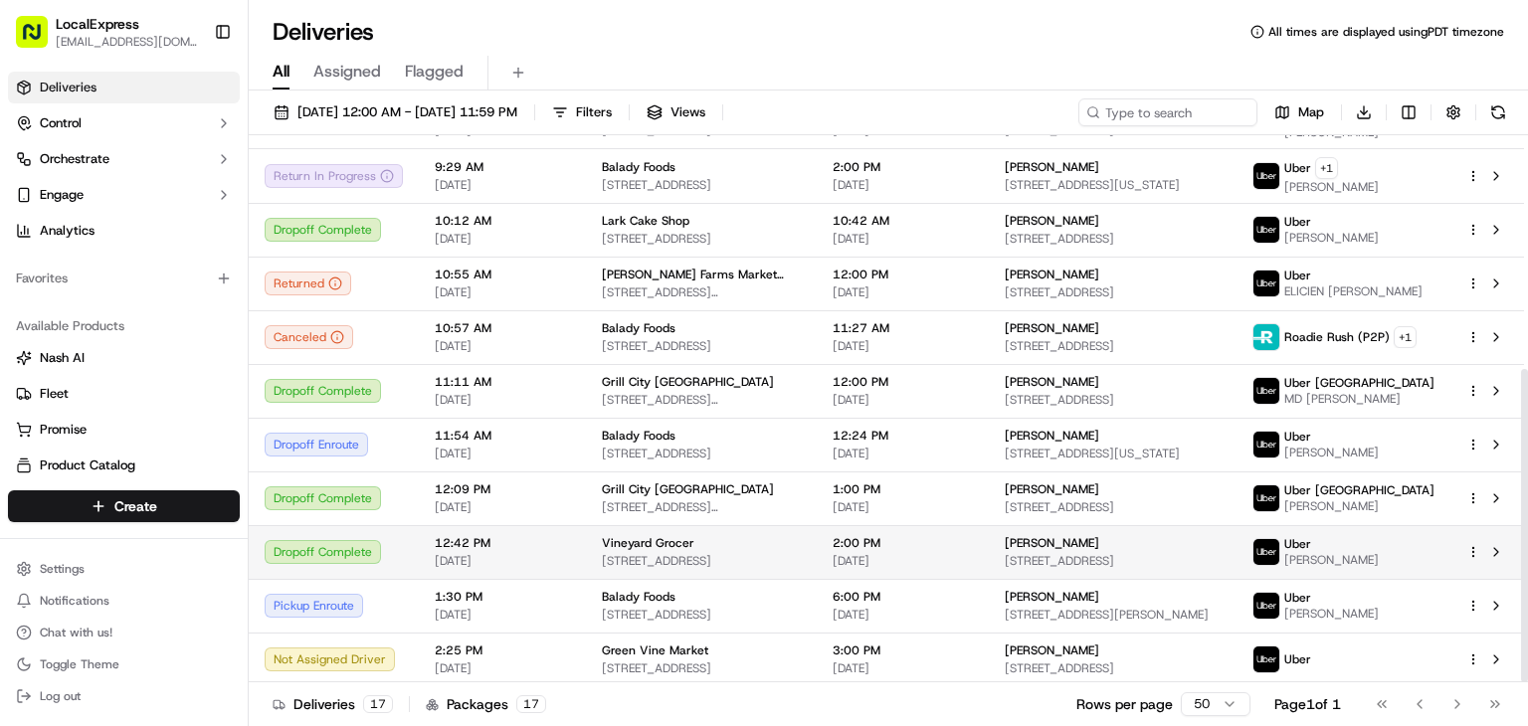
click at [1471, 546] on html "LocalExpress [EMAIL_ADDRESS][DOMAIN_NAME] Toggle Sidebar Deliveries Control Orc…" at bounding box center [764, 363] width 1528 height 726
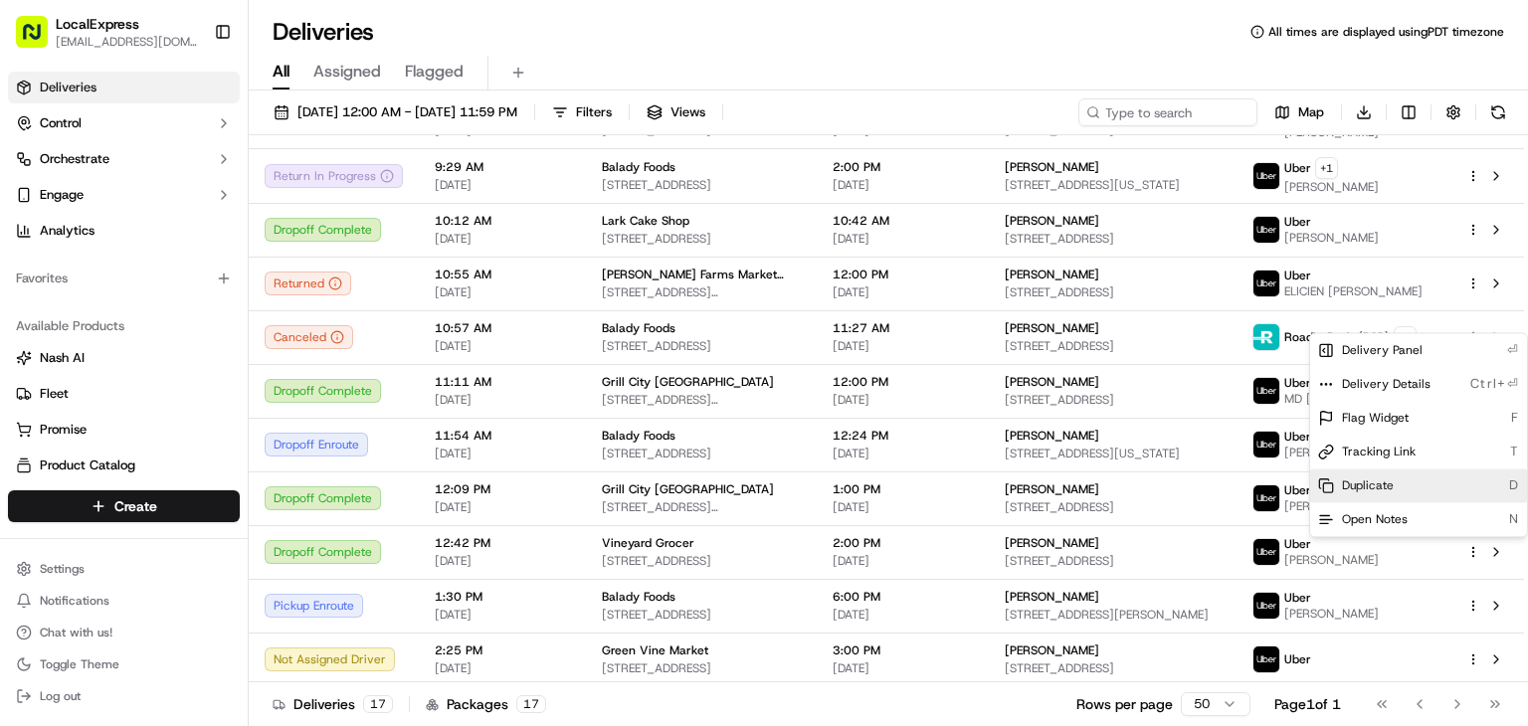
click at [1378, 487] on span "Duplicate" at bounding box center [1368, 486] width 52 height 16
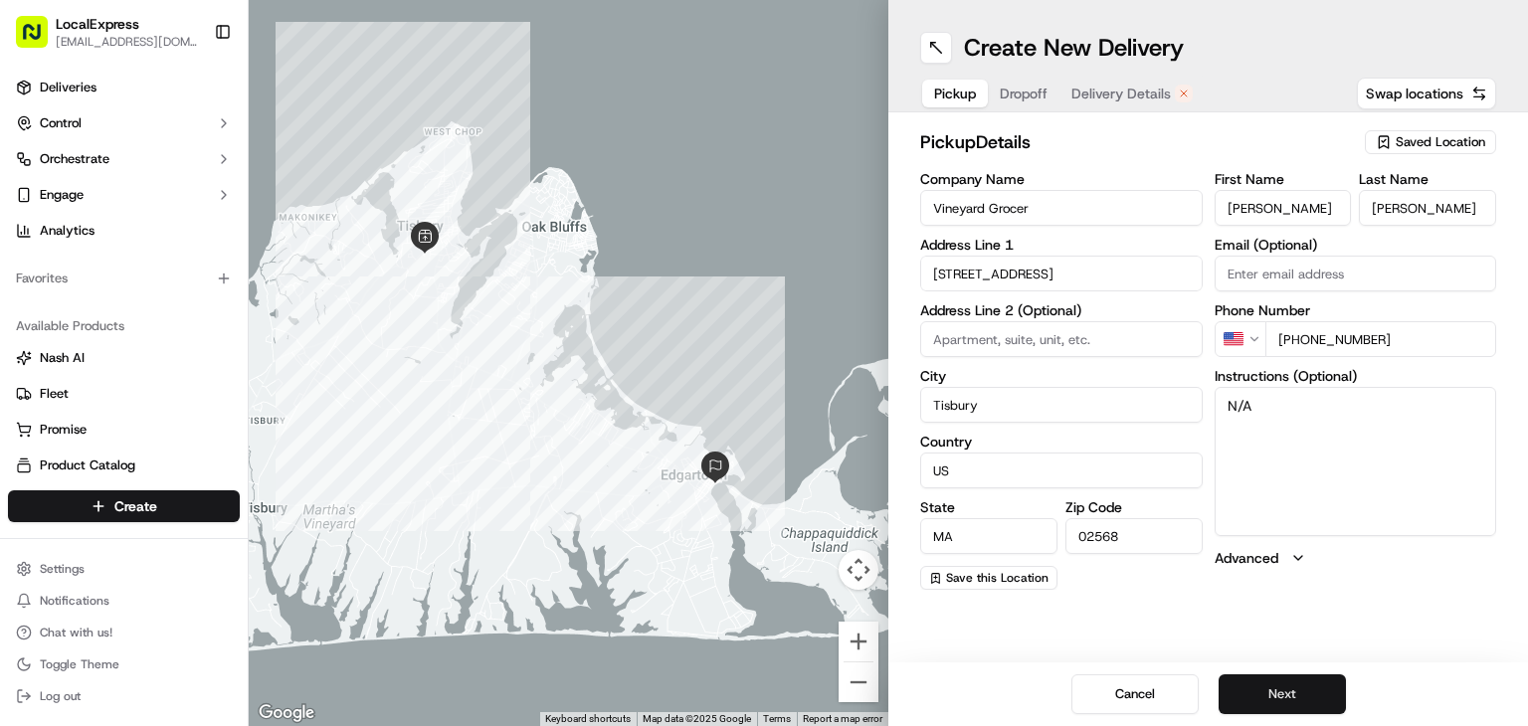
click at [1255, 699] on button "Next" at bounding box center [1282, 695] width 127 height 40
click at [1281, 690] on button "Next" at bounding box center [1282, 695] width 127 height 40
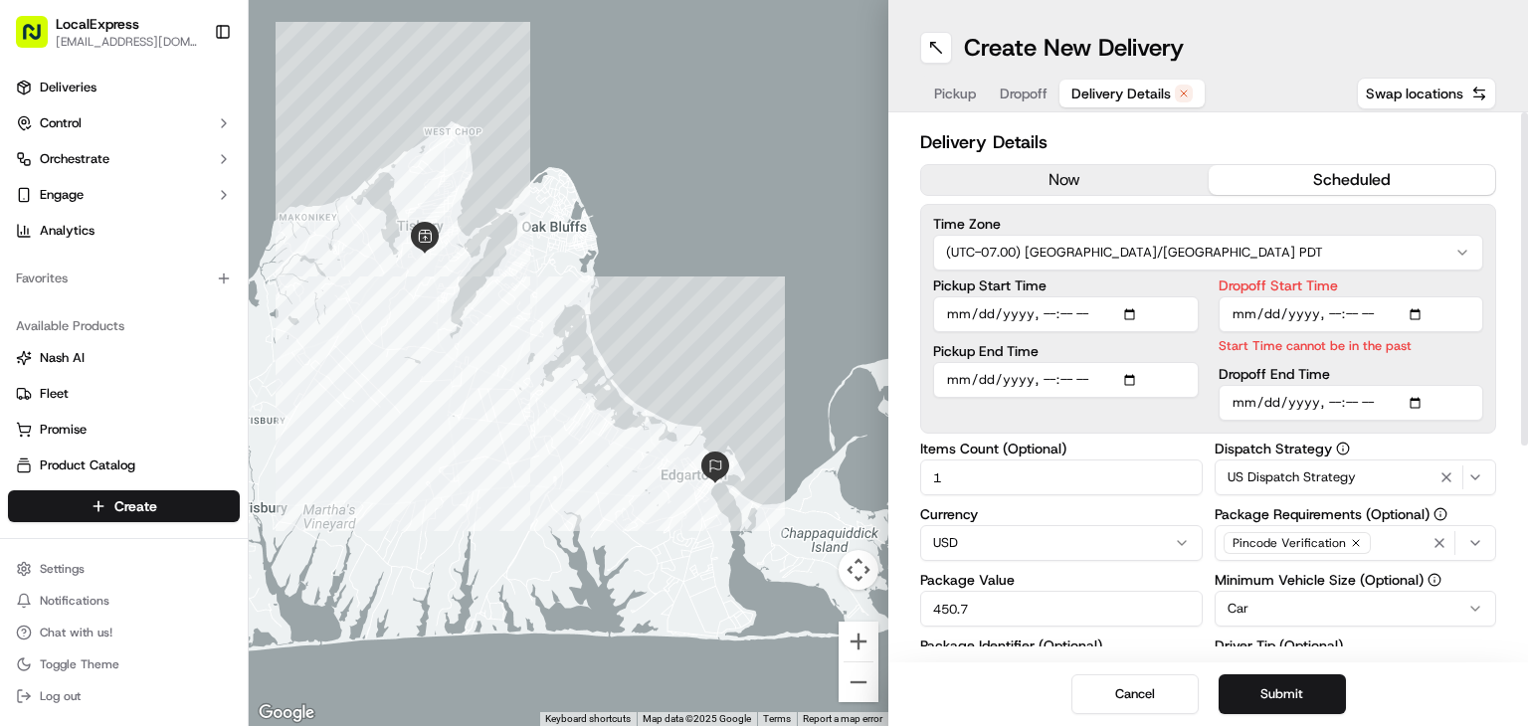
click at [1081, 179] on button "now" at bounding box center [1065, 180] width 288 height 30
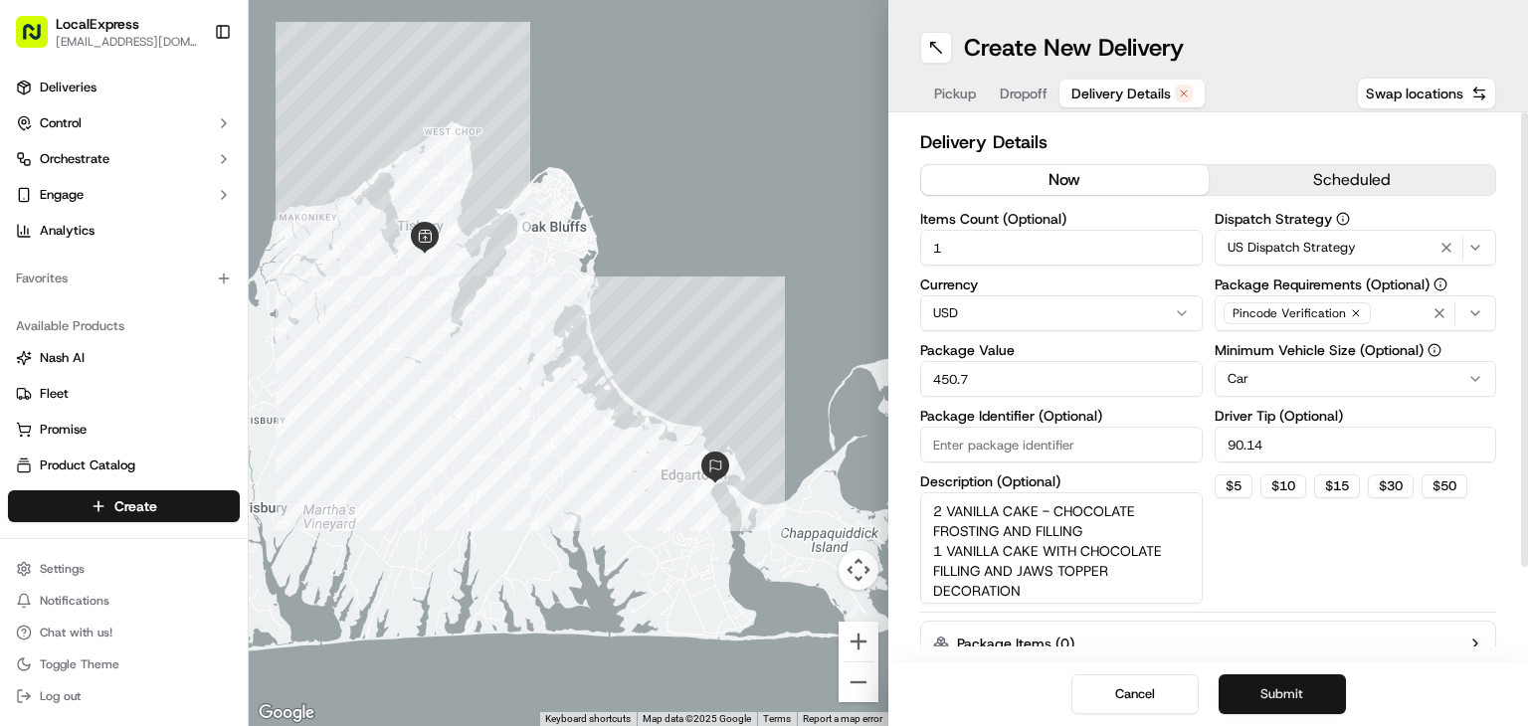
click at [1269, 699] on button "Submit" at bounding box center [1282, 695] width 127 height 40
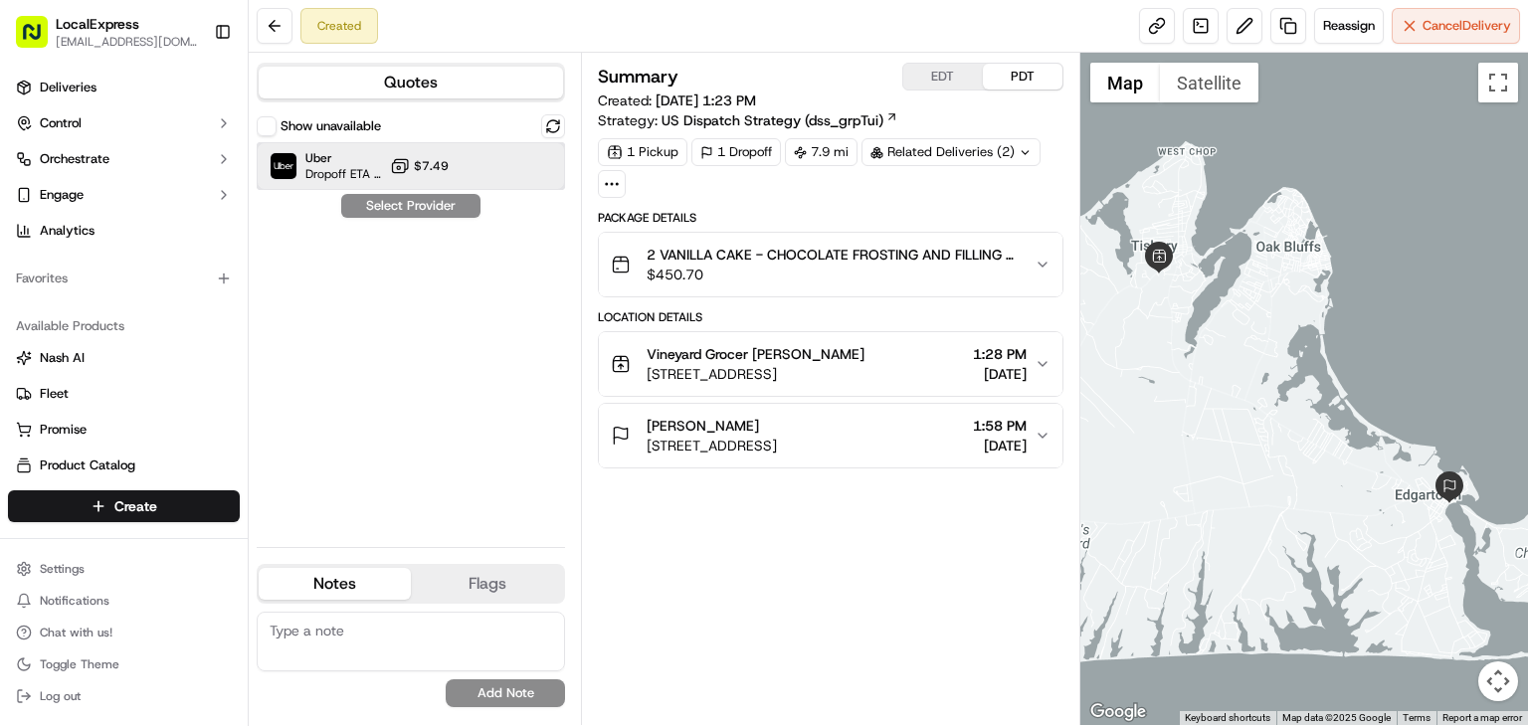
click at [511, 170] on div at bounding box center [504, 166] width 24 height 24
click at [439, 197] on button "Assign Provider" at bounding box center [410, 206] width 141 height 24
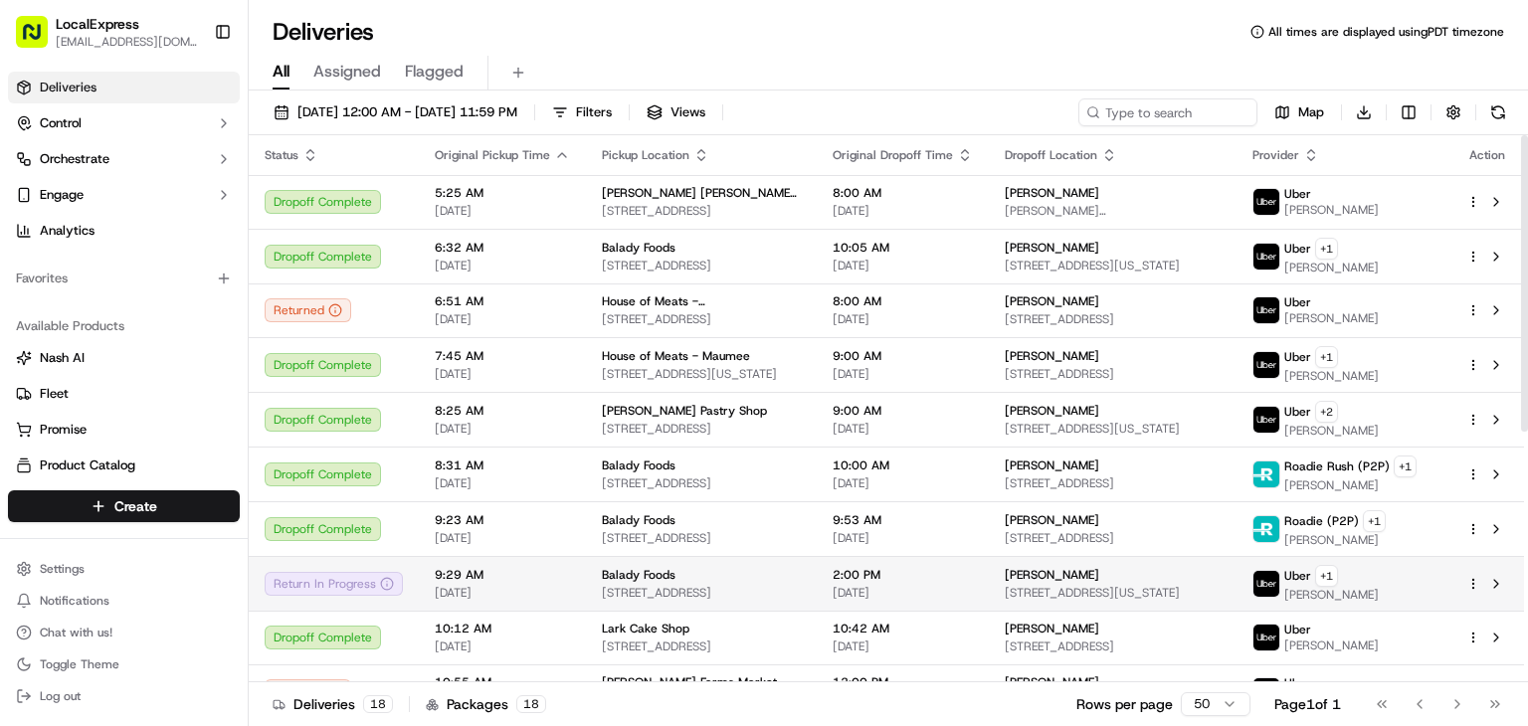
click at [733, 589] on span "[STREET_ADDRESS]" at bounding box center [701, 593] width 199 height 16
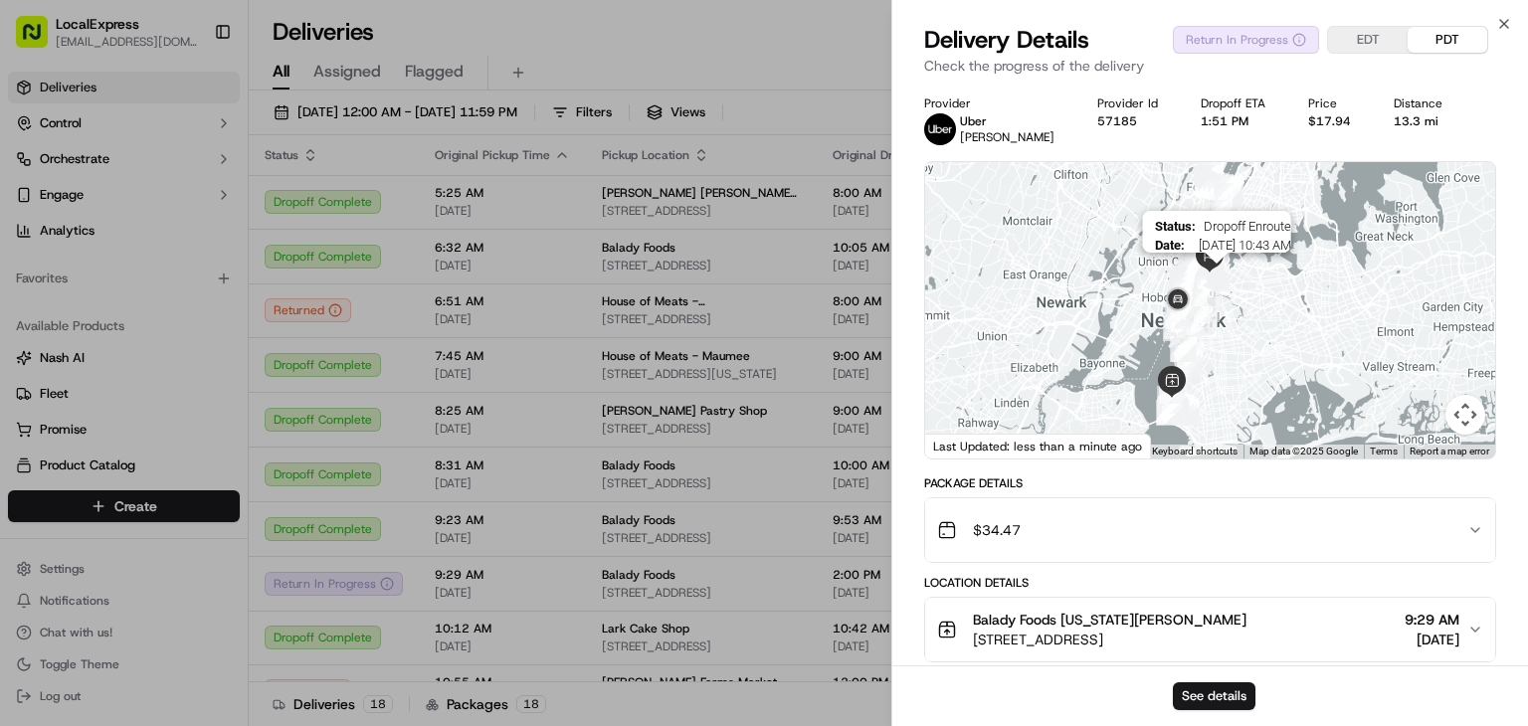
drag, startPoint x: 1249, startPoint y: 259, endPoint x: 1226, endPoint y: 288, distance: 36.8
click at [1226, 288] on img "32" at bounding box center [1217, 277] width 26 height 26
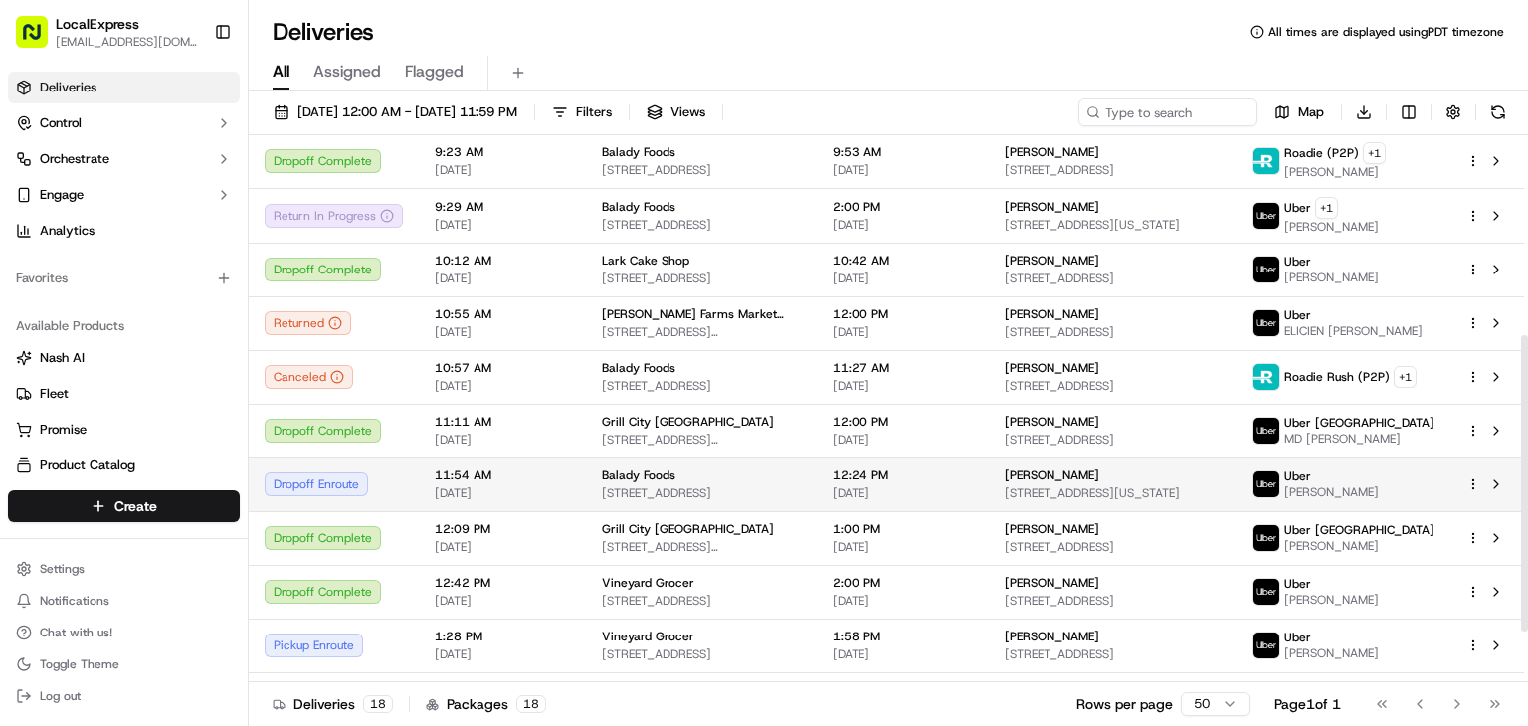
scroll to position [398, 0]
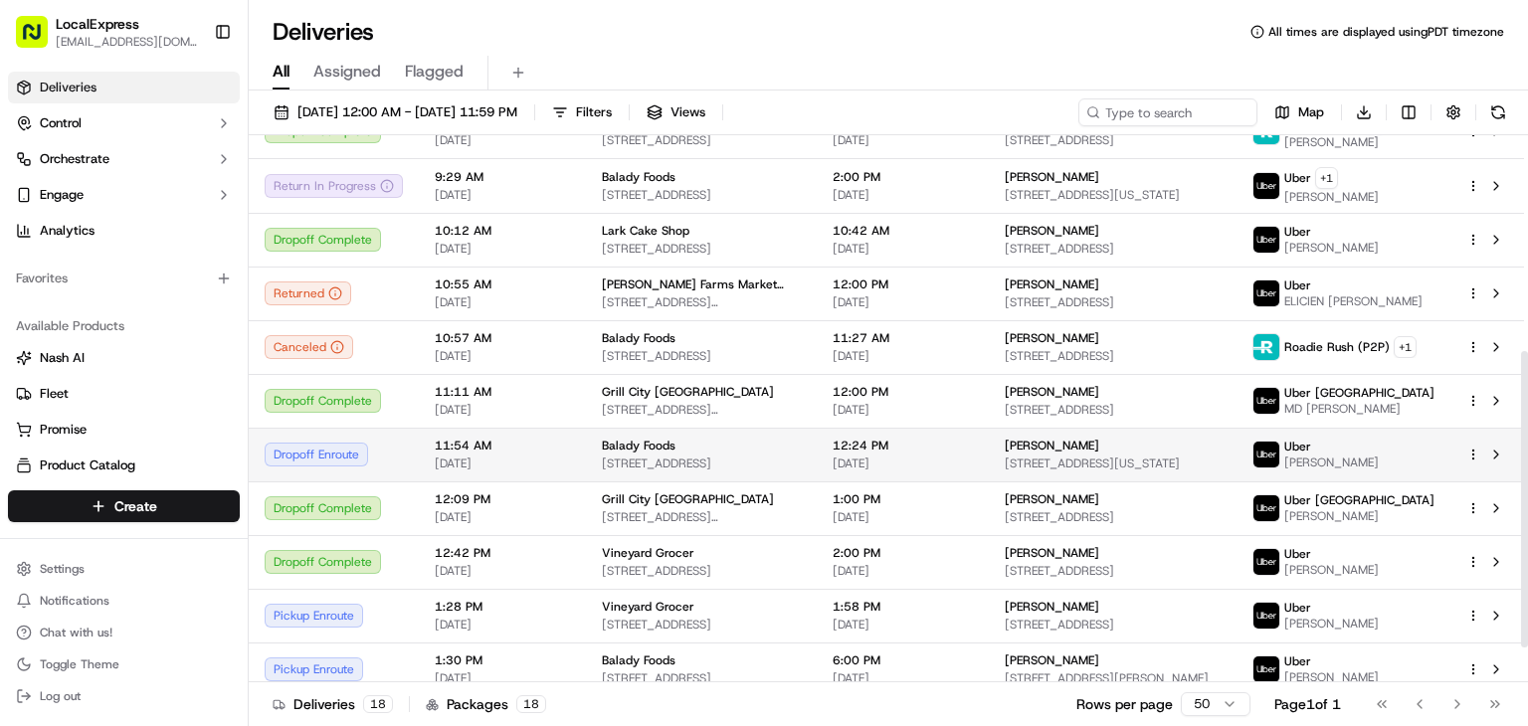
click at [738, 464] on span "7128 5th Ave, Brooklyn, NY 11209, USA" at bounding box center [701, 464] width 199 height 16
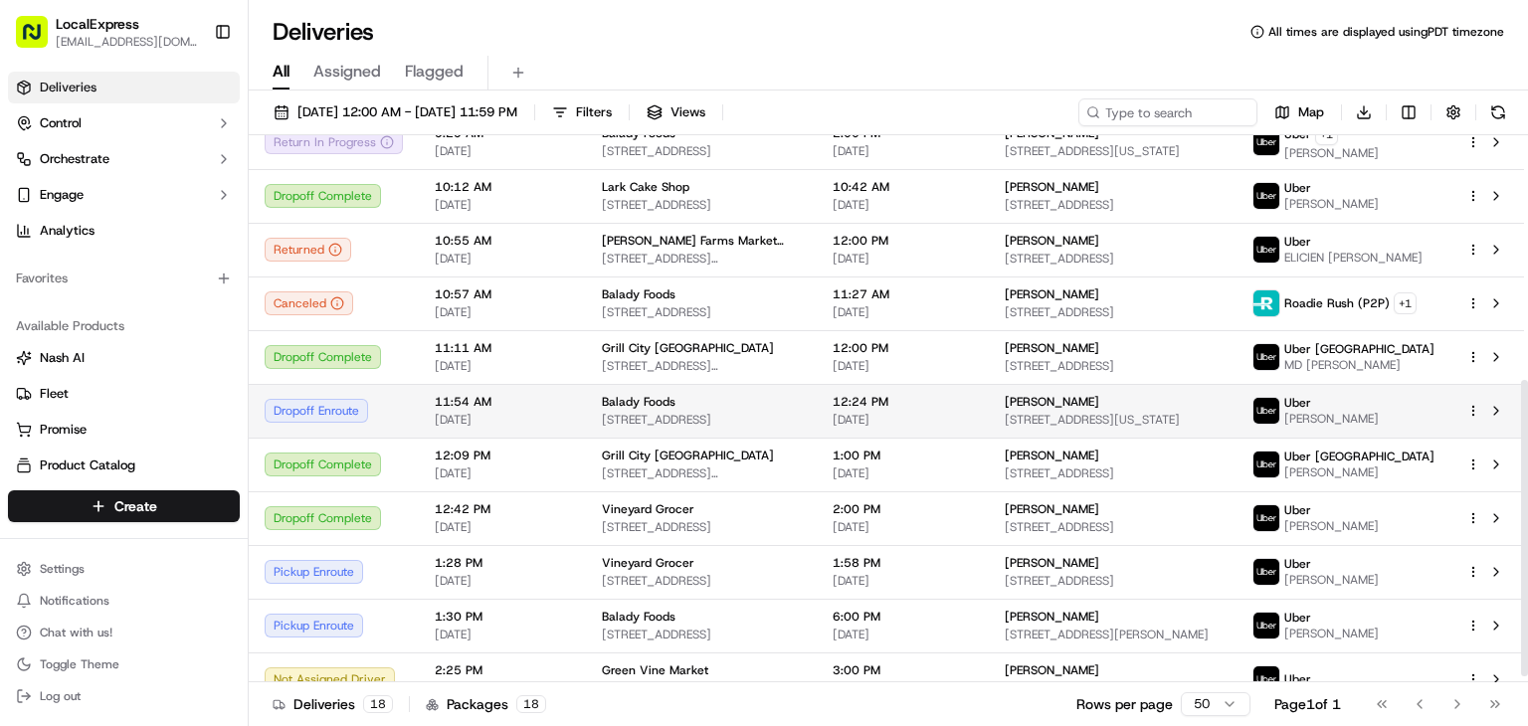
scroll to position [462, 0]
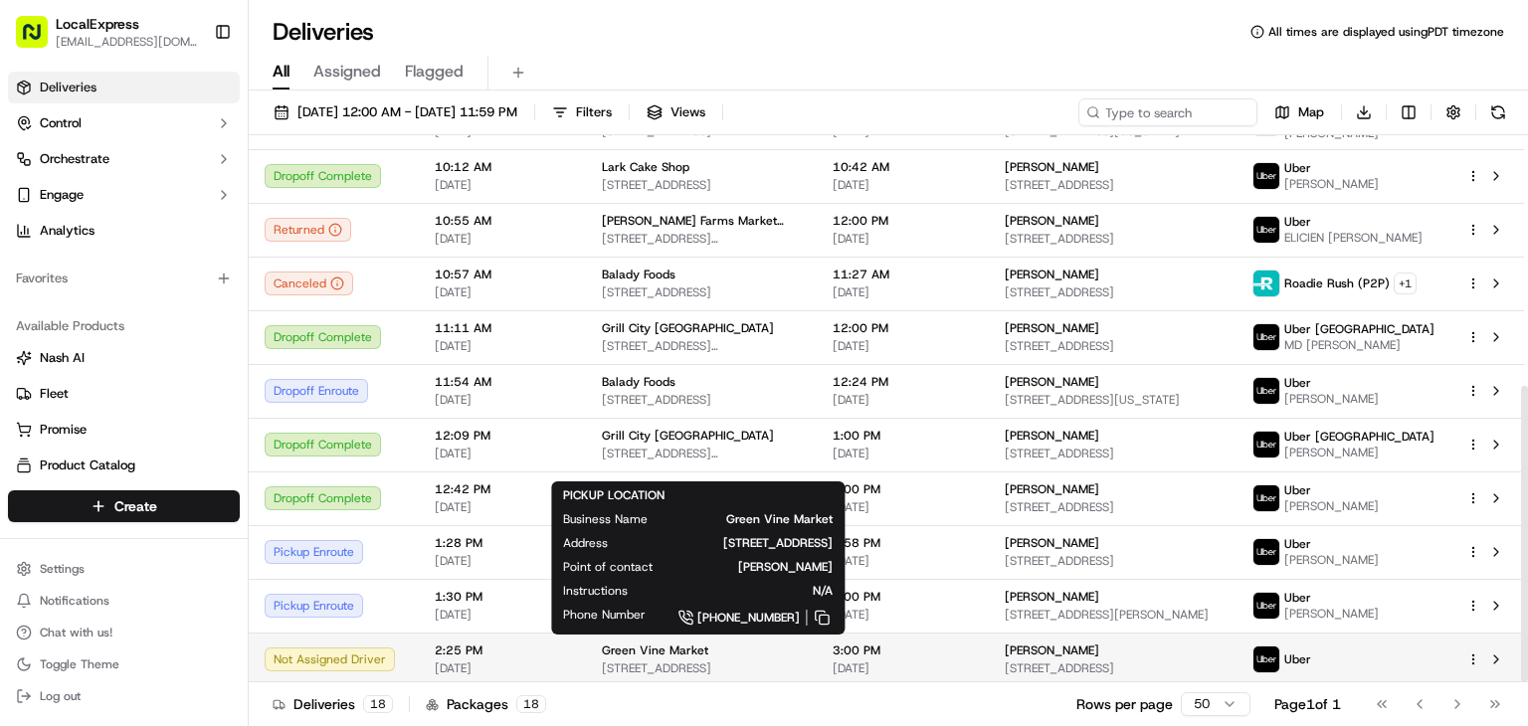
click at [743, 661] on span "1804 K Ave, Plano, TX 75074, USA" at bounding box center [701, 669] width 199 height 16
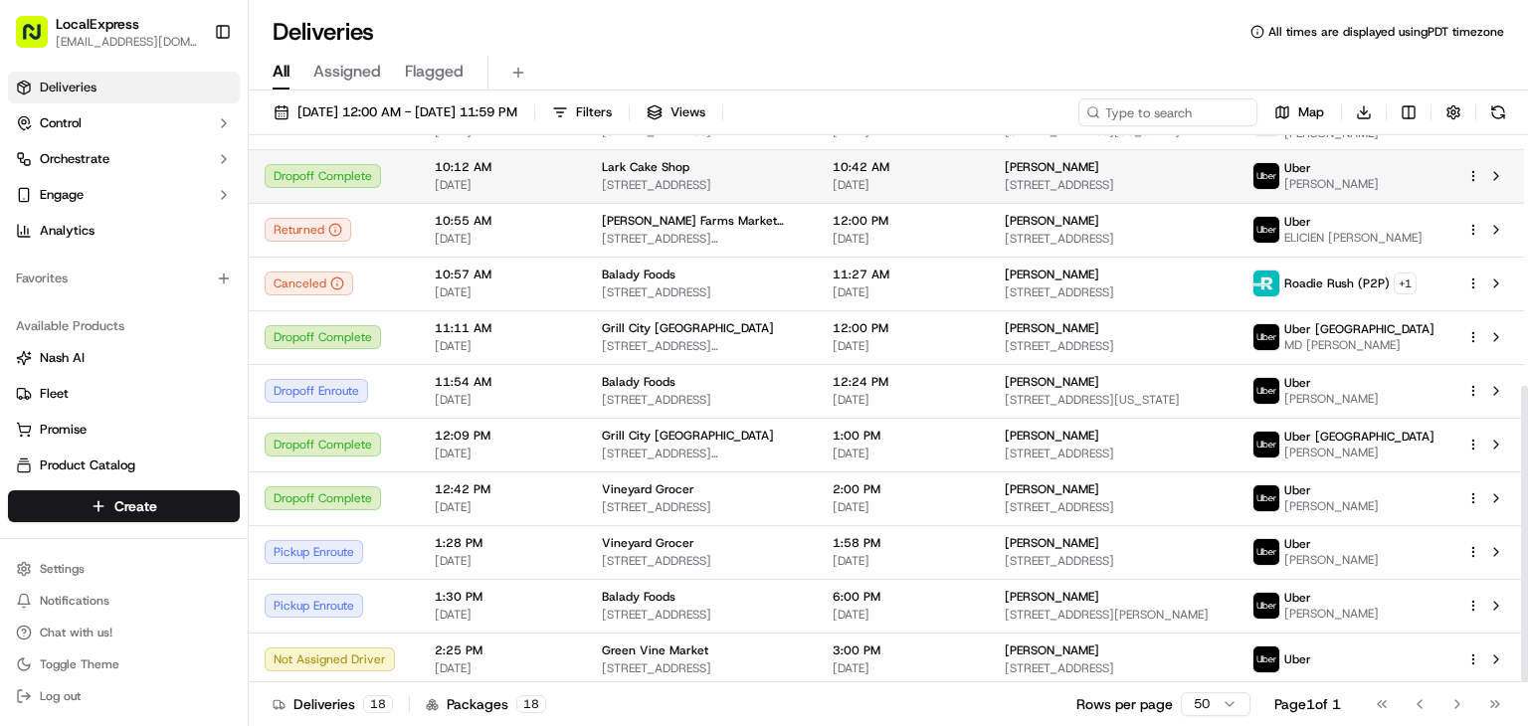
click at [1143, 159] on div "Bonnie Seglowich" at bounding box center [1113, 167] width 216 height 16
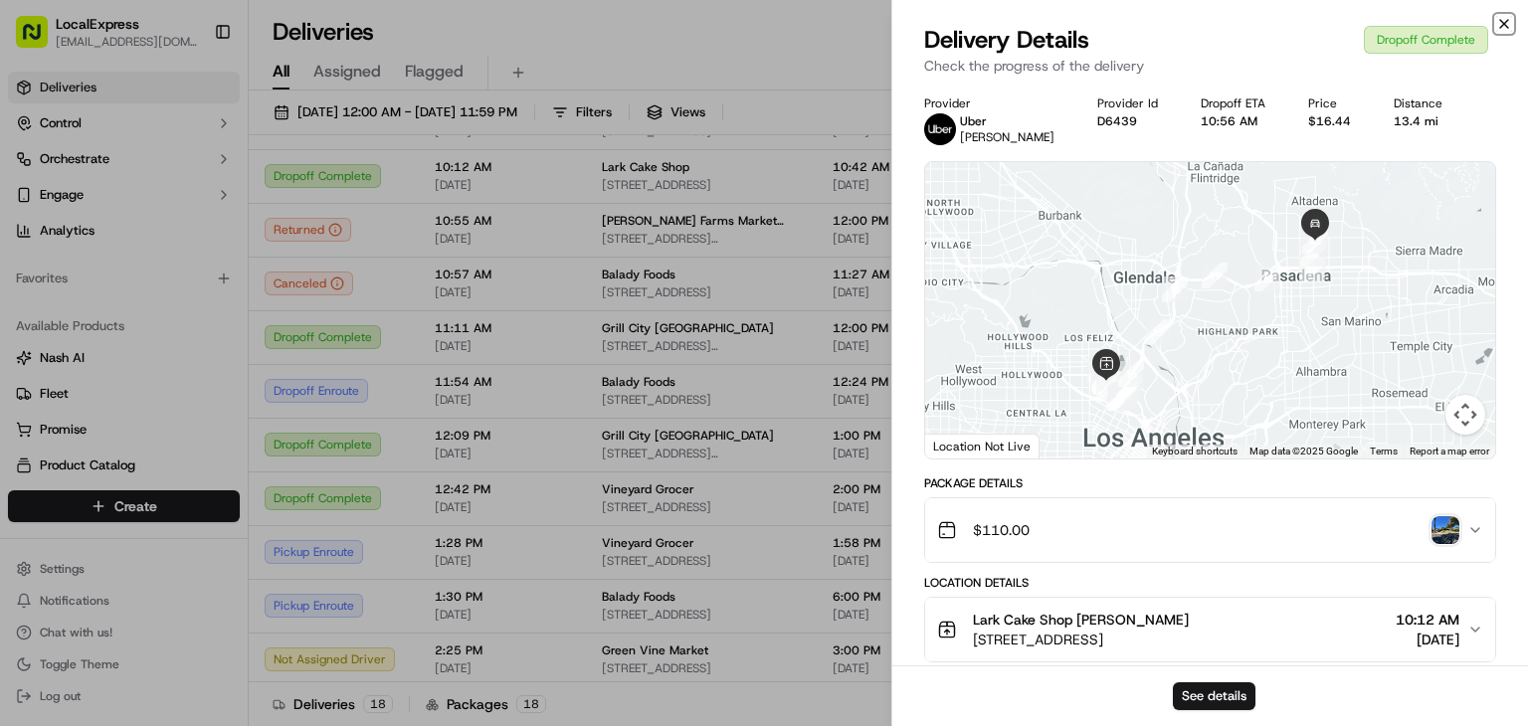
click at [1507, 17] on icon "button" at bounding box center [1504, 24] width 16 height 16
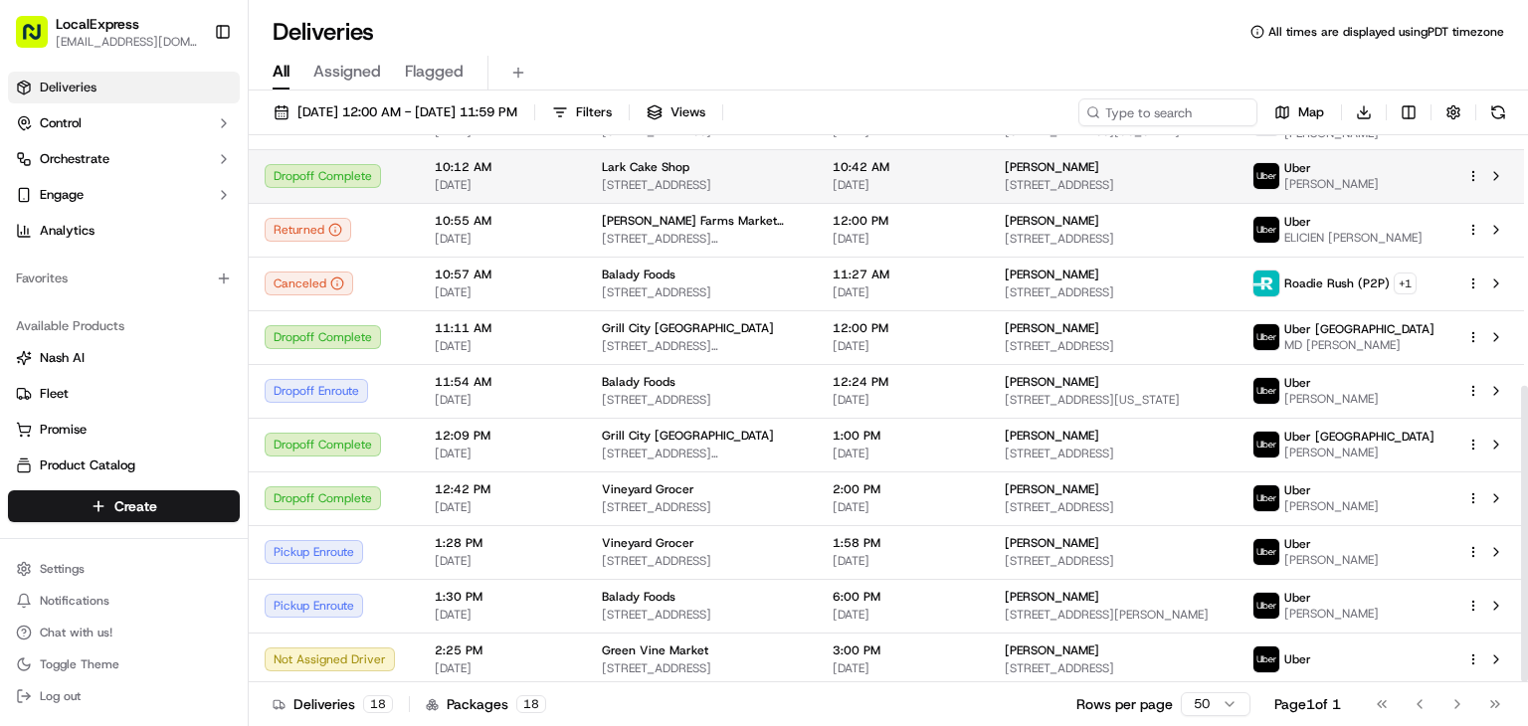
click at [1469, 172] on html "LocalExpress georgek@localexpress.io Toggle Sidebar Deliveries Control Orchestr…" at bounding box center [764, 363] width 1528 height 726
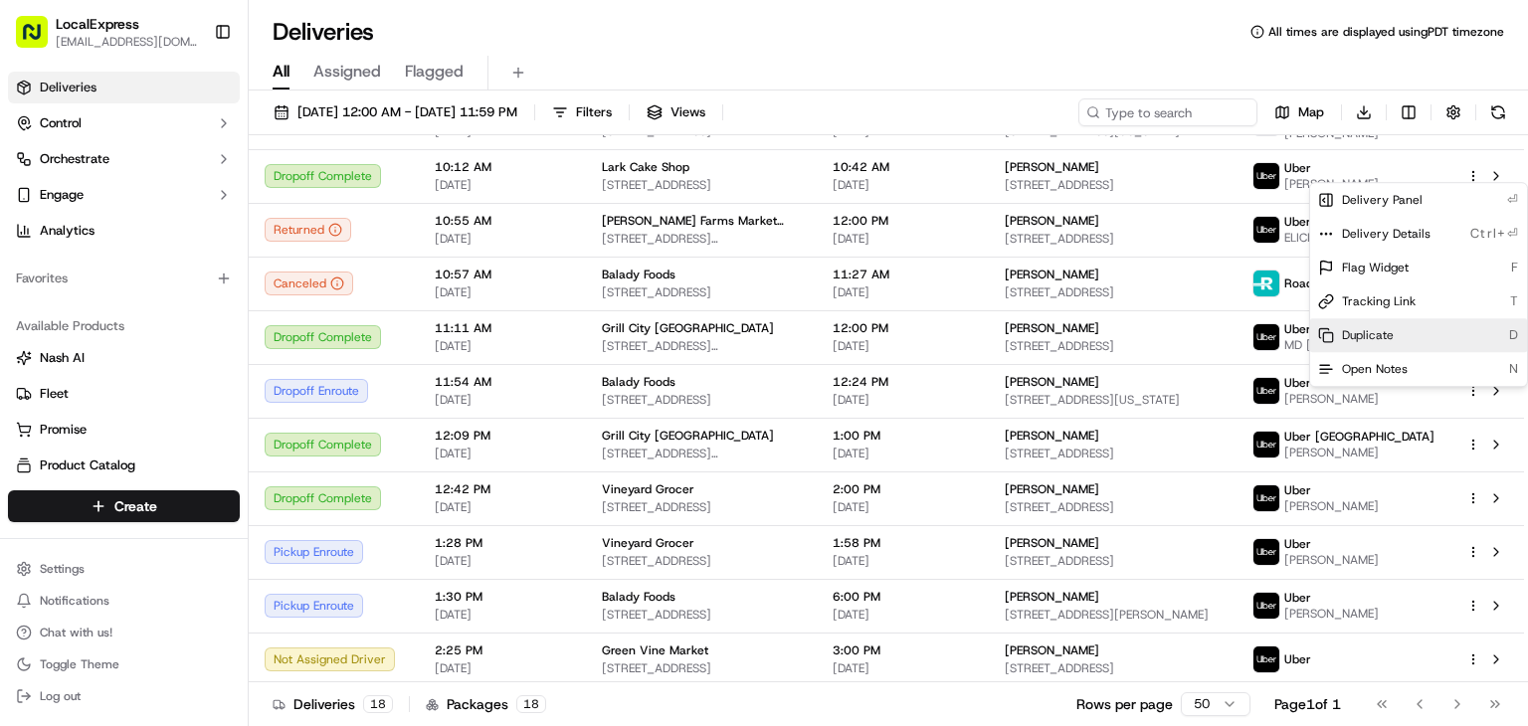
click at [1385, 337] on span "Duplicate" at bounding box center [1368, 335] width 52 height 16
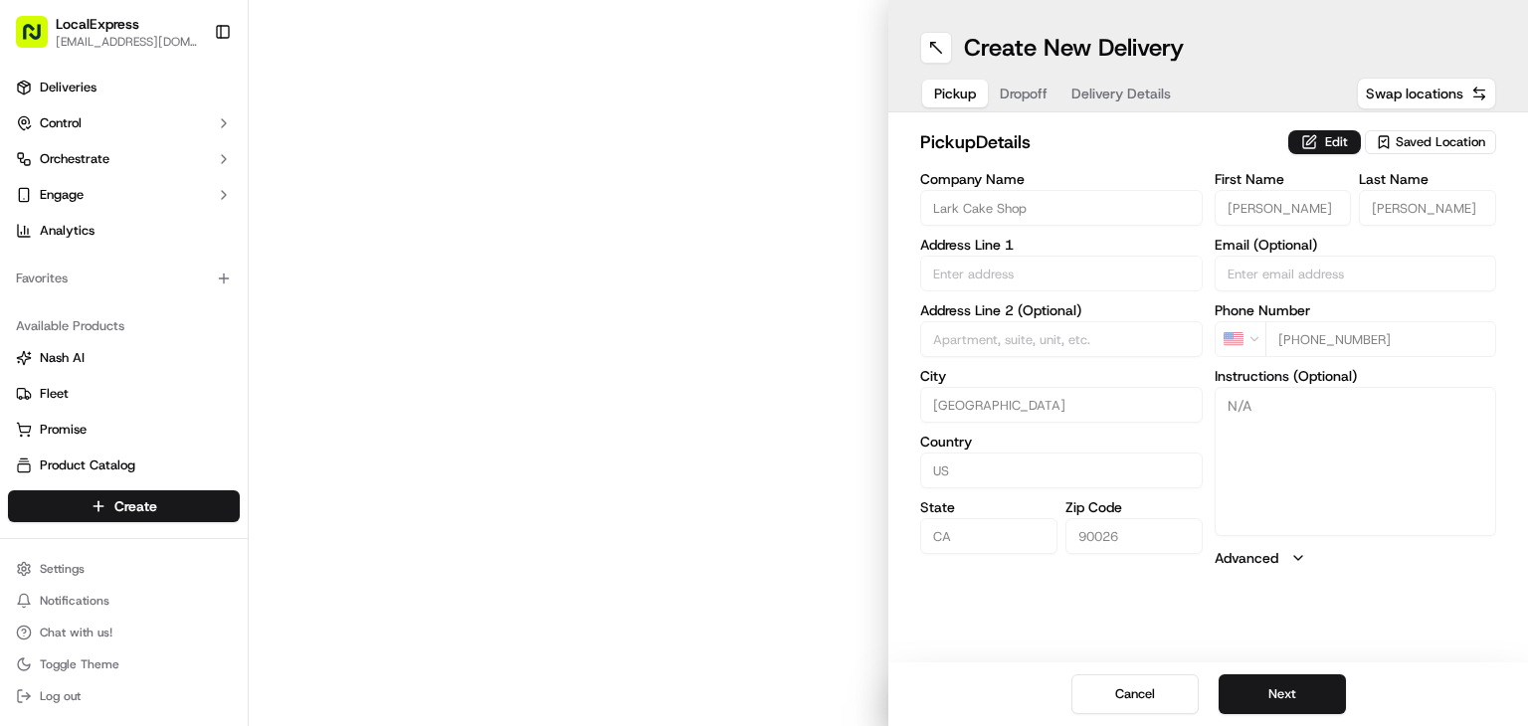
type input "[STREET_ADDRESS]"
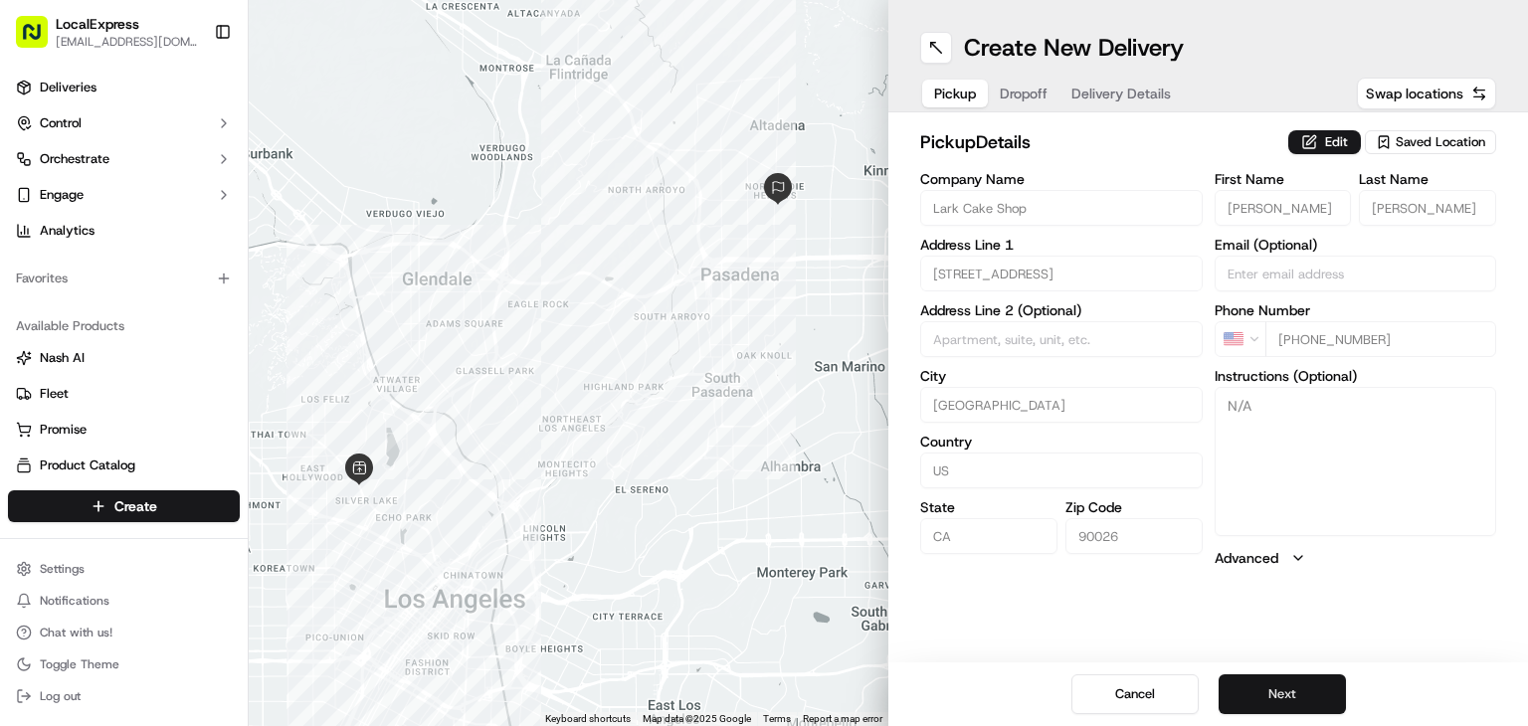
click at [1308, 692] on button "Next" at bounding box center [1282, 695] width 127 height 40
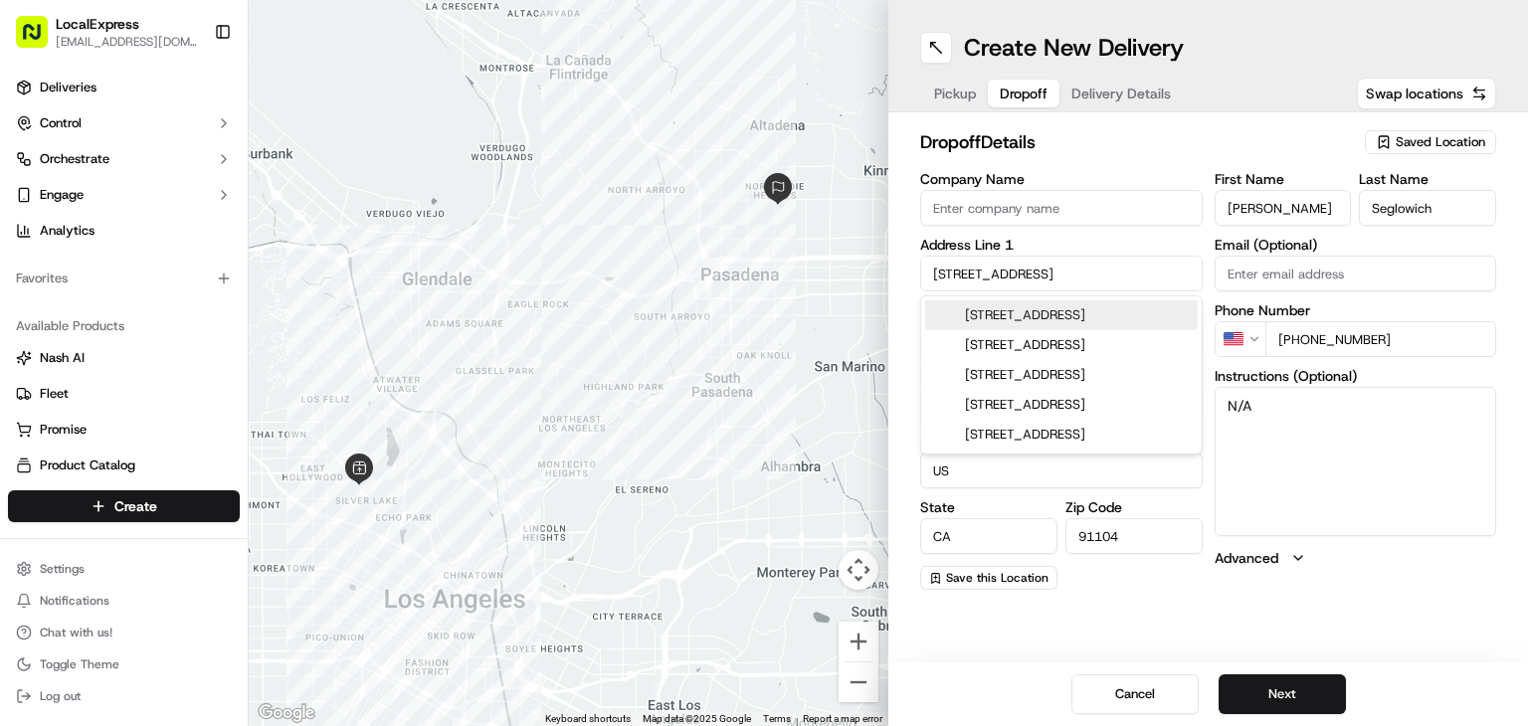
click at [1065, 278] on input "[STREET_ADDRESS]" at bounding box center [1061, 274] width 283 height 36
paste input "[STREET_ADDRESS][PERSON_NAME],"
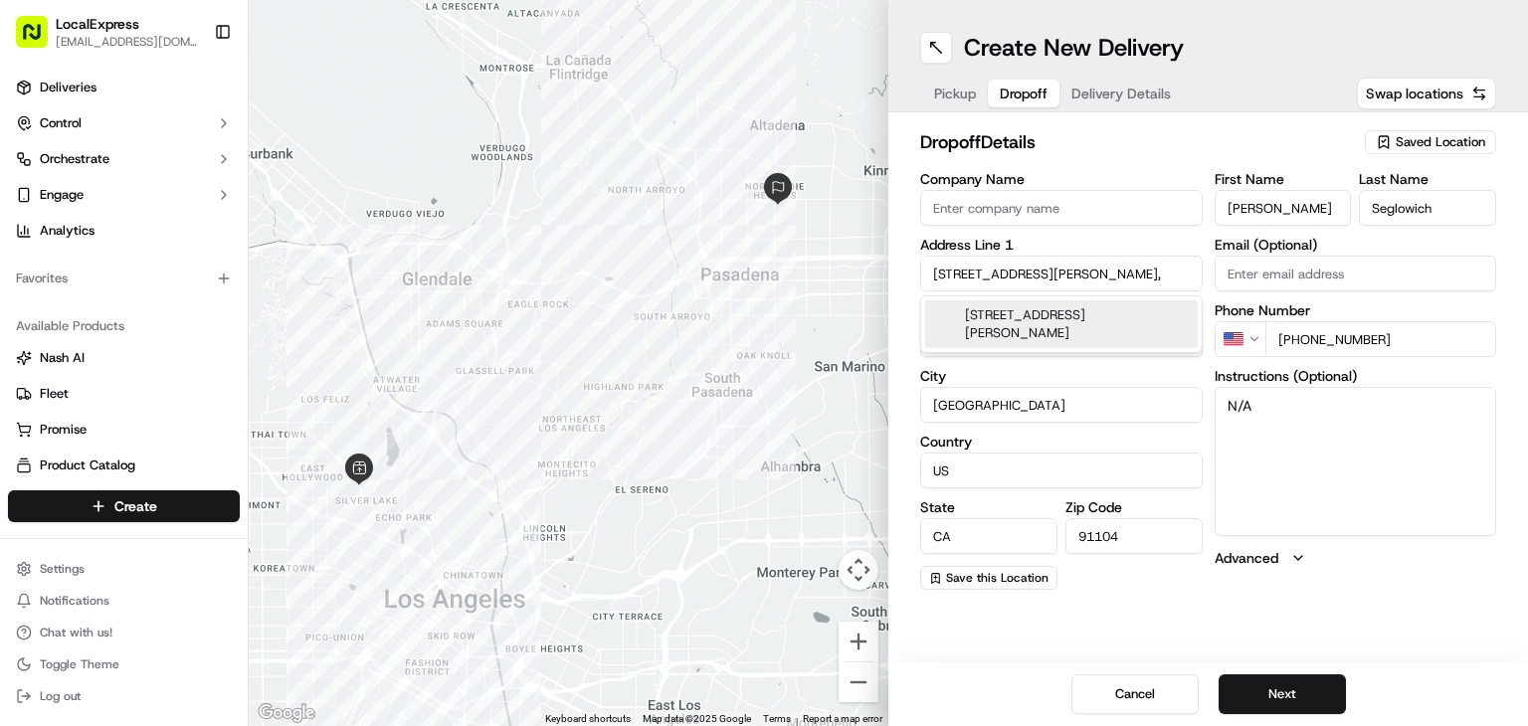
click at [1118, 329] on div "[STREET_ADDRESS][PERSON_NAME]" at bounding box center [1061, 324] width 273 height 48
type input "[STREET_ADDRESS][PERSON_NAME]"
type input "[GEOGRAPHIC_DATA]"
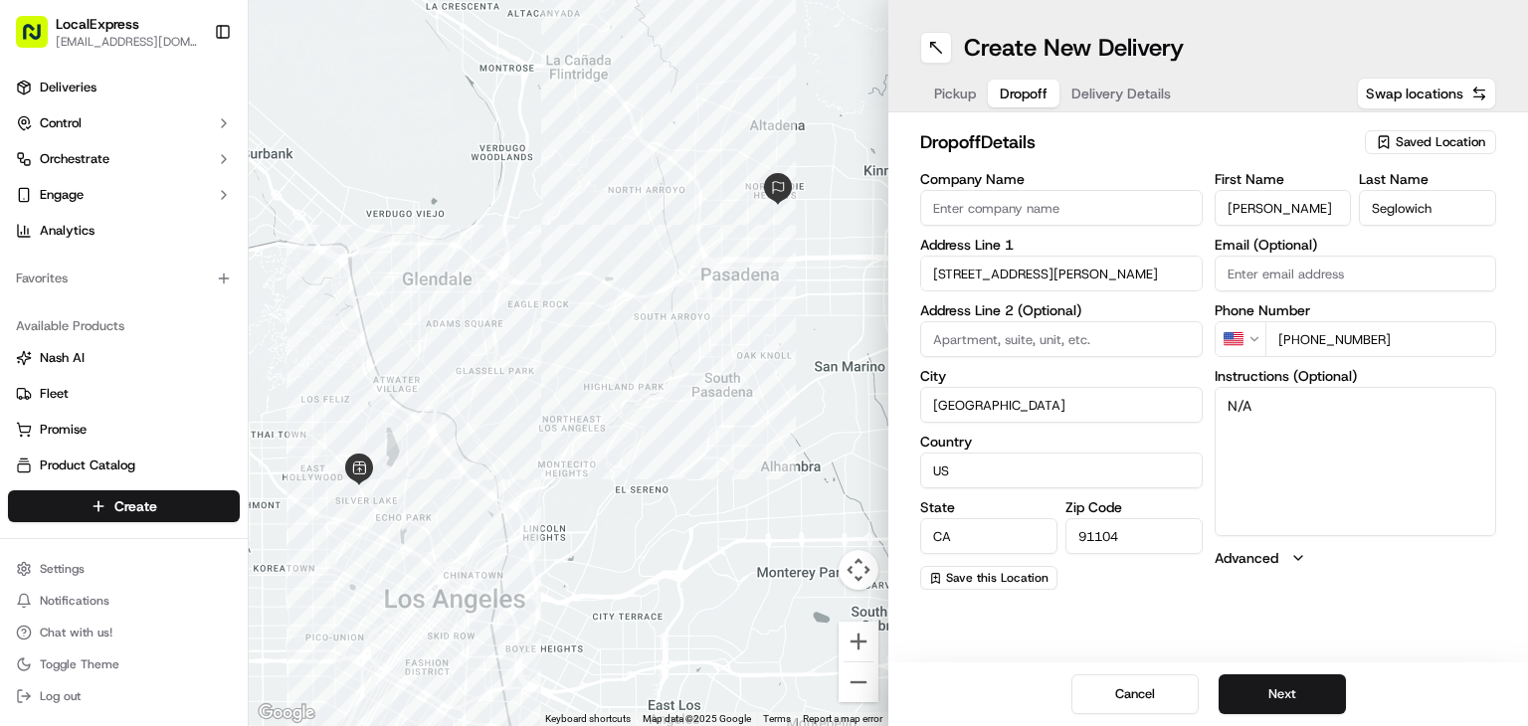
type input "90026"
type input "[STREET_ADDRESS][PERSON_NAME]"
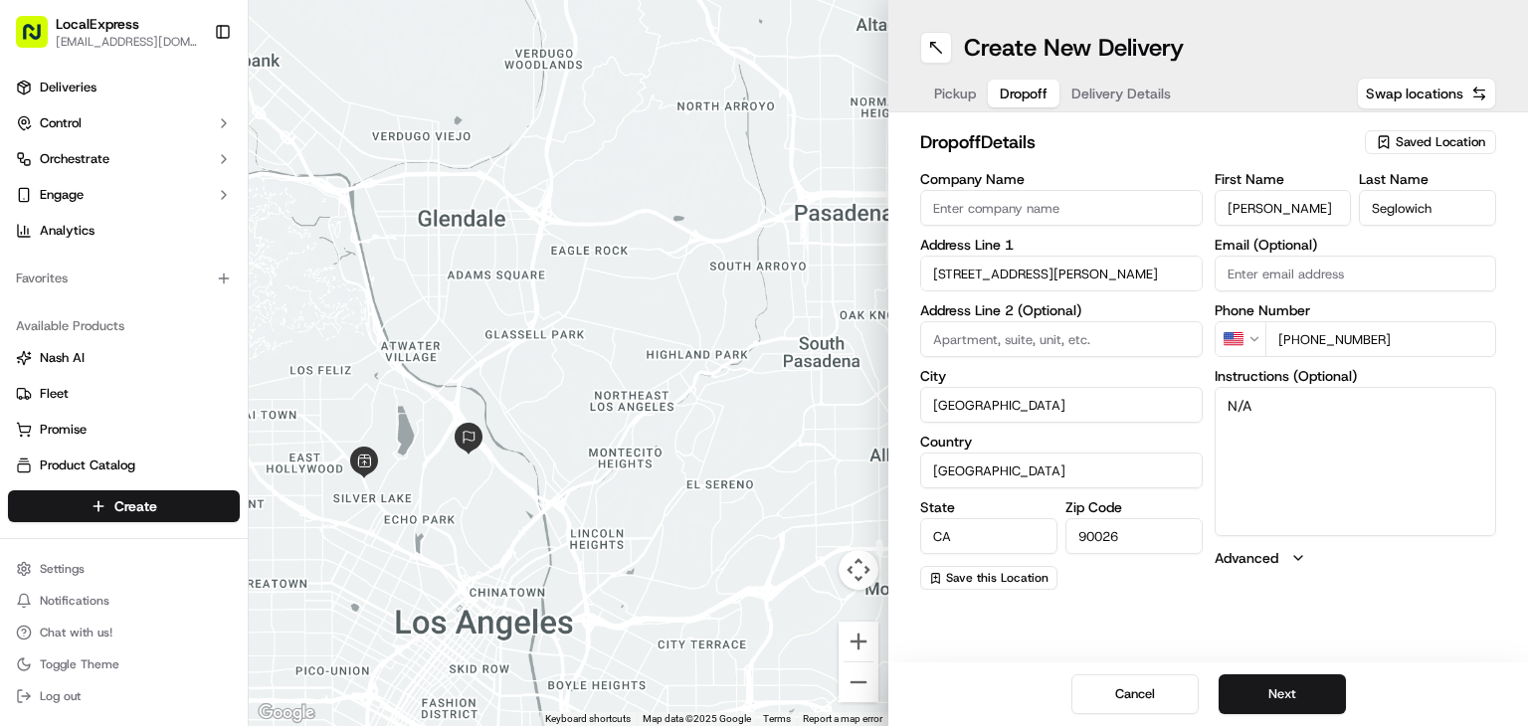
scroll to position [0, 0]
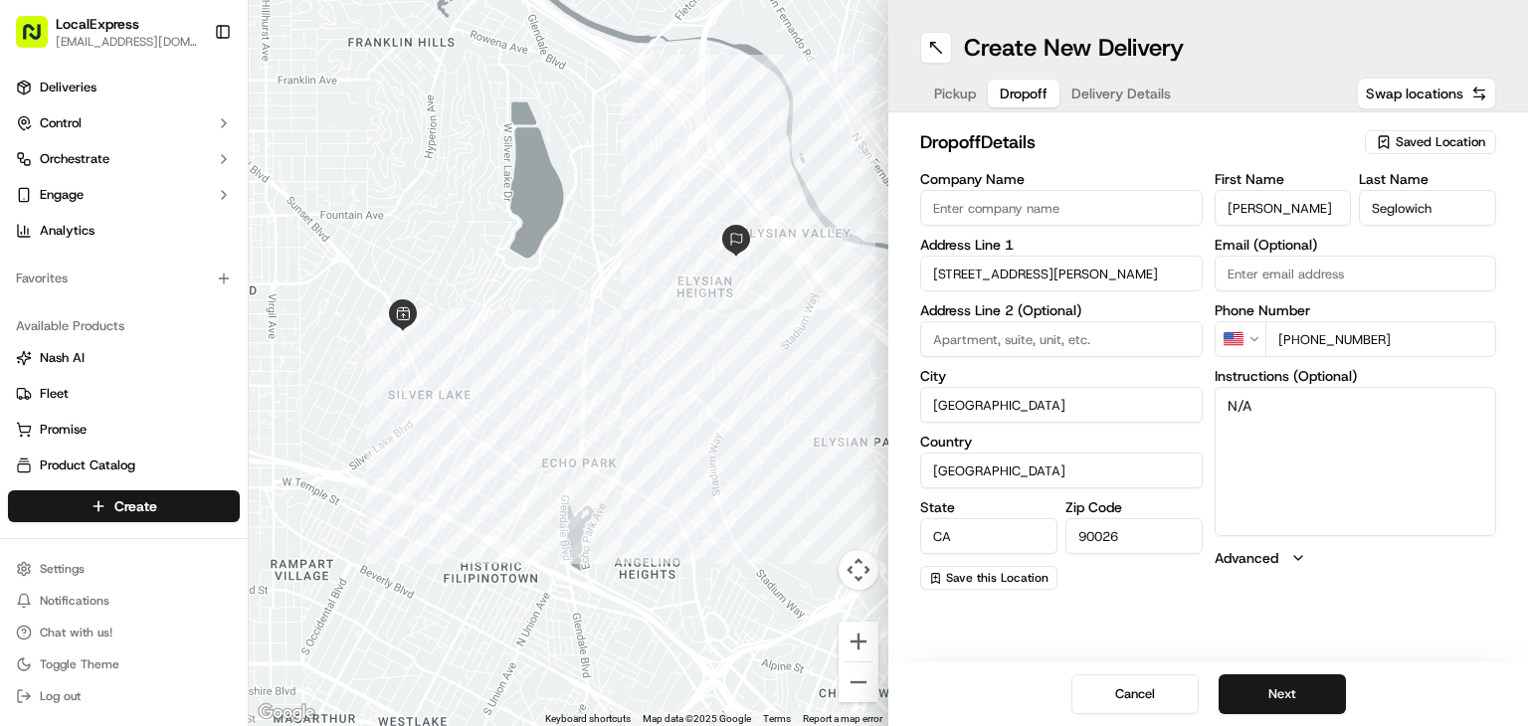
drag, startPoint x: 1297, startPoint y: 339, endPoint x: 1453, endPoint y: 339, distance: 155.2
click at [1453, 339] on input "[PHONE_NUMBER]" at bounding box center [1381, 339] width 232 height 36
paste input "[PHONE_NUMBER]"
type input "[PHONE_NUMBER]"
click at [1286, 197] on input "[PERSON_NAME]" at bounding box center [1283, 208] width 137 height 36
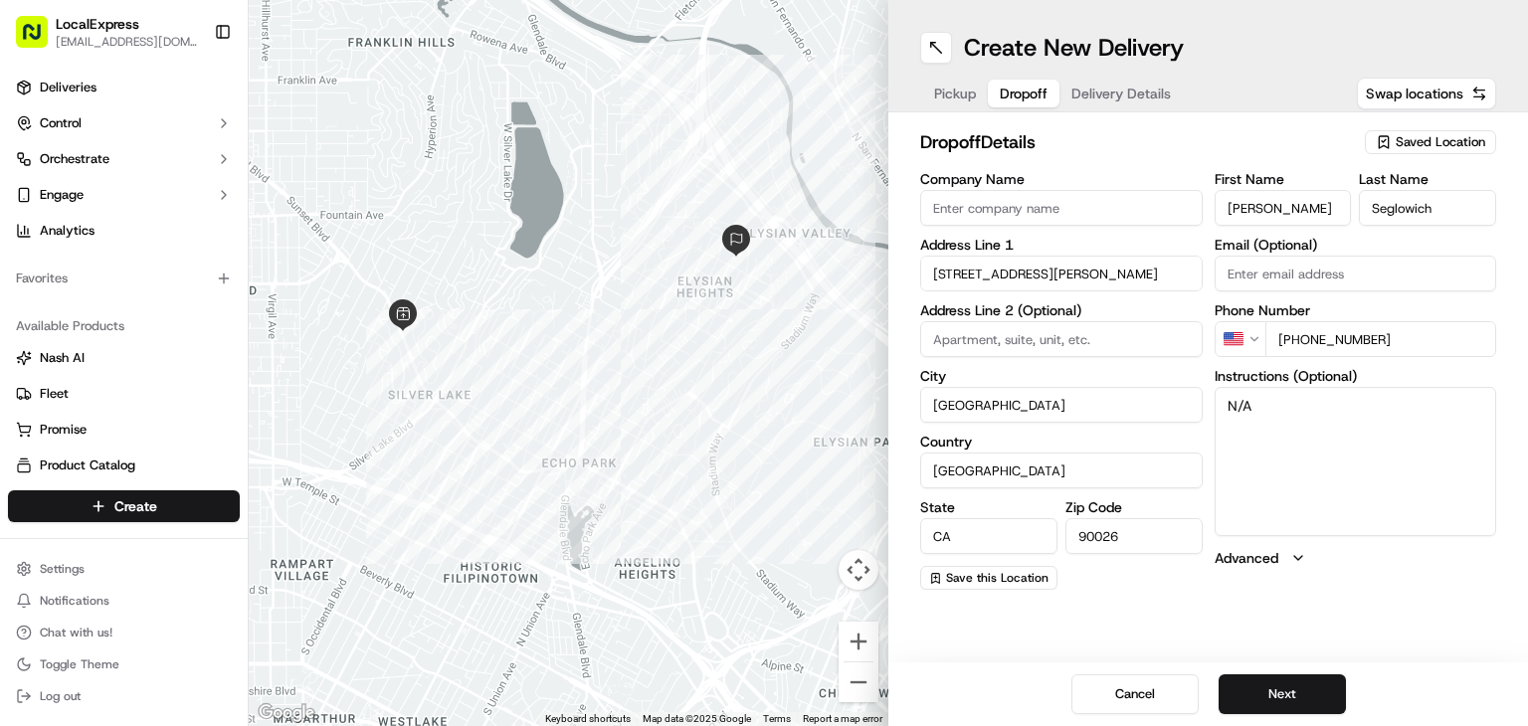
click at [1286, 197] on input "[PERSON_NAME]" at bounding box center [1283, 208] width 137 height 36
paste input "[PERSON_NAME]"
drag, startPoint x: 1249, startPoint y: 216, endPoint x: 1359, endPoint y: 210, distance: 110.6
click at [1359, 210] on div "First Name [PERSON_NAME] Last Name Seglowich" at bounding box center [1356, 199] width 283 height 54
type input "Dar"
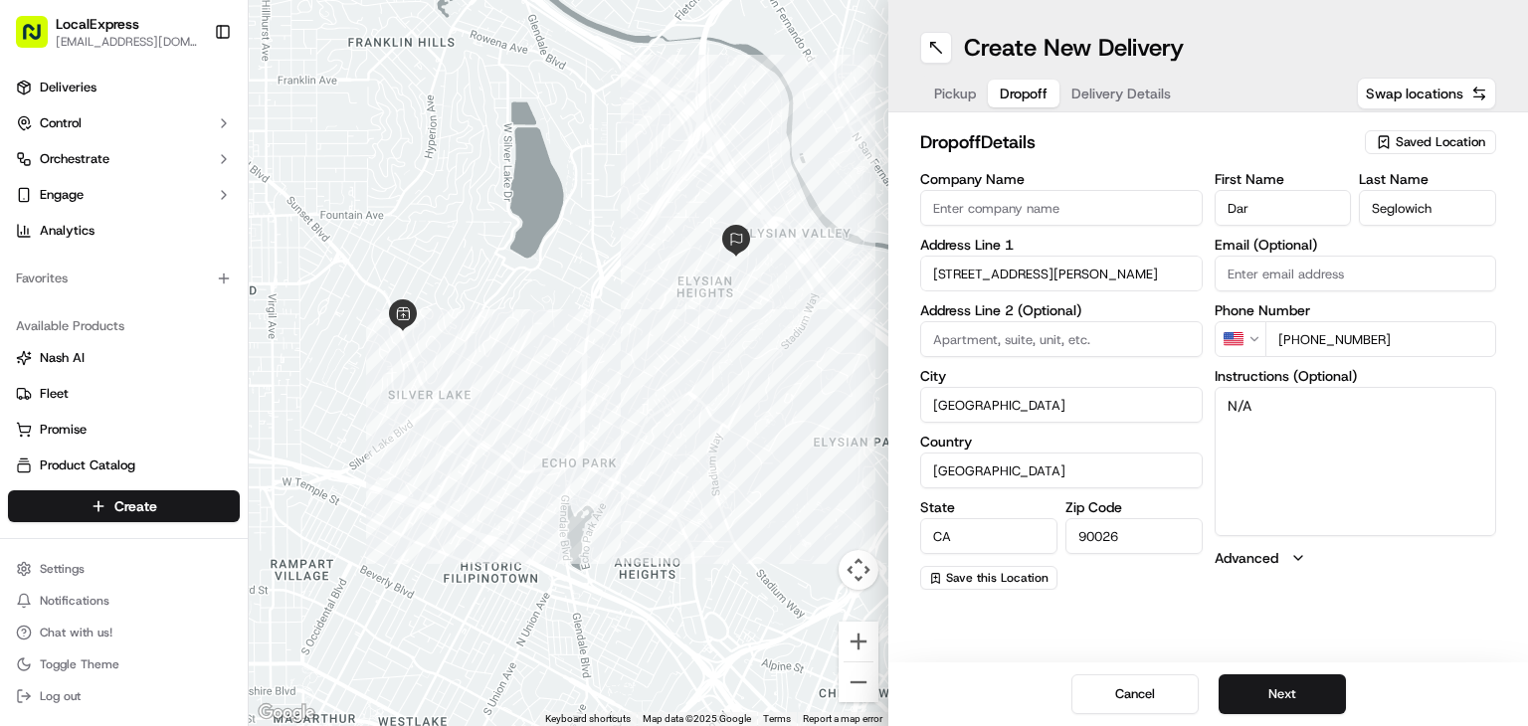
click at [1396, 217] on input "Seglowich" at bounding box center [1427, 208] width 137 height 36
click at [1396, 216] on input "Seglowich" at bounding box center [1427, 208] width 137 height 36
paste input "[PERSON_NAME]"
click at [1375, 210] on input "[PERSON_NAME]" at bounding box center [1427, 208] width 137 height 36
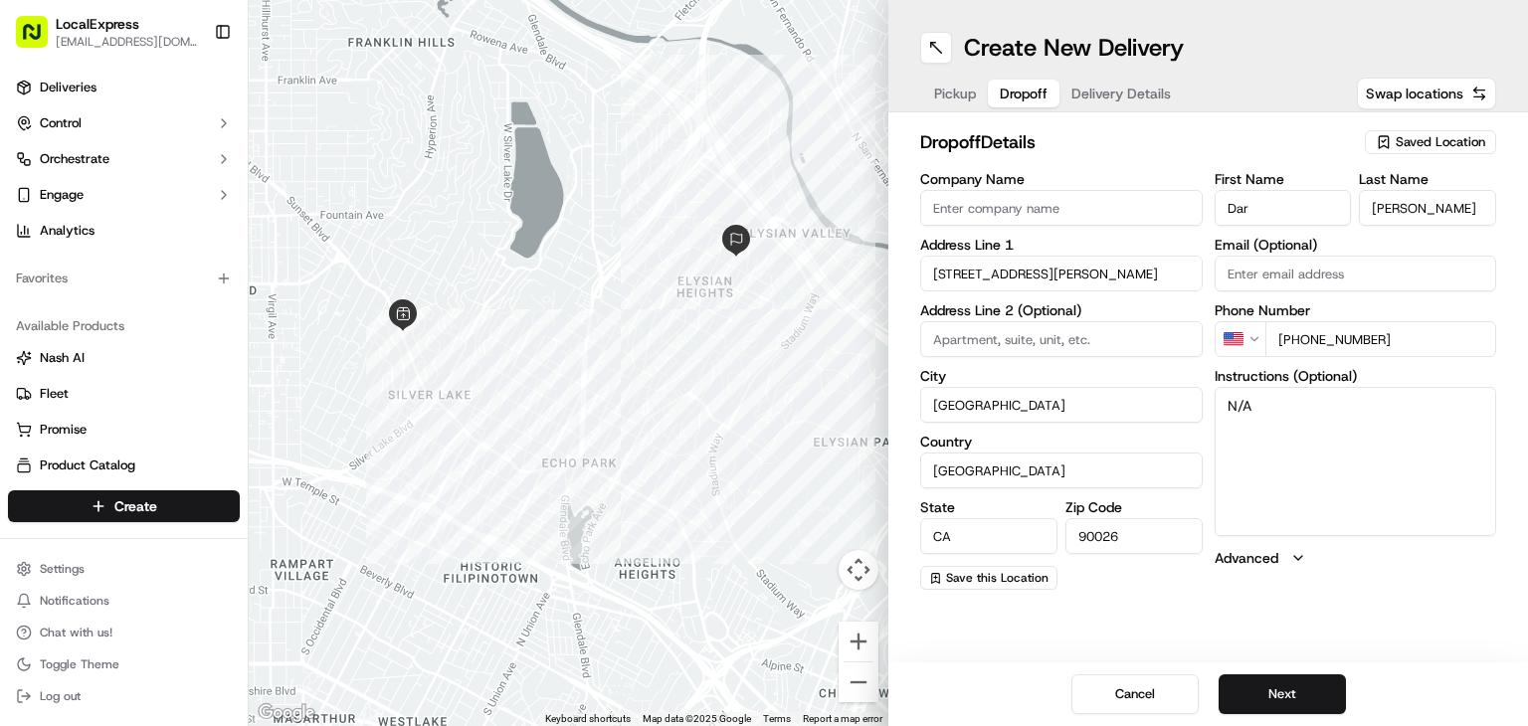
type input "[PERSON_NAME]"
click at [1315, 213] on input "Dar" at bounding box center [1283, 208] width 137 height 36
type input "Dar"
click at [1310, 175] on label "First Name" at bounding box center [1283, 179] width 137 height 14
click at [1310, 190] on input "Dar" at bounding box center [1283, 208] width 137 height 36
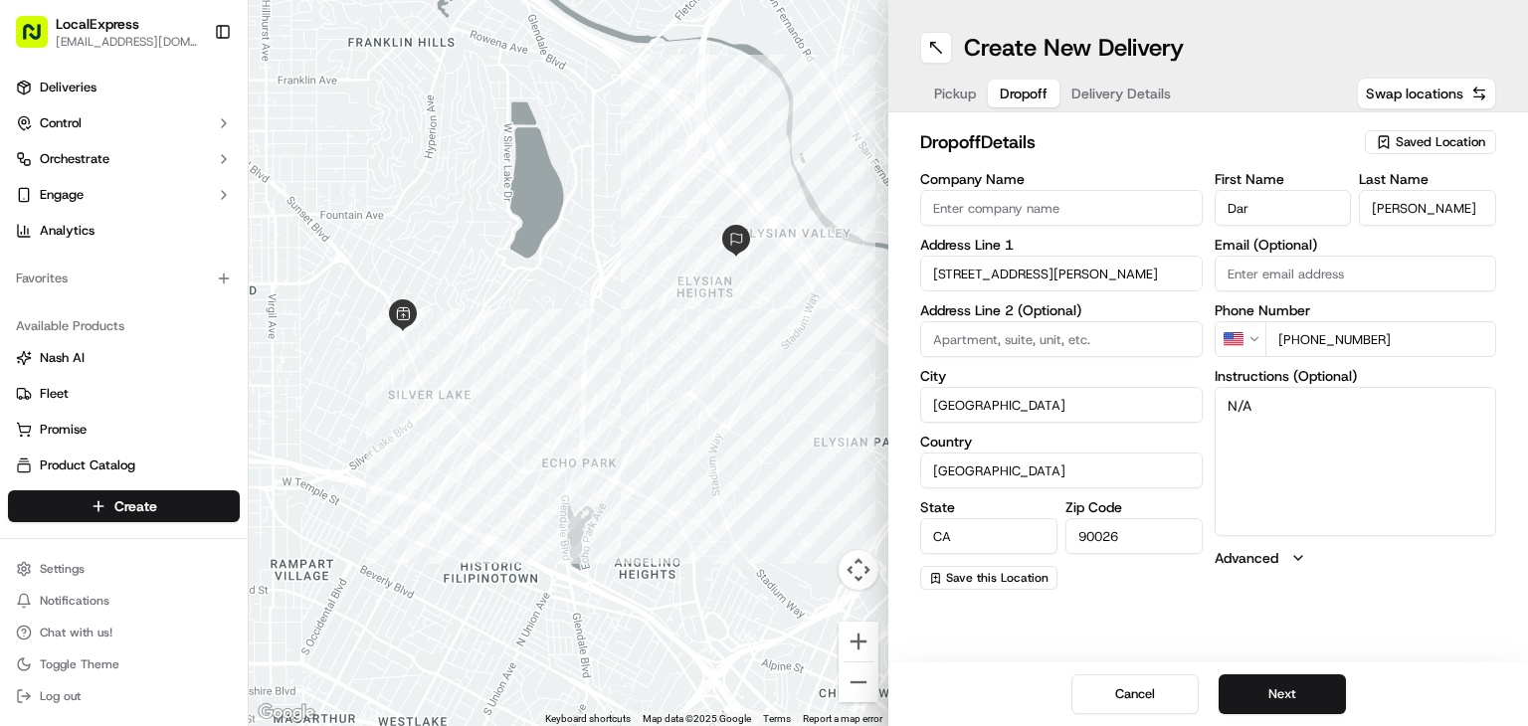
drag, startPoint x: 1300, startPoint y: 338, endPoint x: 1396, endPoint y: 338, distance: 95.5
click at [1396, 338] on input "[PHONE_NUMBER]" at bounding box center [1381, 339] width 232 height 36
paste input "tel"
type input "[PHONE_NUMBER]"
click at [1302, 699] on button "Next" at bounding box center [1282, 695] width 127 height 40
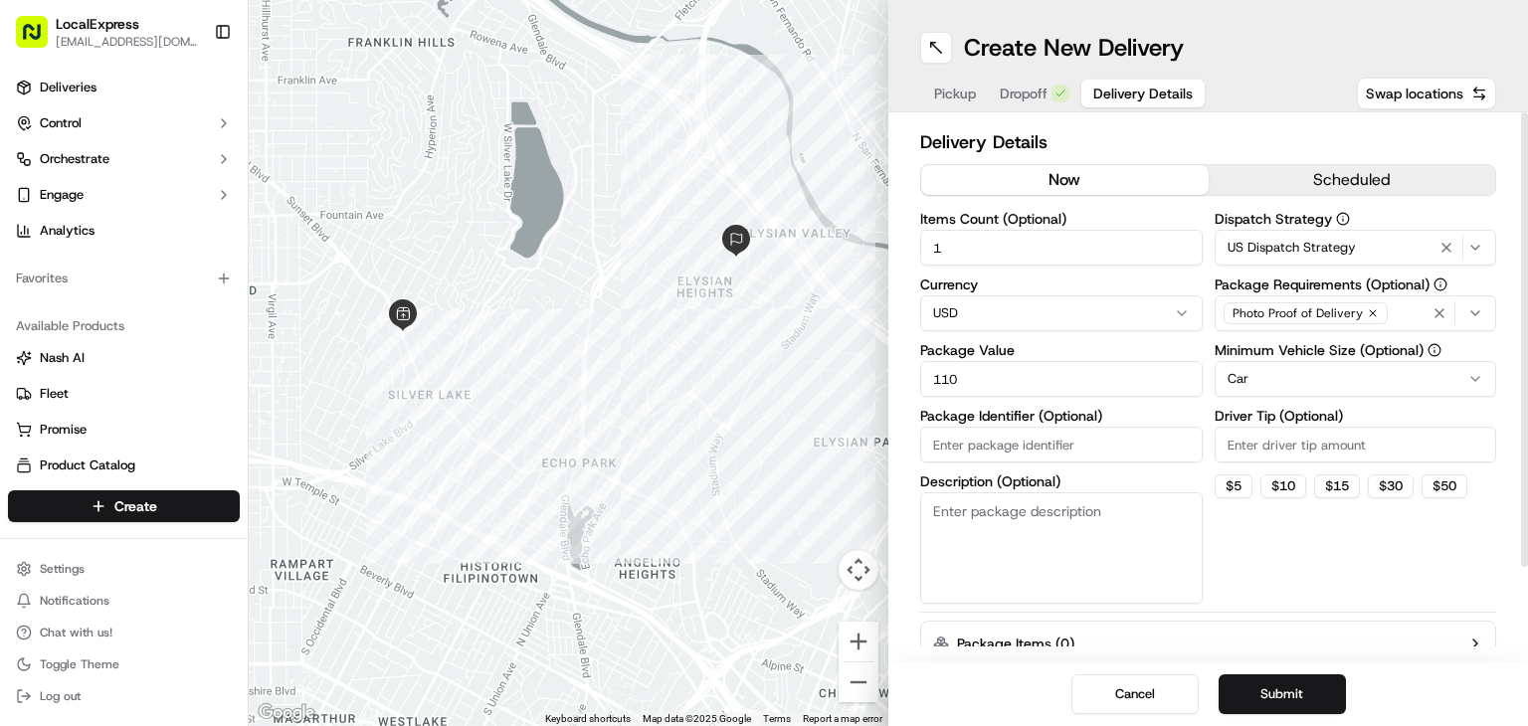
click at [1039, 368] on input "110" at bounding box center [1061, 379] width 283 height 36
paste input "72.0"
type input "72.00"
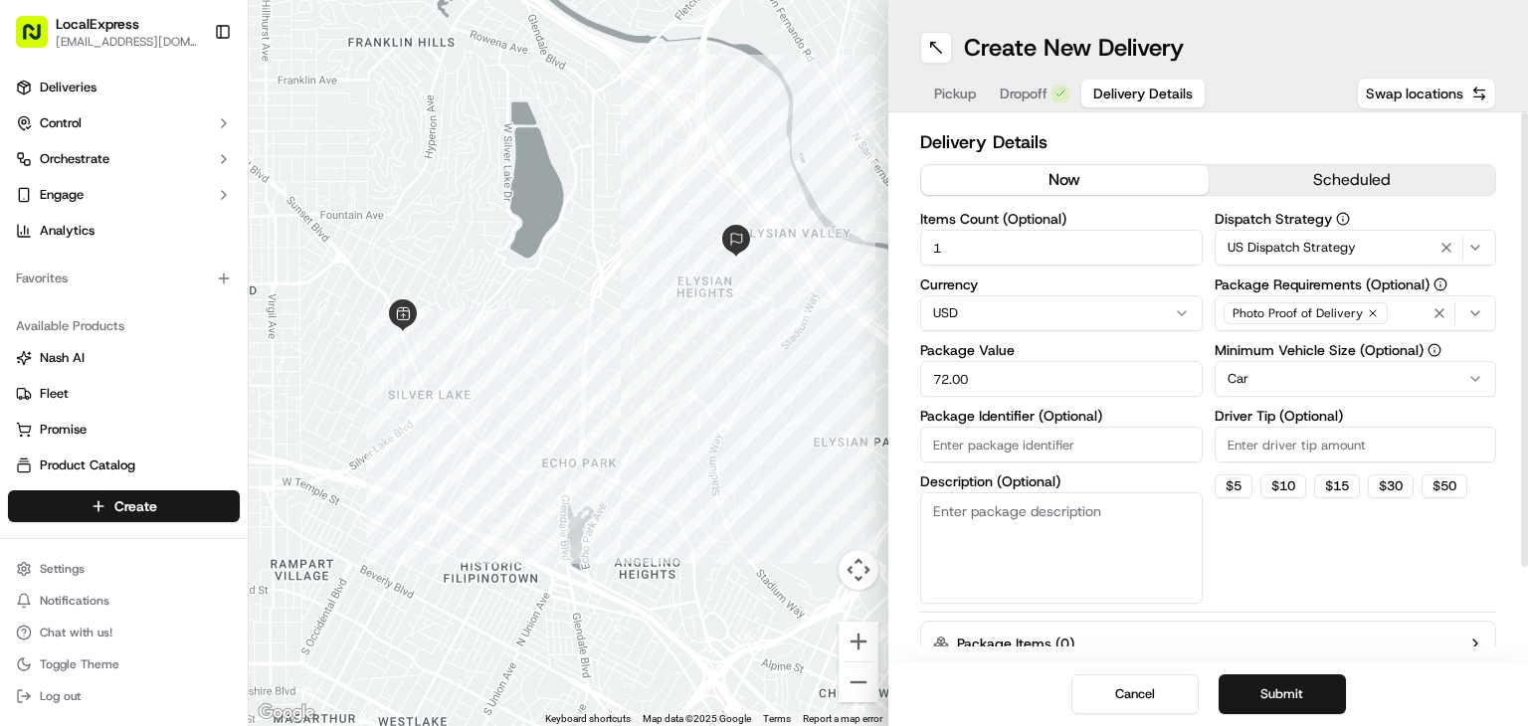
click at [1369, 310] on icon "button" at bounding box center [1373, 313] width 12 height 12
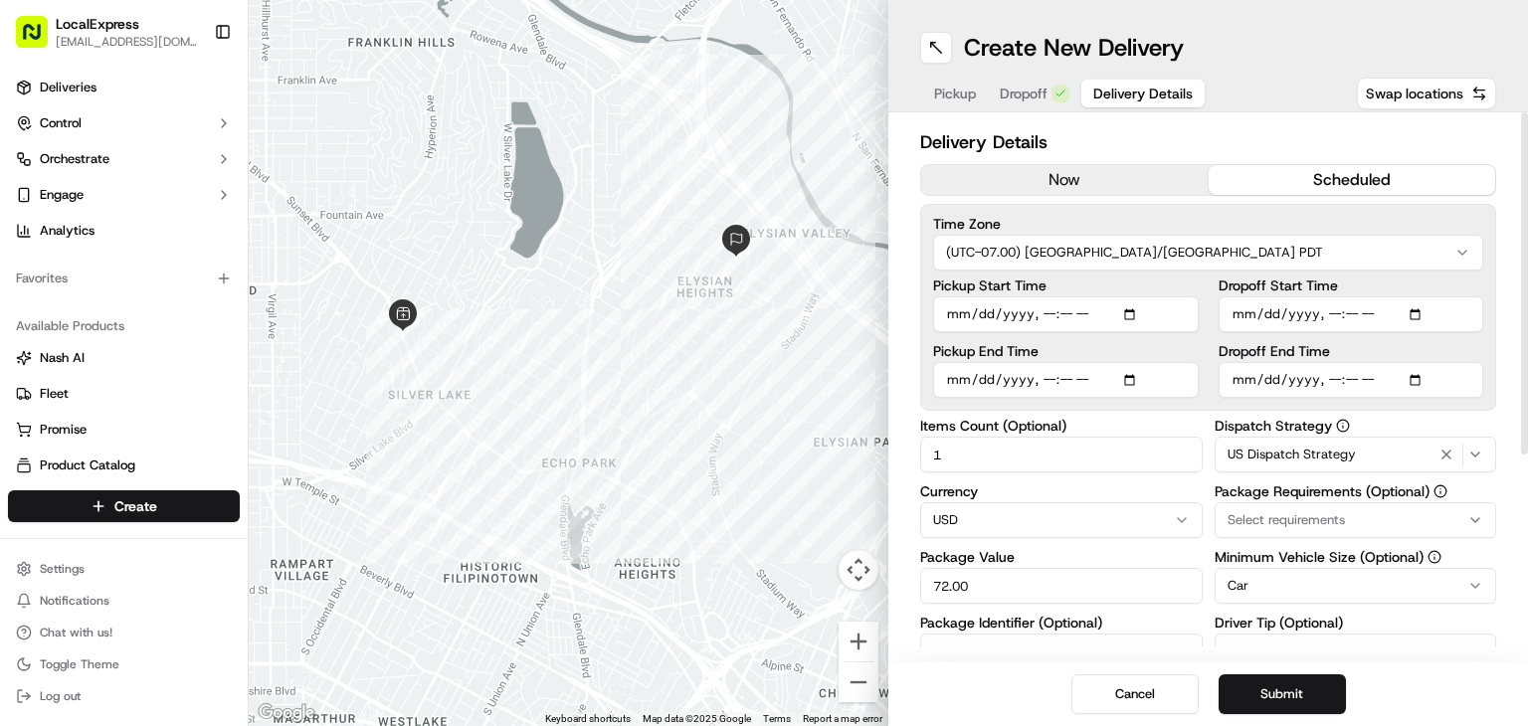
click at [1300, 180] on button "scheduled" at bounding box center [1353, 180] width 288 height 30
click at [1047, 312] on input "Pickup Start Time" at bounding box center [1066, 314] width 266 height 36
click at [1129, 315] on input "Pickup Start Time" at bounding box center [1066, 314] width 266 height 36
type input "[DATE]T13:33"
click at [1182, 290] on label "Pickup Start Time" at bounding box center [1066, 286] width 266 height 14
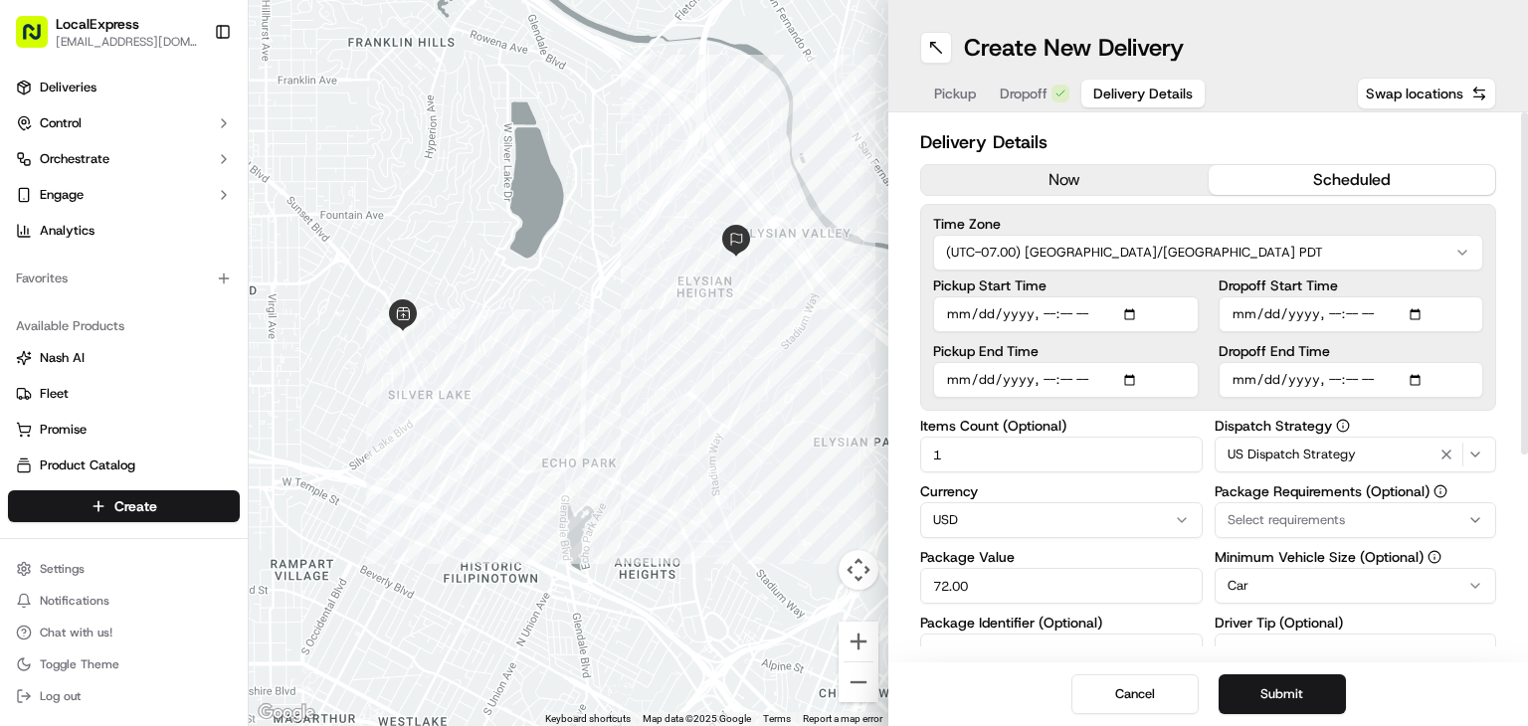
click at [1182, 296] on input "Pickup Start Time" at bounding box center [1066, 314] width 266 height 36
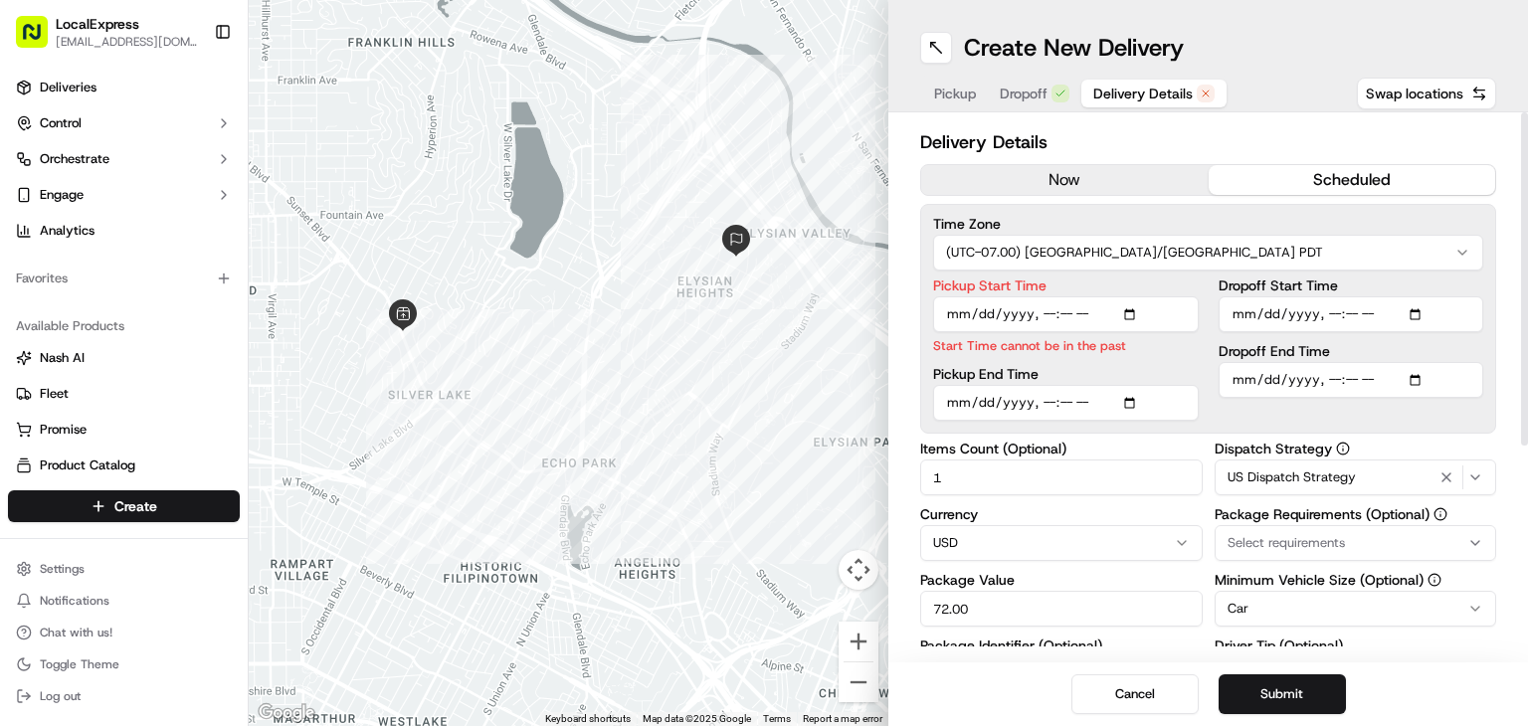
click at [1131, 401] on input "Pickup End Time" at bounding box center [1066, 403] width 266 height 36
type input "[DATE]T13:33"
click at [1421, 316] on input "Dropoff Start Time" at bounding box center [1352, 314] width 266 height 36
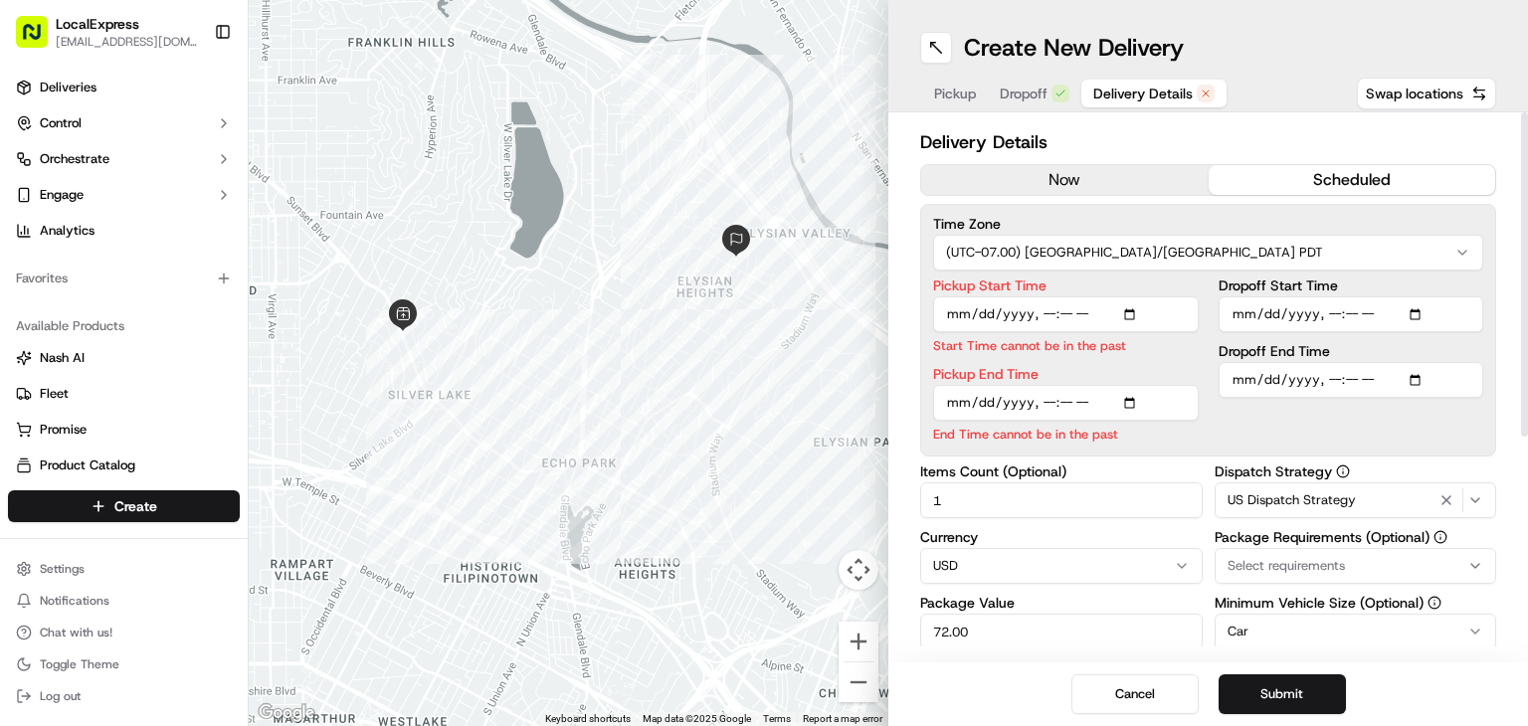
type input "[DATE]T13:33"
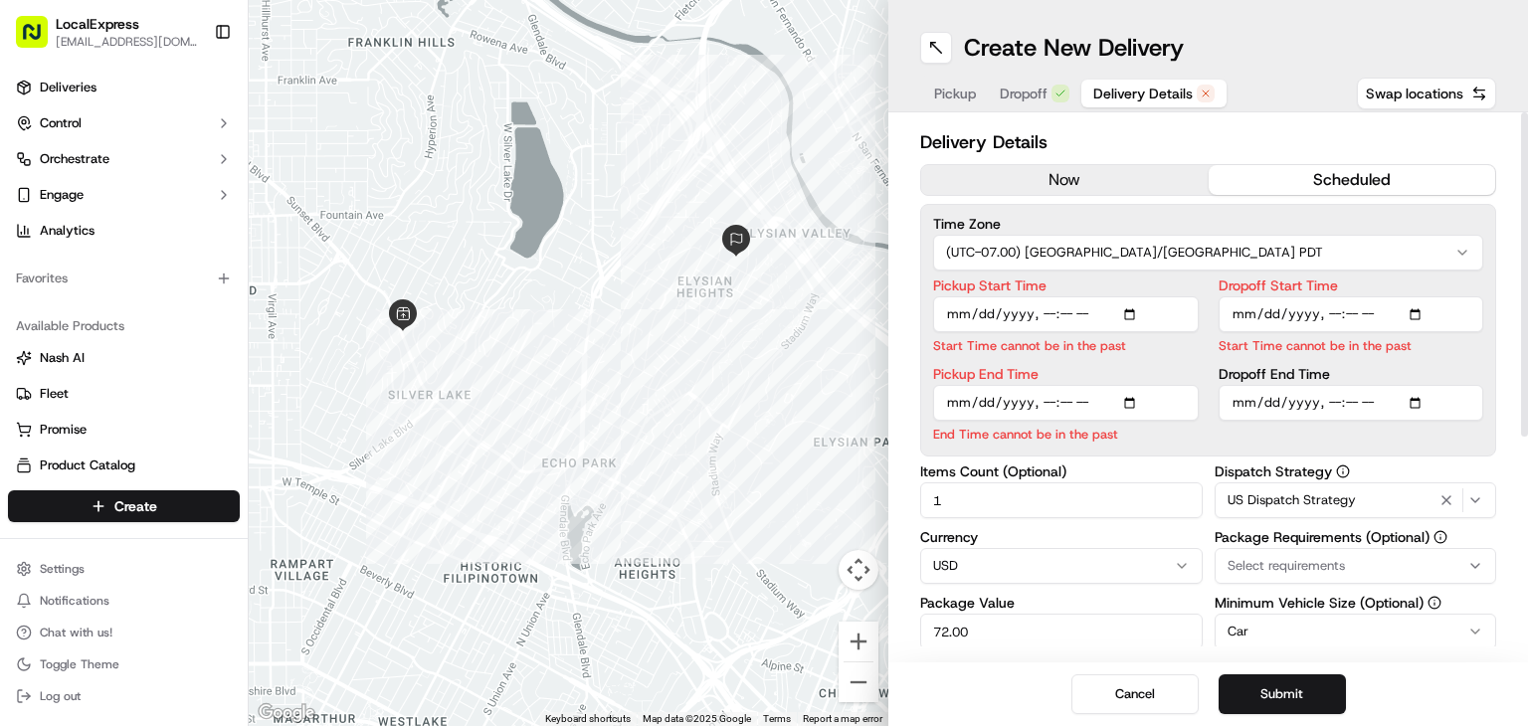
click at [1420, 288] on label "Dropoff Start Time" at bounding box center [1352, 286] width 266 height 14
click at [1420, 296] on input "Dropoff Start Time" at bounding box center [1352, 314] width 266 height 36
click at [1420, 402] on input "Dropoff End Time" at bounding box center [1352, 403] width 266 height 36
type input "[DATE]T13:33"
click at [1204, 286] on div "Pickup Start Time Start Time cannot be in the past Pickup End Time End Time can…" at bounding box center [1208, 361] width 550 height 165
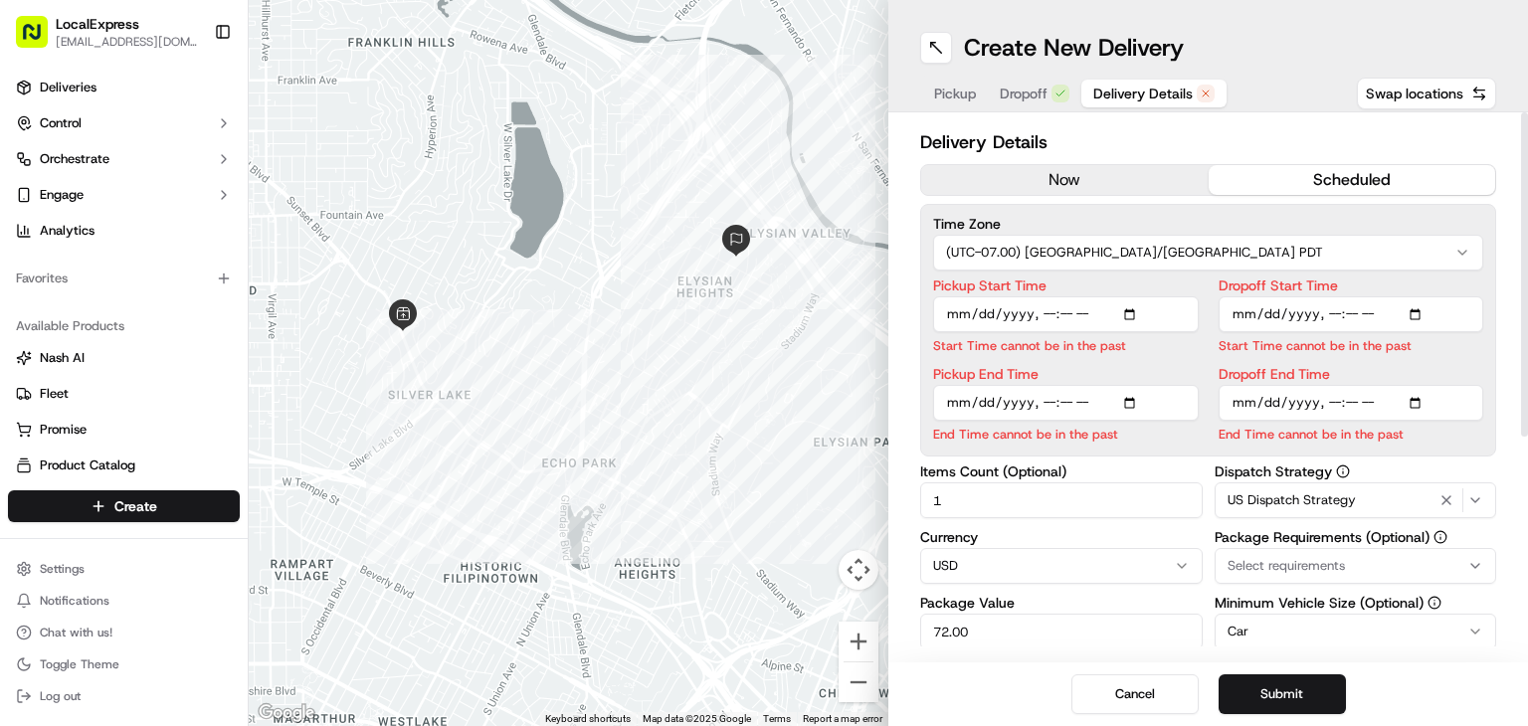
click at [1051, 315] on input "Pickup Start Time" at bounding box center [1066, 314] width 266 height 36
type input "[DATE]T15:00"
click at [1051, 315] on input "Pickup Start Time" at bounding box center [1066, 314] width 266 height 36
type input "[DATE]T14:45"
click at [1329, 312] on input "Dropoff Start Time" at bounding box center [1352, 314] width 266 height 36
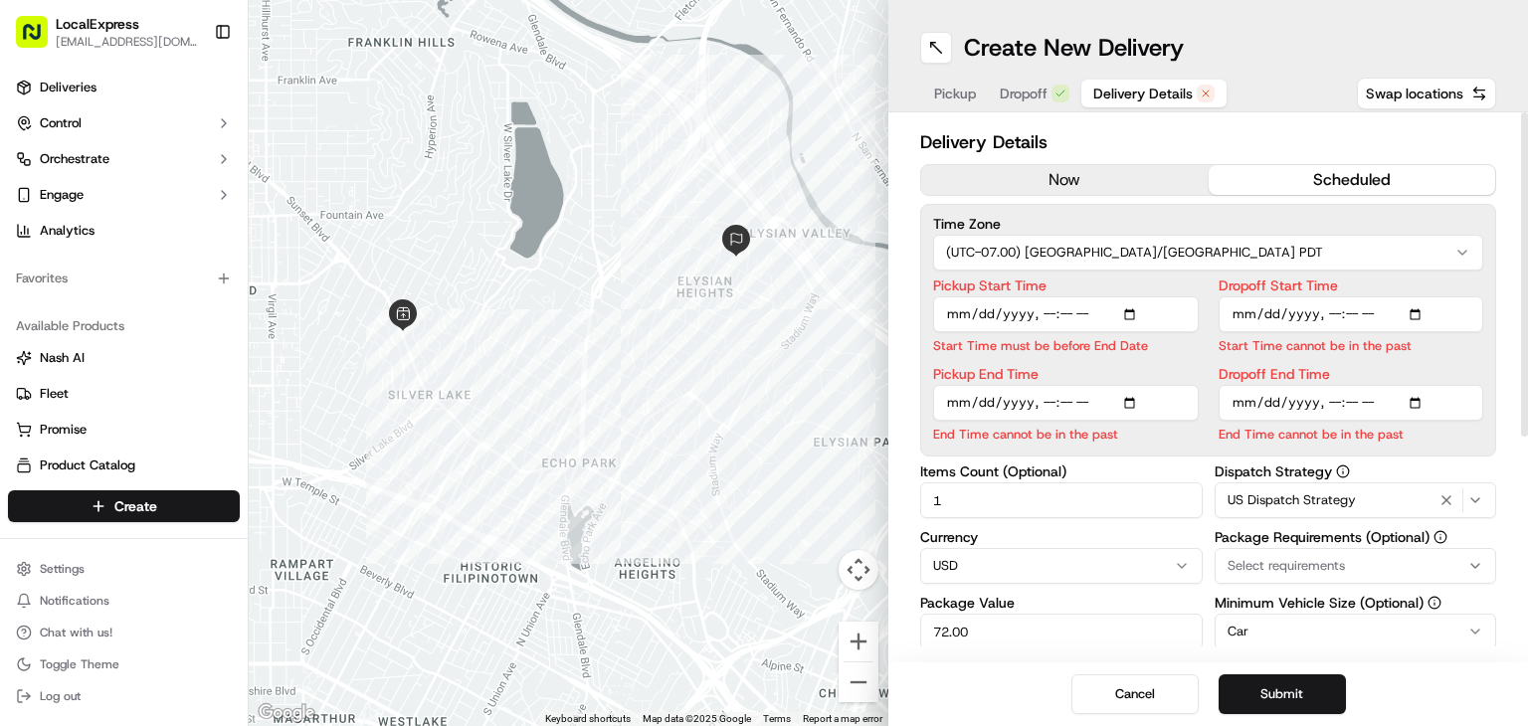
type input "[DATE]T15:15"
click at [1039, 405] on input "Pickup End Time" at bounding box center [1066, 403] width 266 height 36
type input "[DATE]T15:00"
click at [1329, 407] on input "Dropoff End Time" at bounding box center [1352, 403] width 266 height 36
type input "[DATE]T15:30"
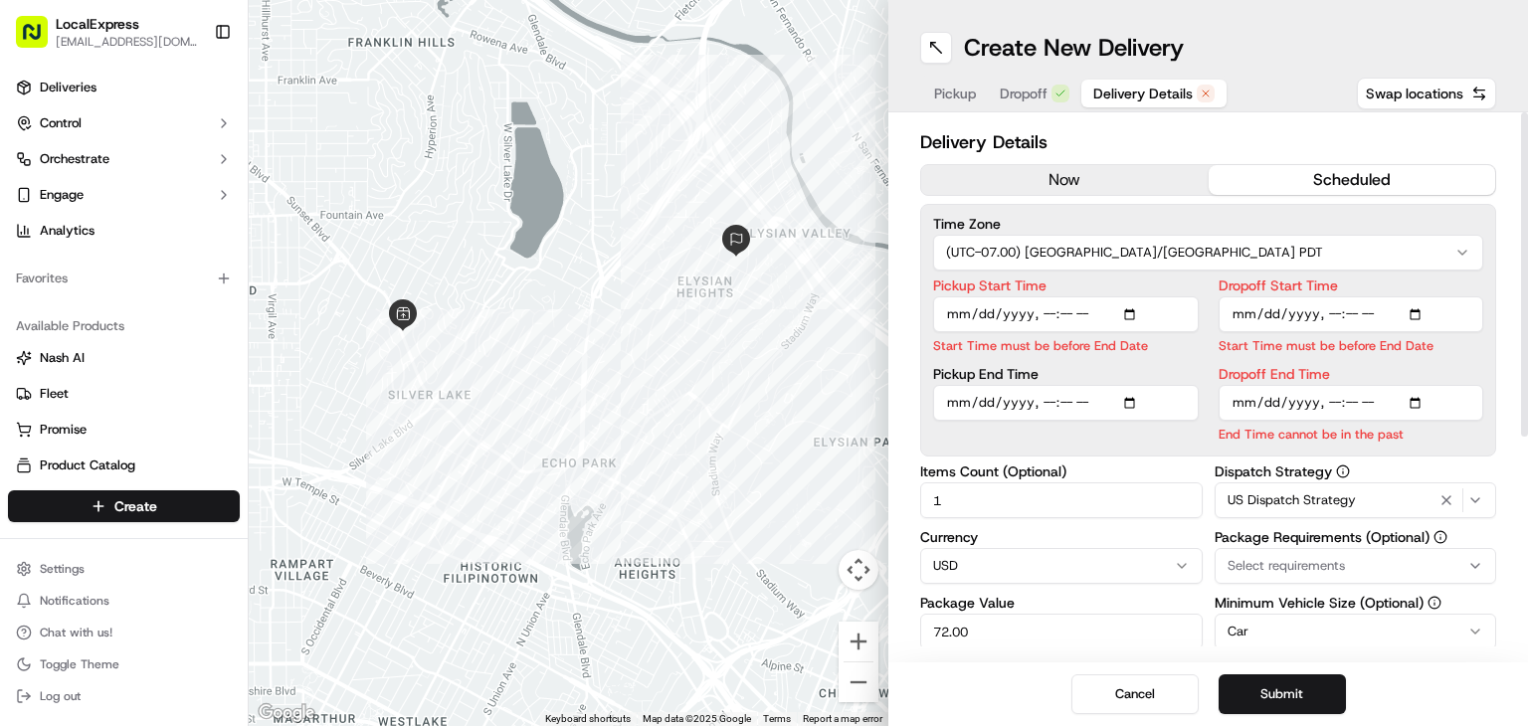
click at [1201, 371] on div "Pickup Start Time Start Time must be before End Date Pickup End Time Dropoff St…" at bounding box center [1208, 361] width 550 height 165
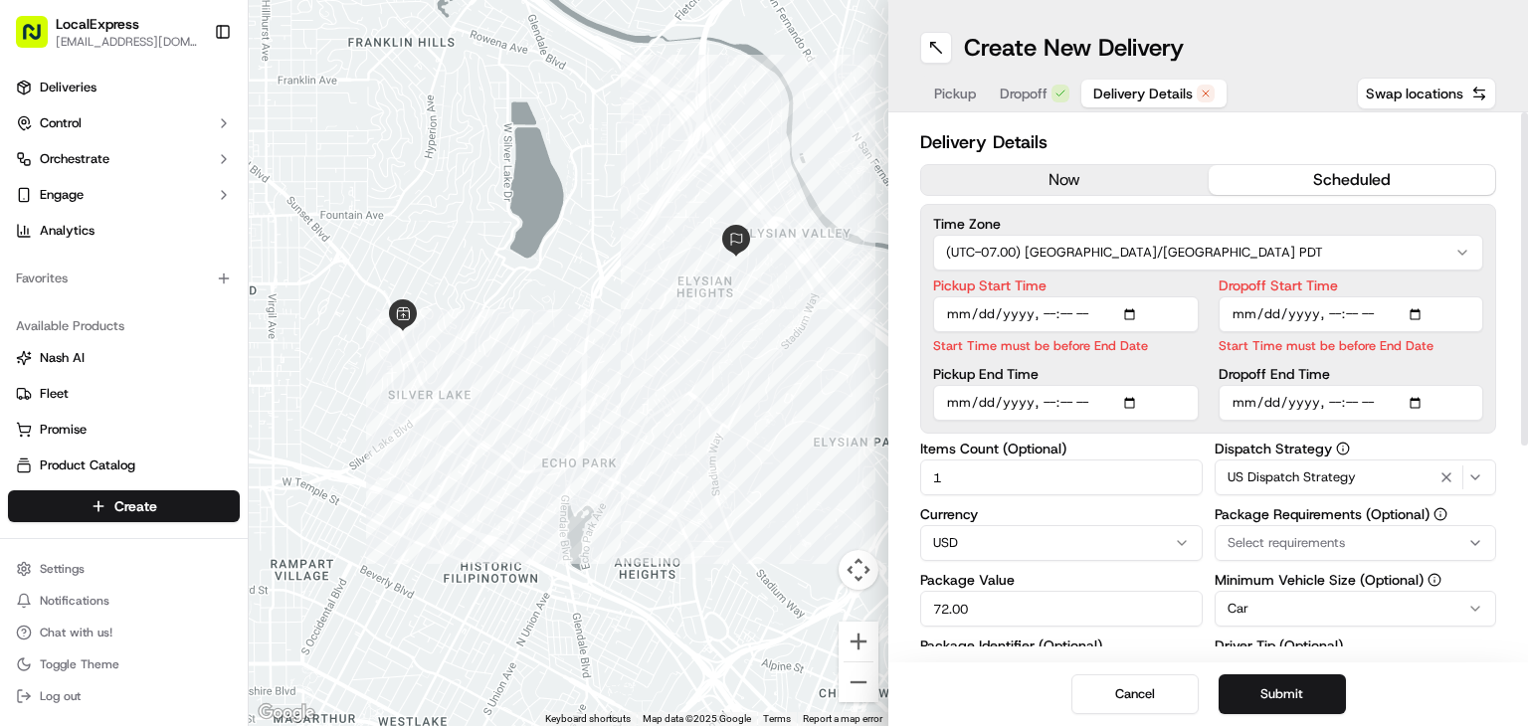
click at [1178, 358] on div "Pickup Start Time Start Time must be before End Date Pickup End Time" at bounding box center [1066, 350] width 266 height 142
click at [1034, 315] on input "Pickup Start Time" at bounding box center [1066, 314] width 266 height 36
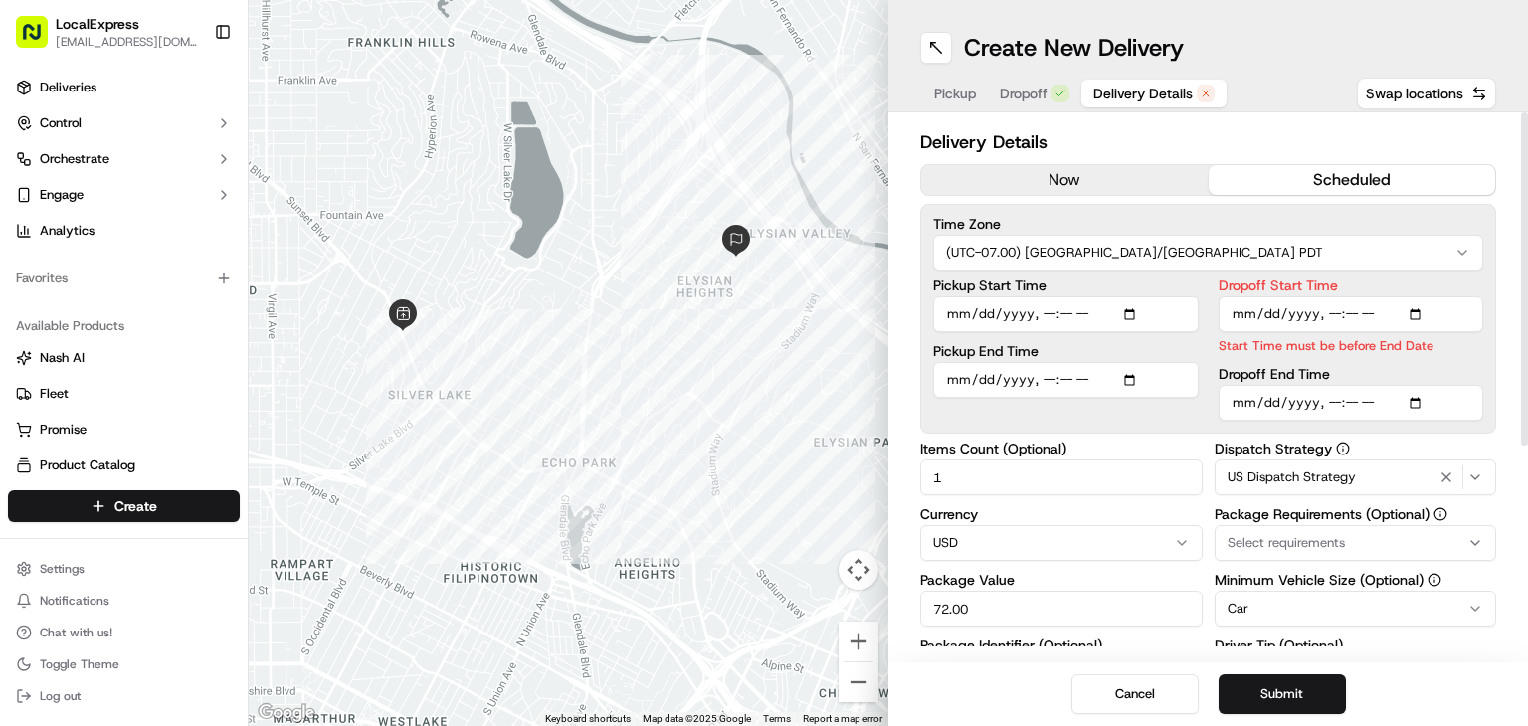
click at [1321, 318] on input "Dropoff Start Time" at bounding box center [1352, 314] width 266 height 36
click at [1240, 357] on div "Dropoff Start Time Start Time must be before End Date Dropoff End Time" at bounding box center [1352, 350] width 266 height 142
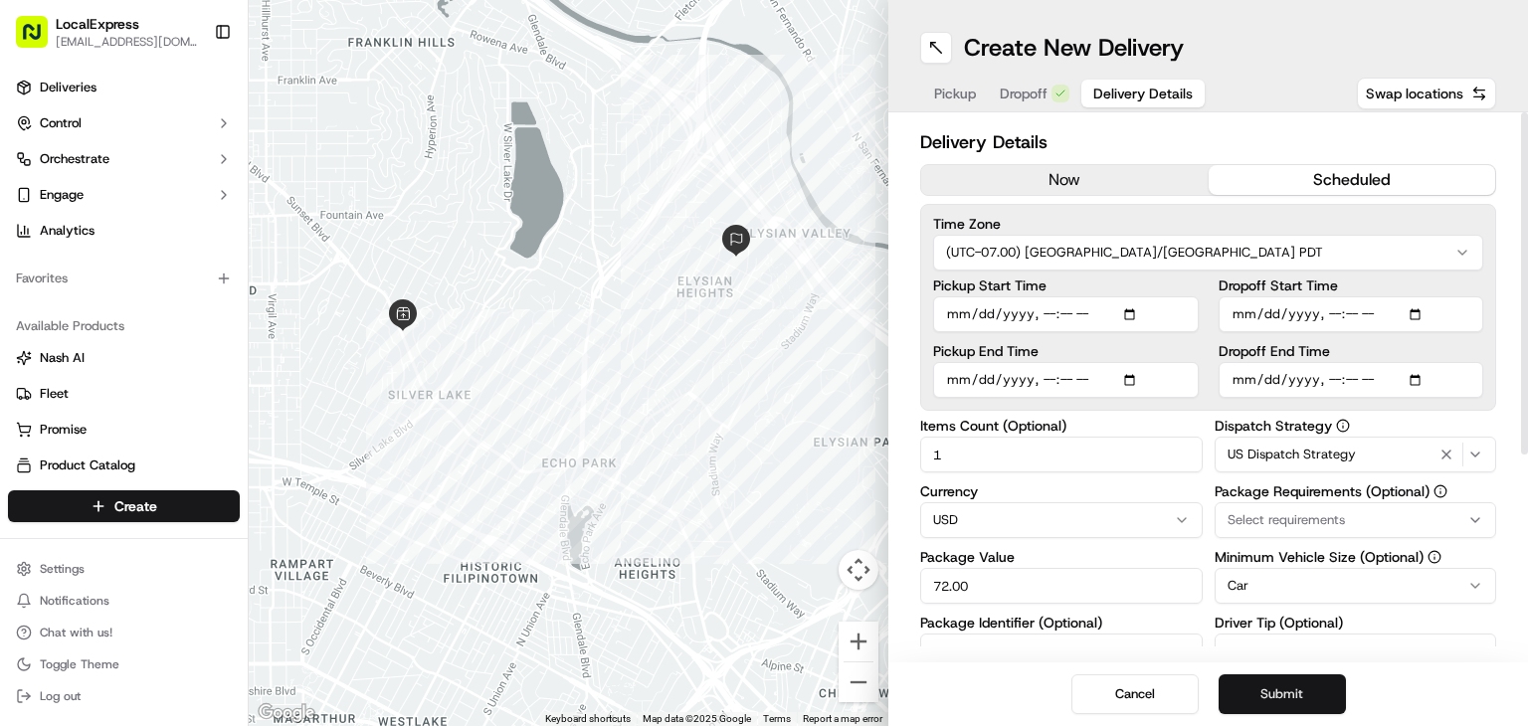
click at [1286, 688] on button "Submit" at bounding box center [1282, 695] width 127 height 40
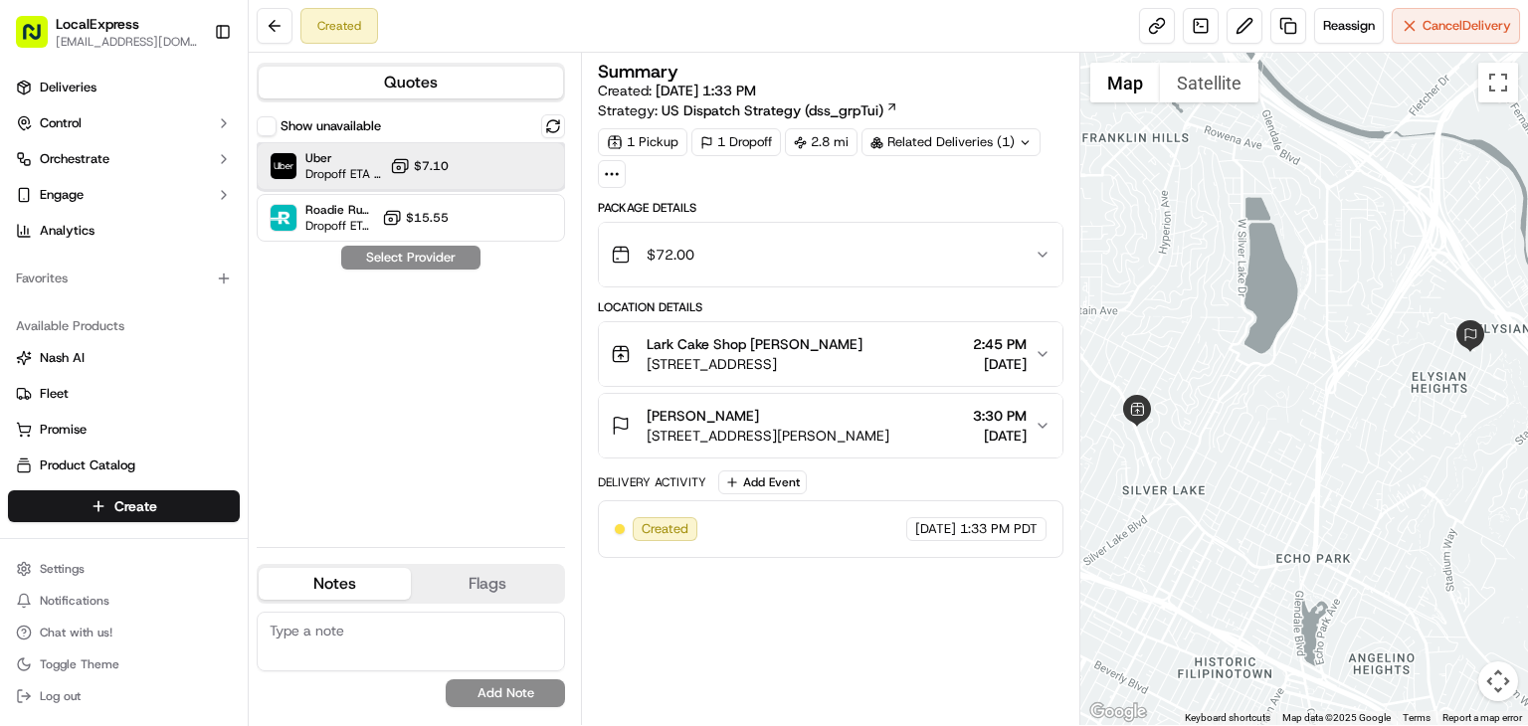
click at [466, 164] on div "Uber Dropoff ETA 1 hour $7.10" at bounding box center [411, 166] width 308 height 48
click at [453, 255] on button "Assign Provider" at bounding box center [410, 258] width 141 height 24
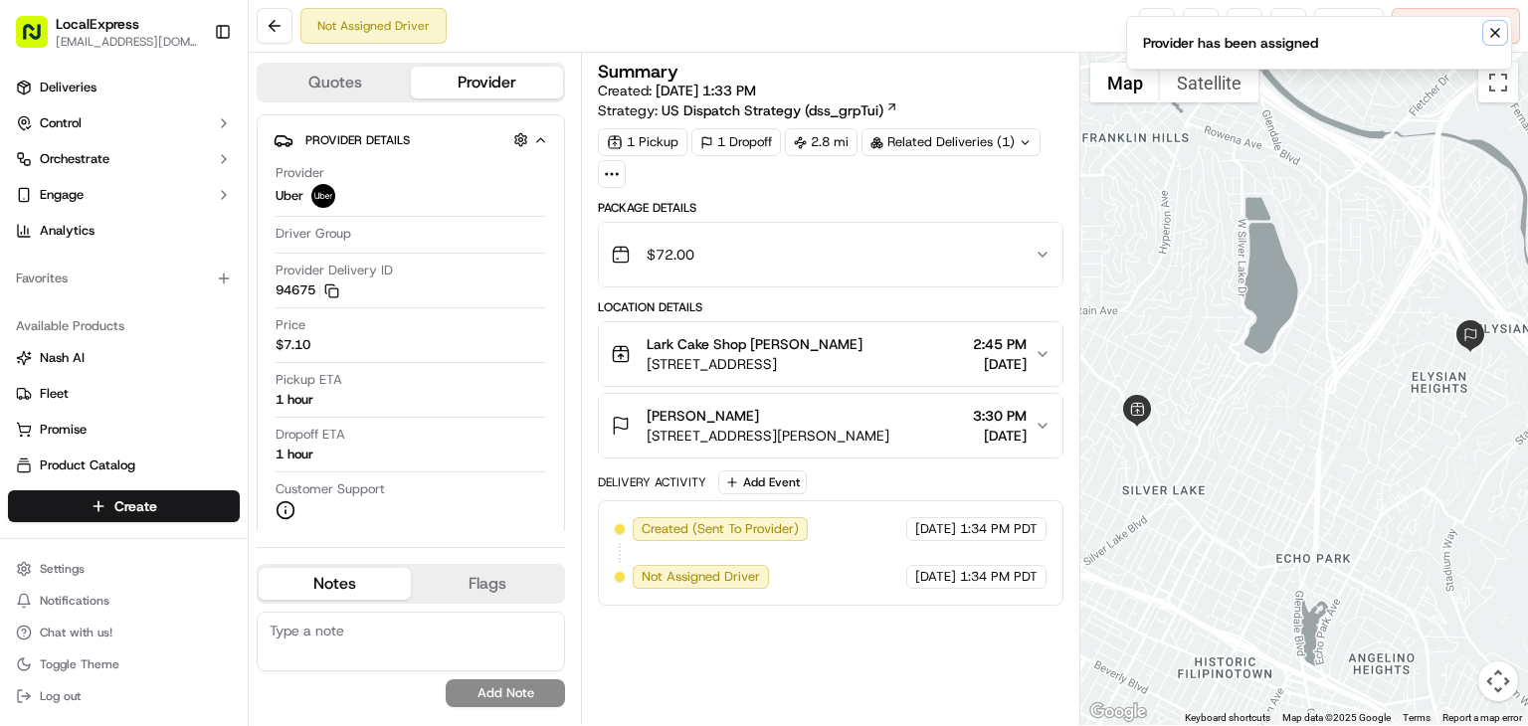
click at [1498, 36] on icon "Notifications (F8)" at bounding box center [1495, 33] width 8 height 8
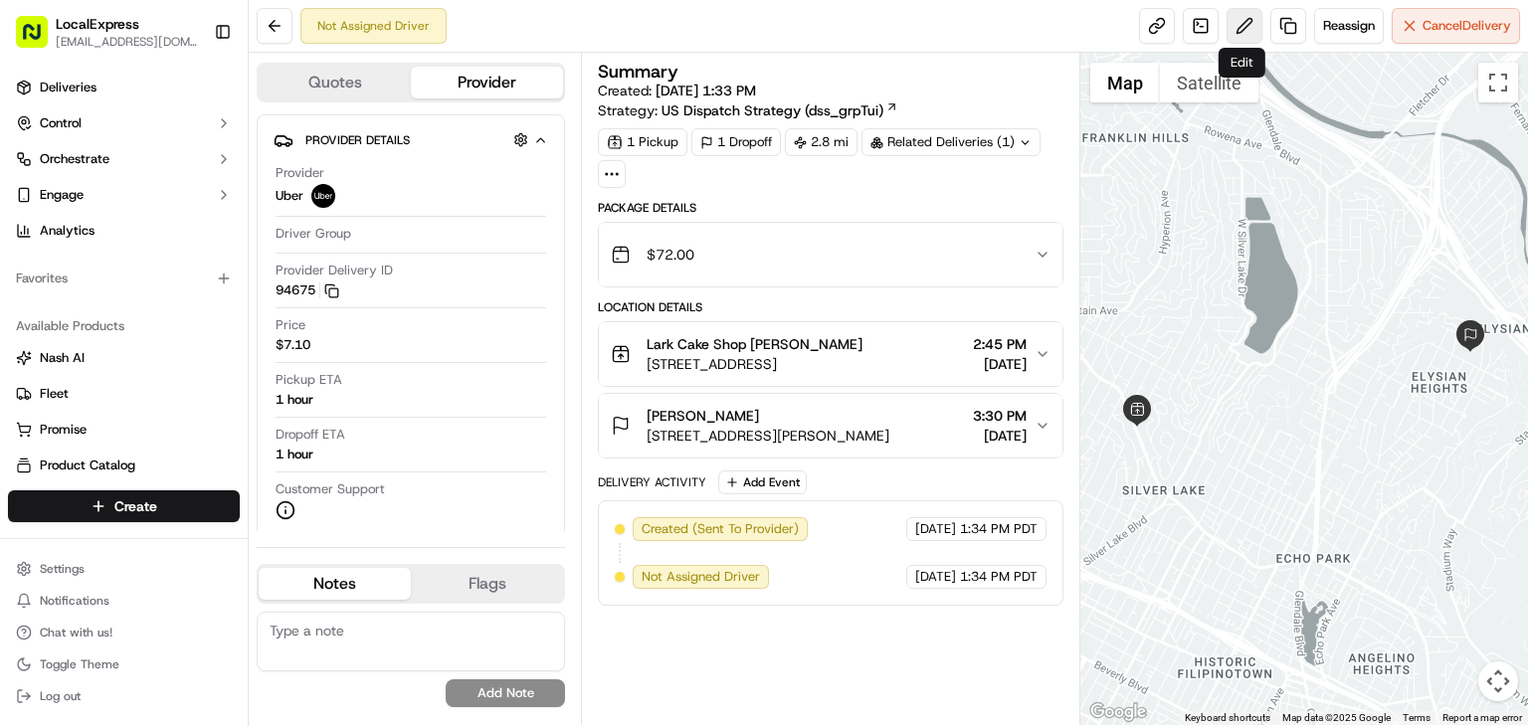
click at [1231, 31] on button at bounding box center [1245, 26] width 36 height 36
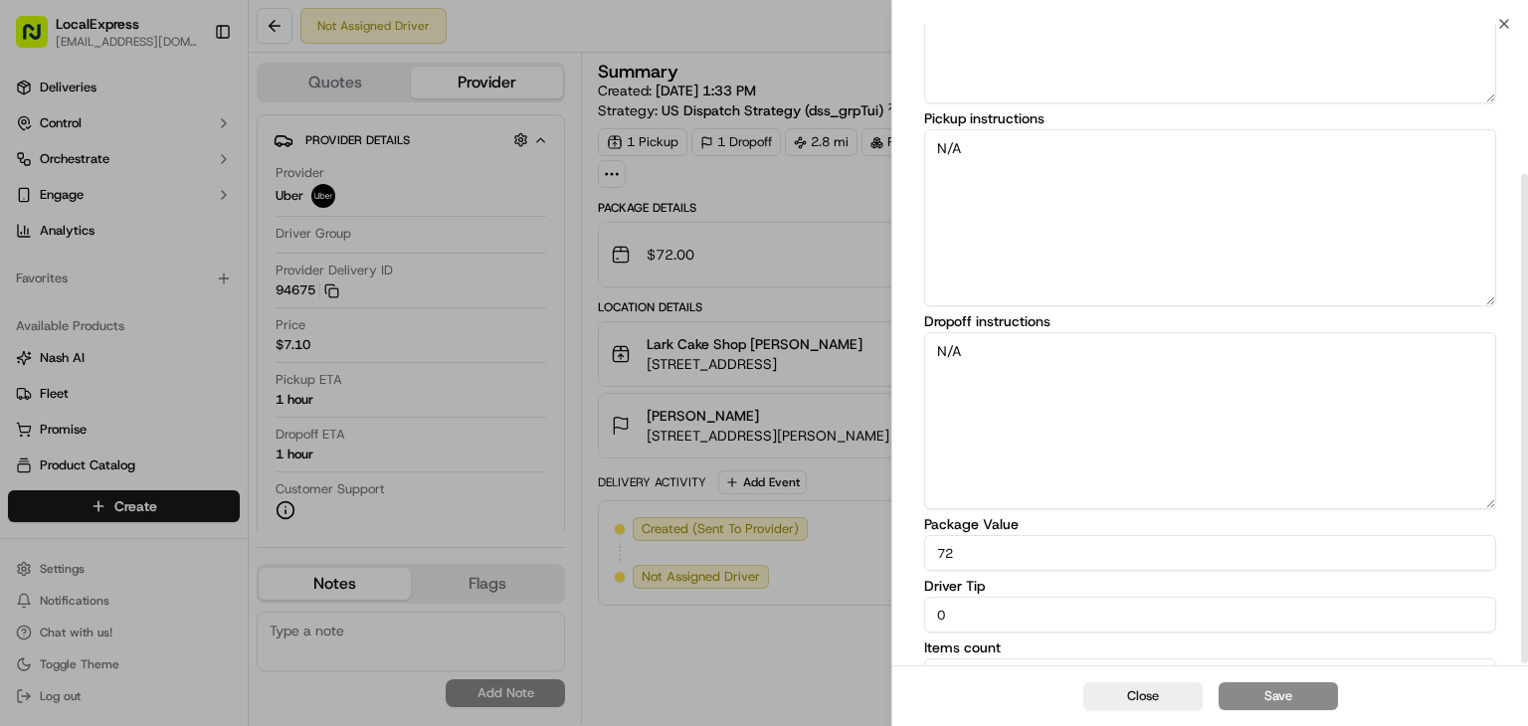
scroll to position [199, 0]
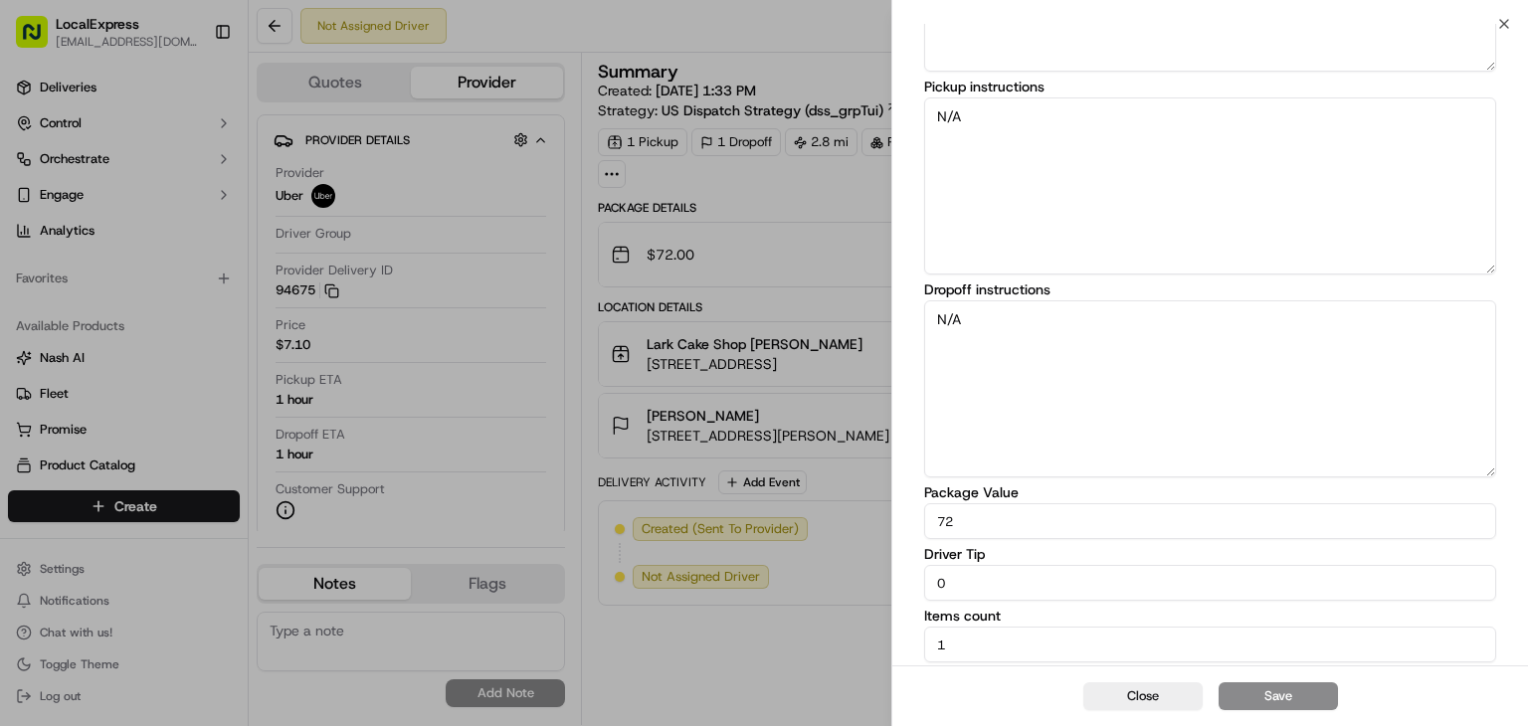
click at [1031, 569] on input "0" at bounding box center [1210, 583] width 572 height 36
type input "4"
click at [1246, 700] on button "Save" at bounding box center [1278, 696] width 119 height 28
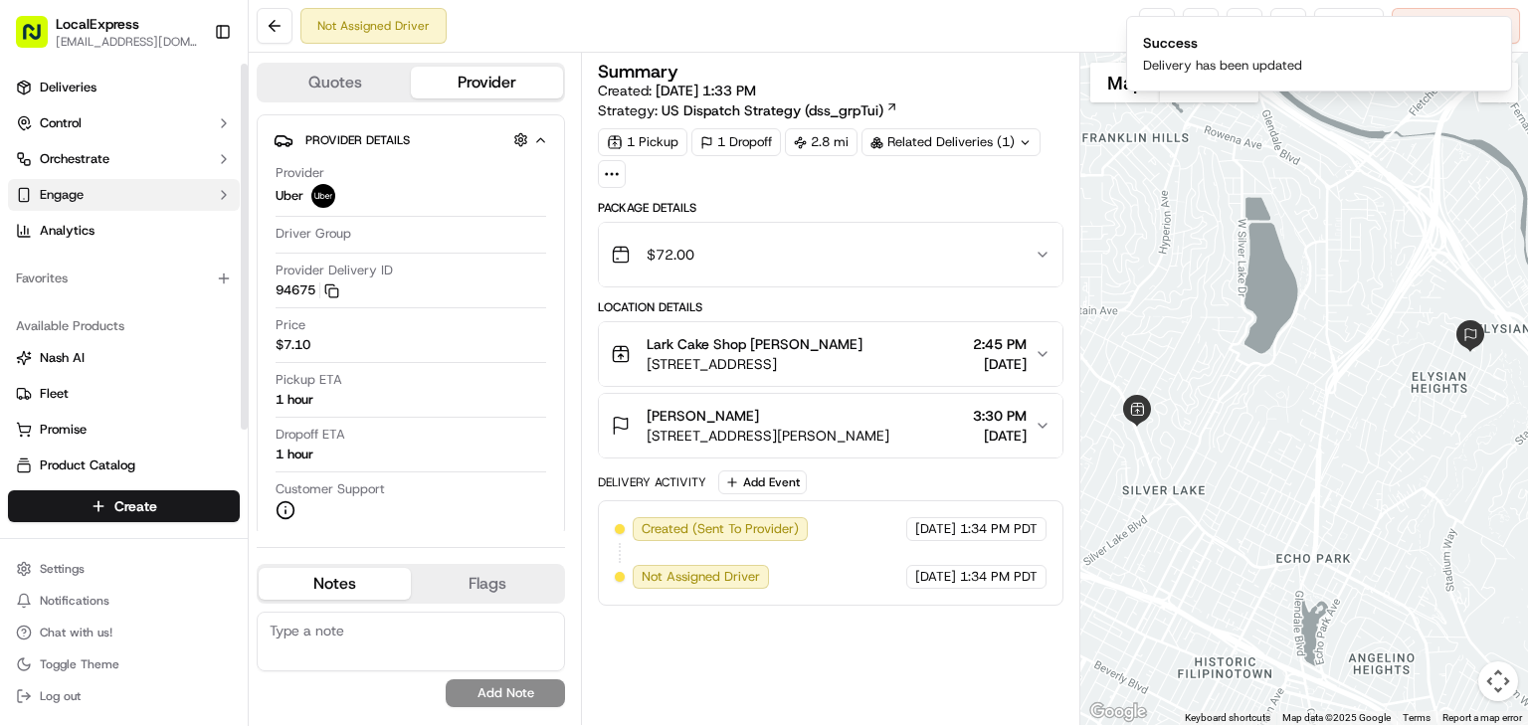
click at [162, 195] on button "Engage" at bounding box center [124, 195] width 232 height 32
